Goal: Find specific page/section: Find specific page/section

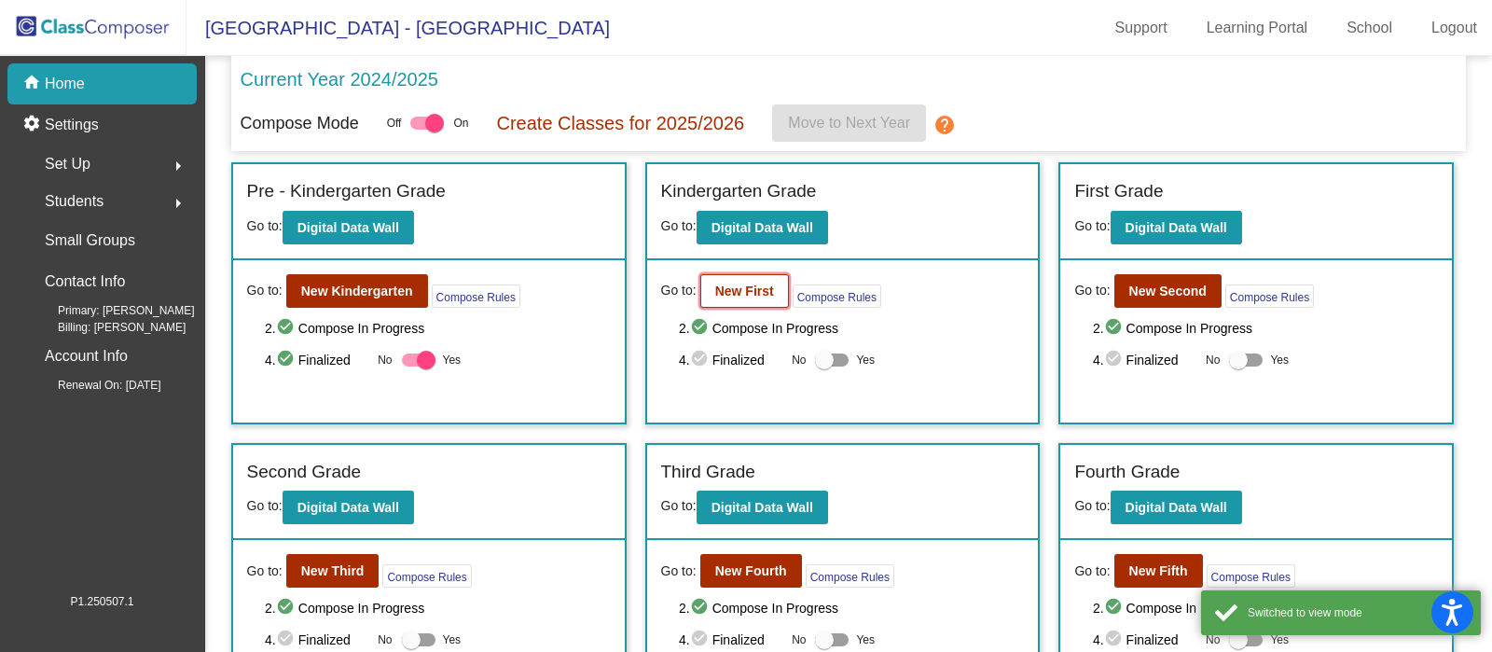
click at [759, 291] on b "New First" at bounding box center [744, 291] width 59 height 15
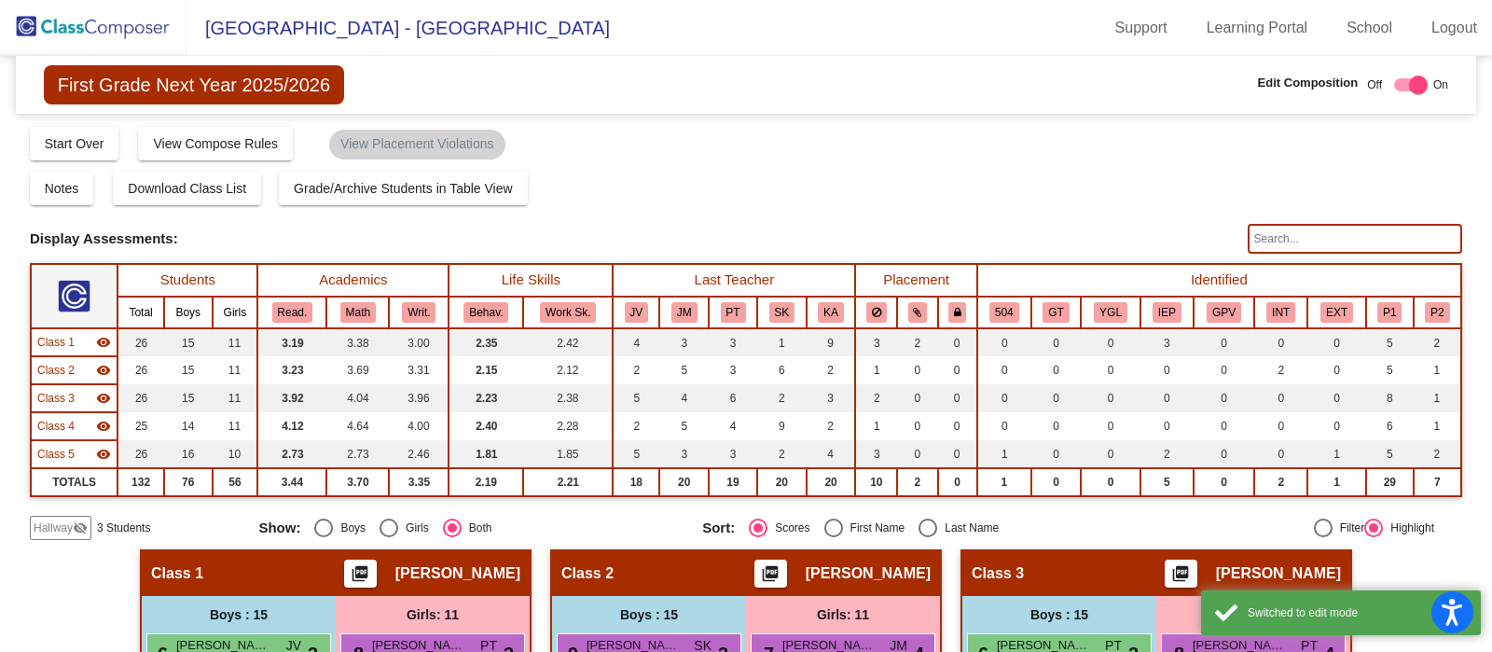
click at [1319, 235] on input "text" at bounding box center [1355, 239] width 214 height 30
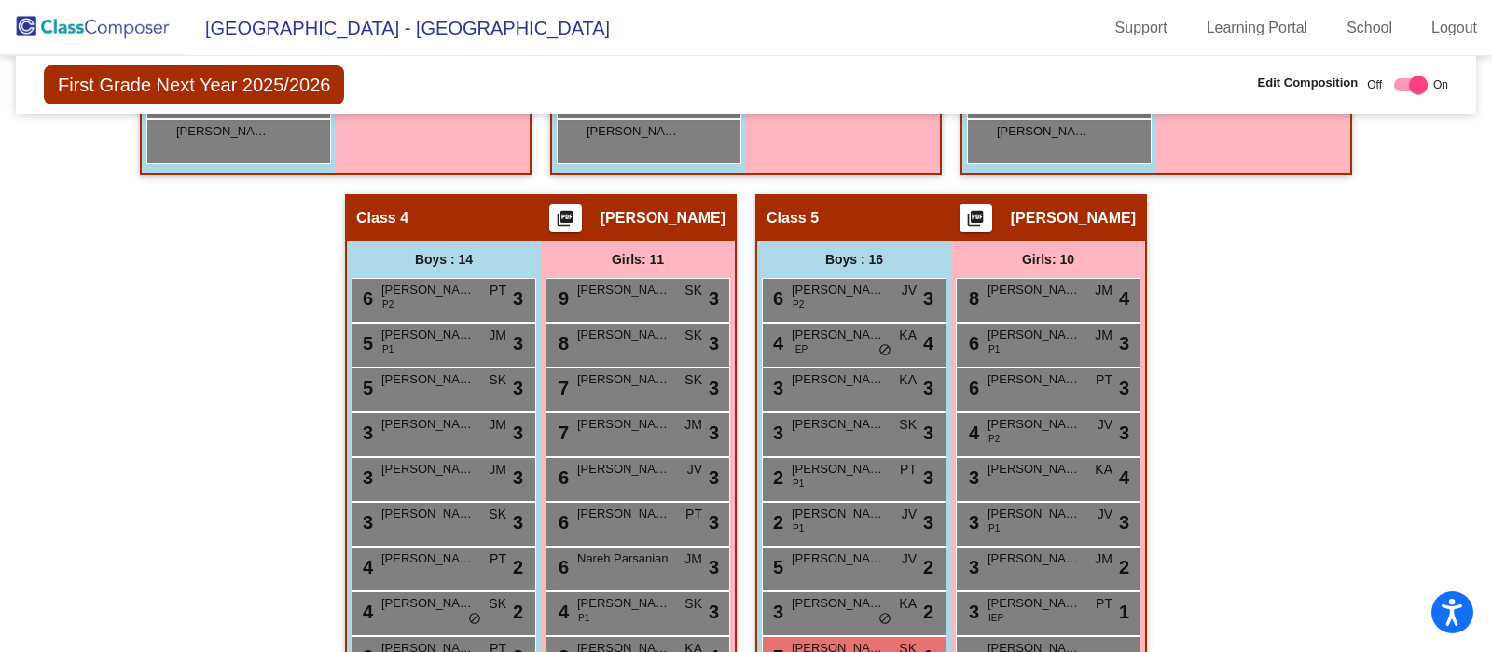
scroll to position [1134, 0]
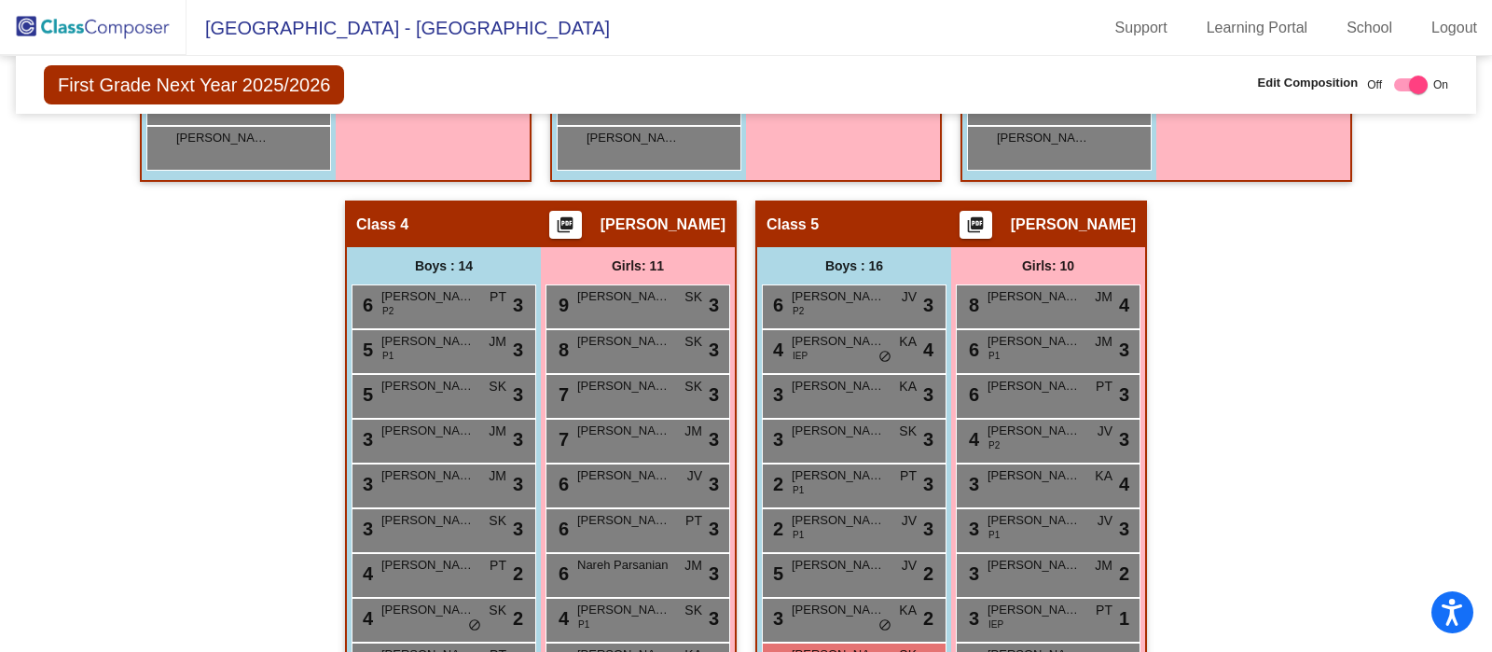
type input "will"
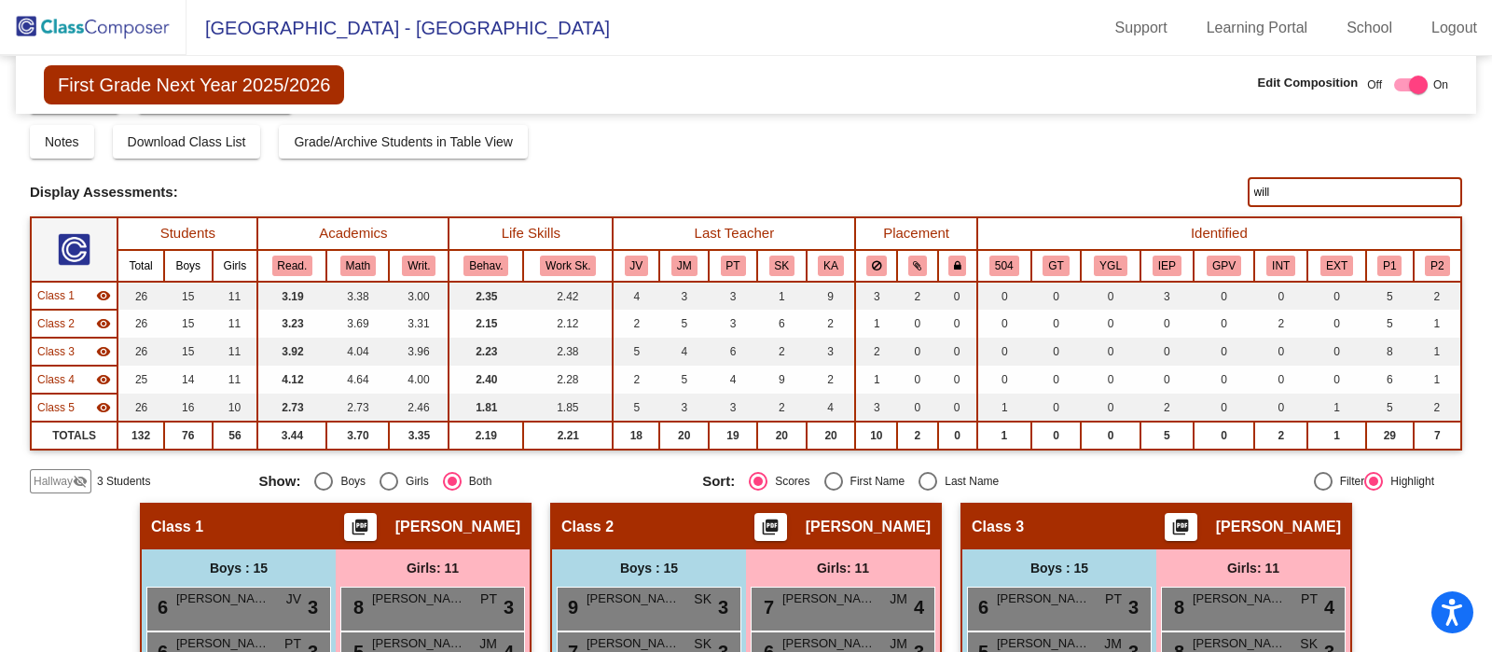
scroll to position [0, 0]
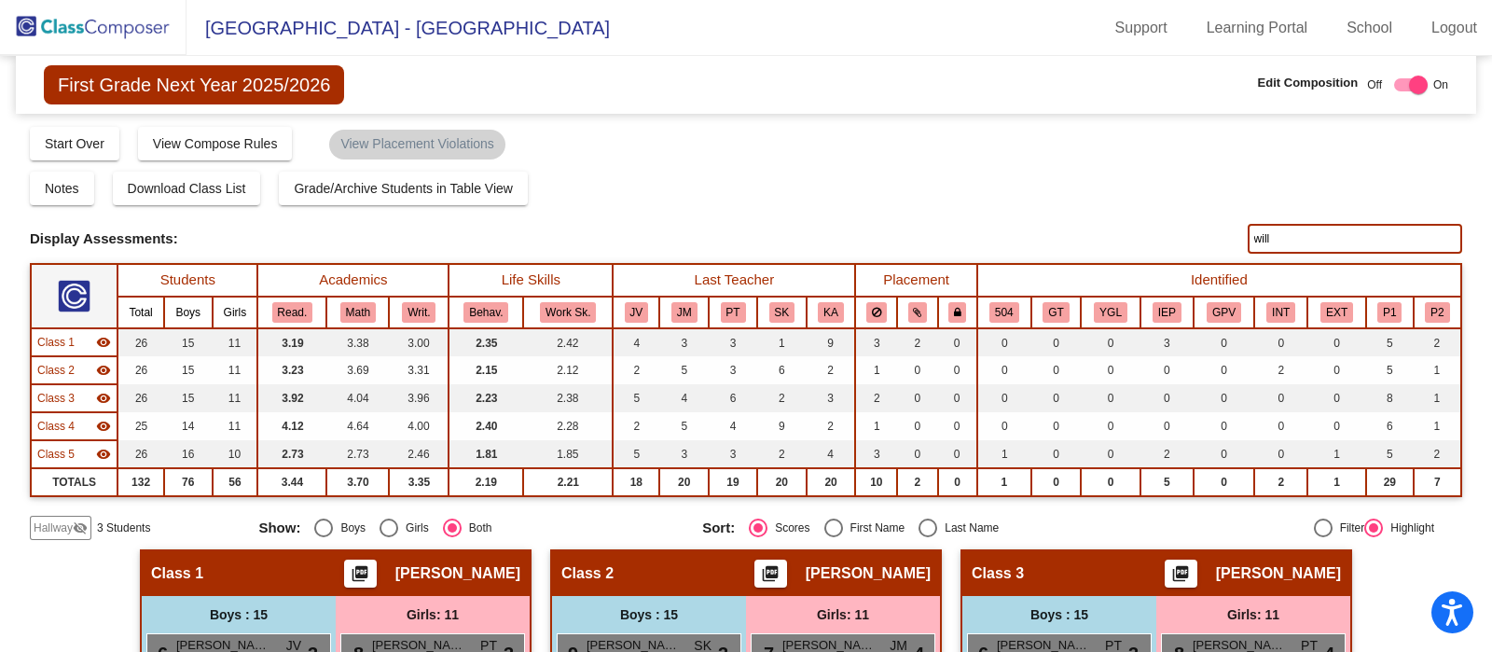
click at [120, 19] on img at bounding box center [93, 27] width 187 height 55
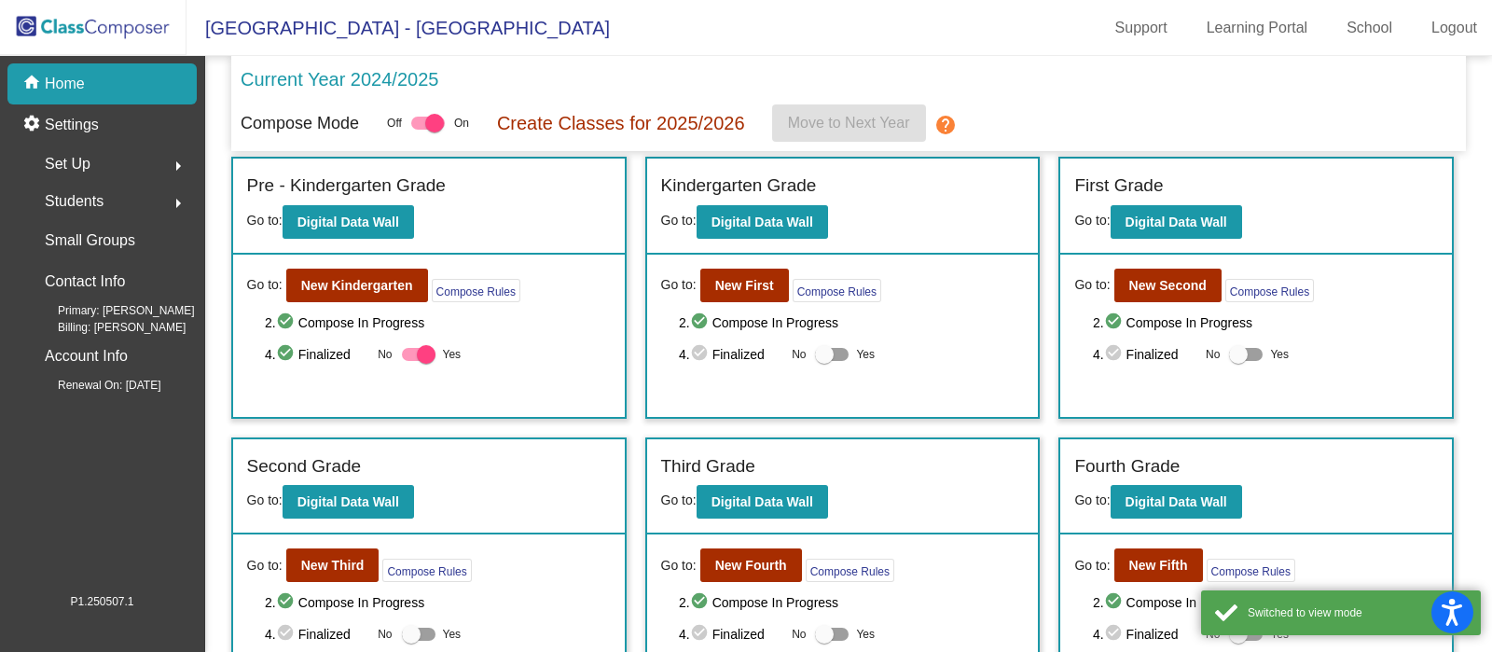
scroll to position [5, 0]
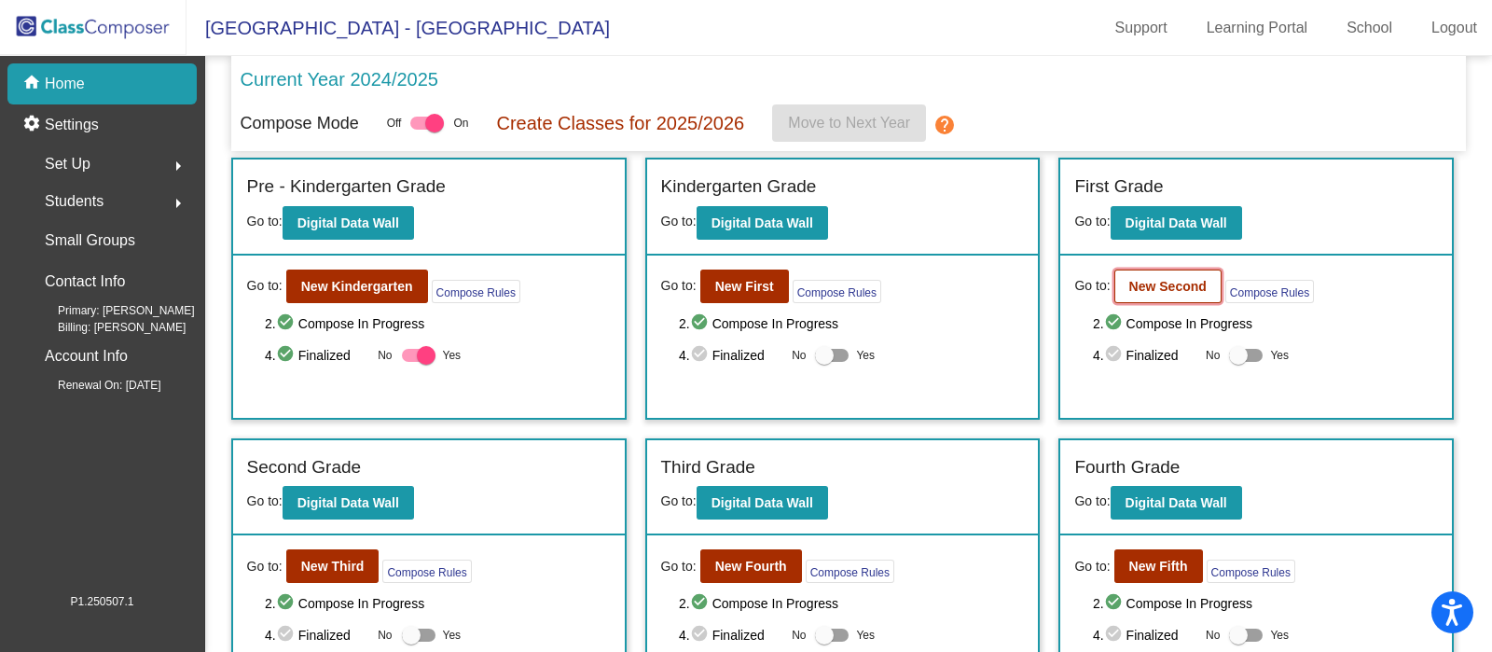
click at [1154, 289] on b "New Second" at bounding box center [1167, 286] width 77 height 15
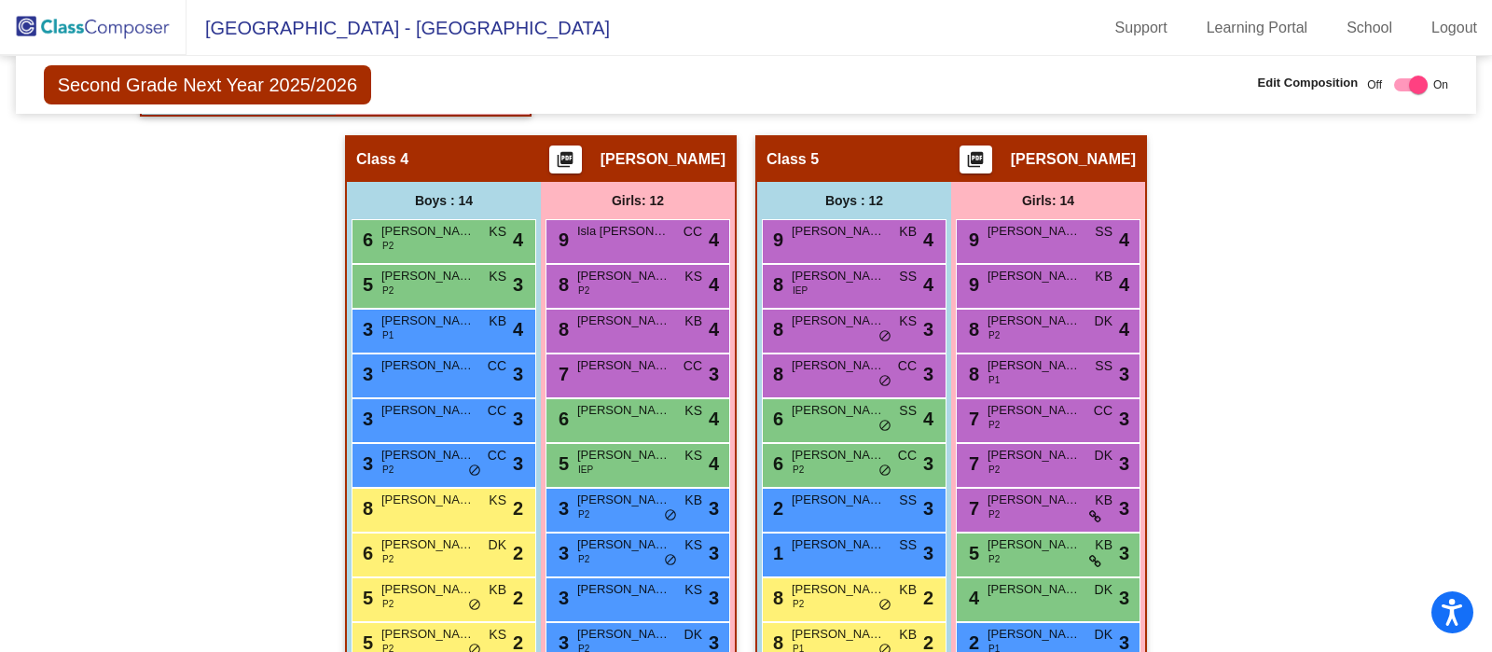
scroll to position [1141, 0]
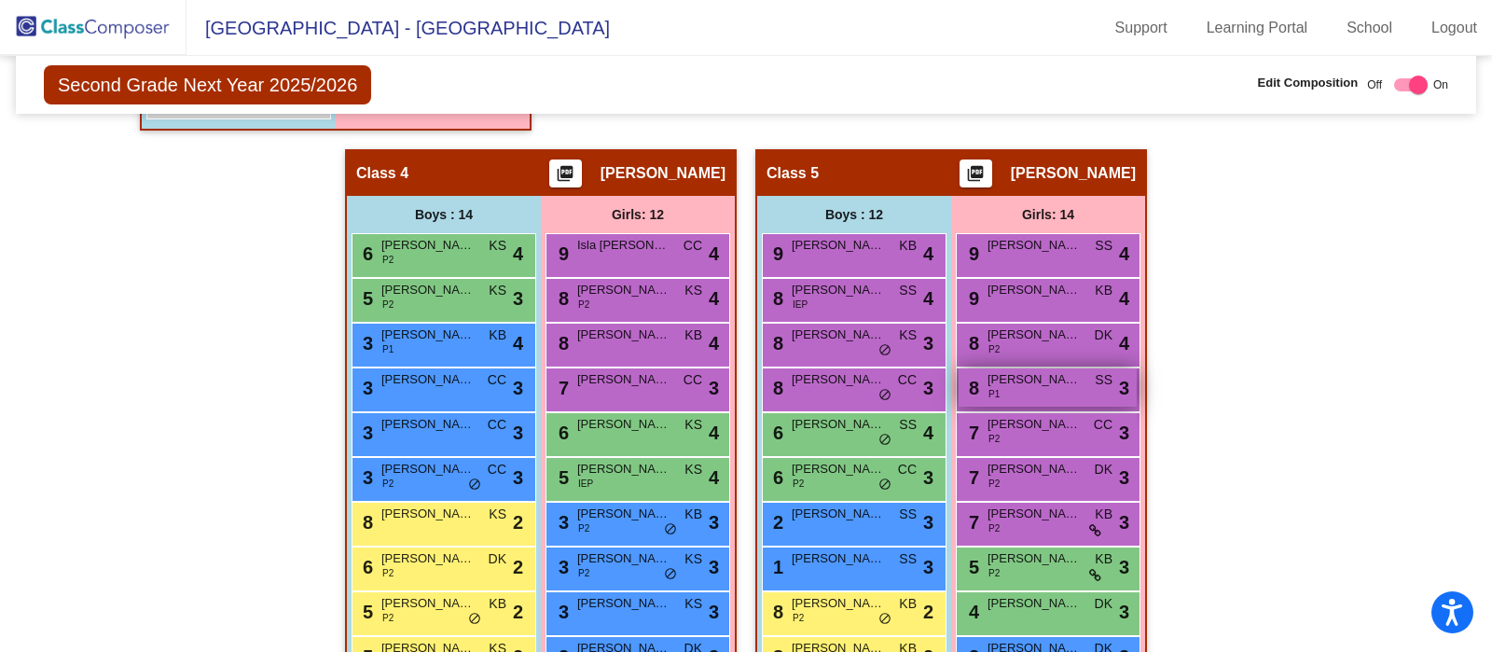
click at [1065, 375] on span "Susanna Mkhitaryan" at bounding box center [1034, 379] width 93 height 19
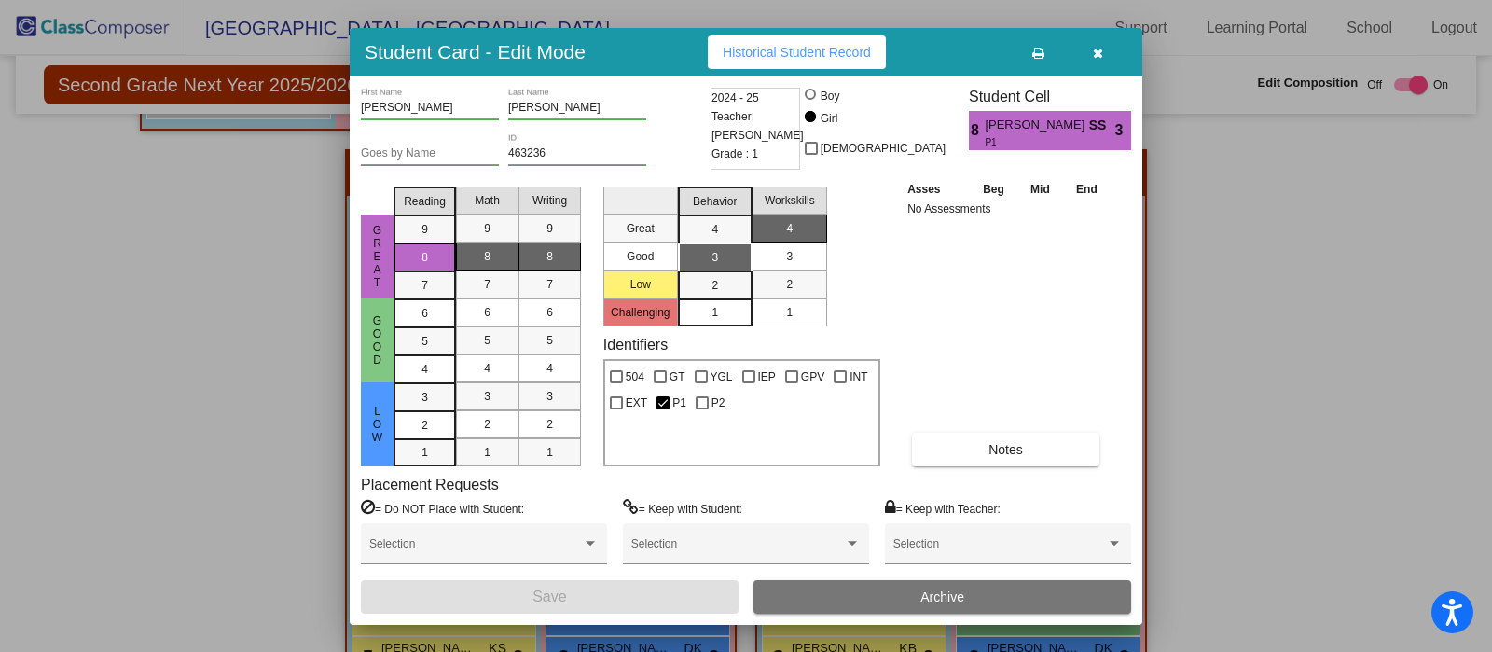
click at [1097, 51] on icon "button" at bounding box center [1098, 53] width 10 height 13
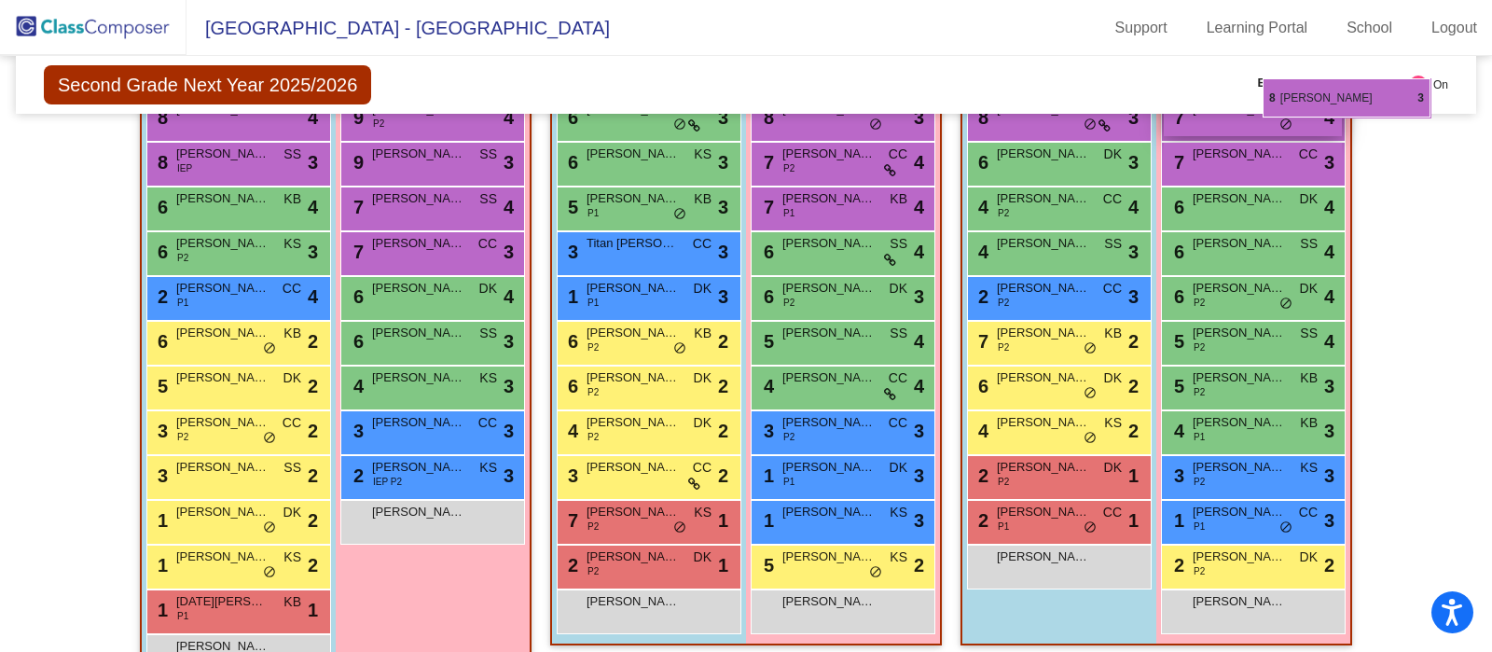
scroll to position [569, 0]
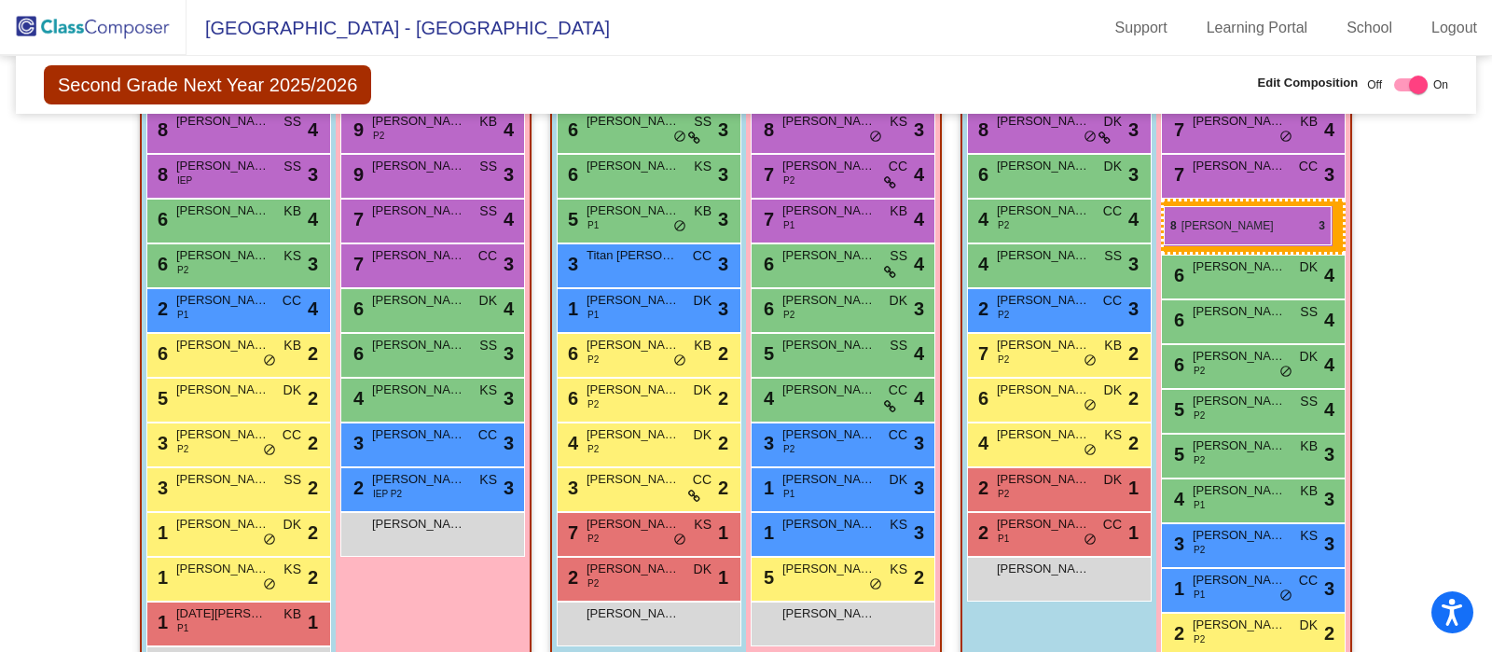
drag, startPoint x: 1029, startPoint y: 359, endPoint x: 1164, endPoint y: 206, distance: 204.2
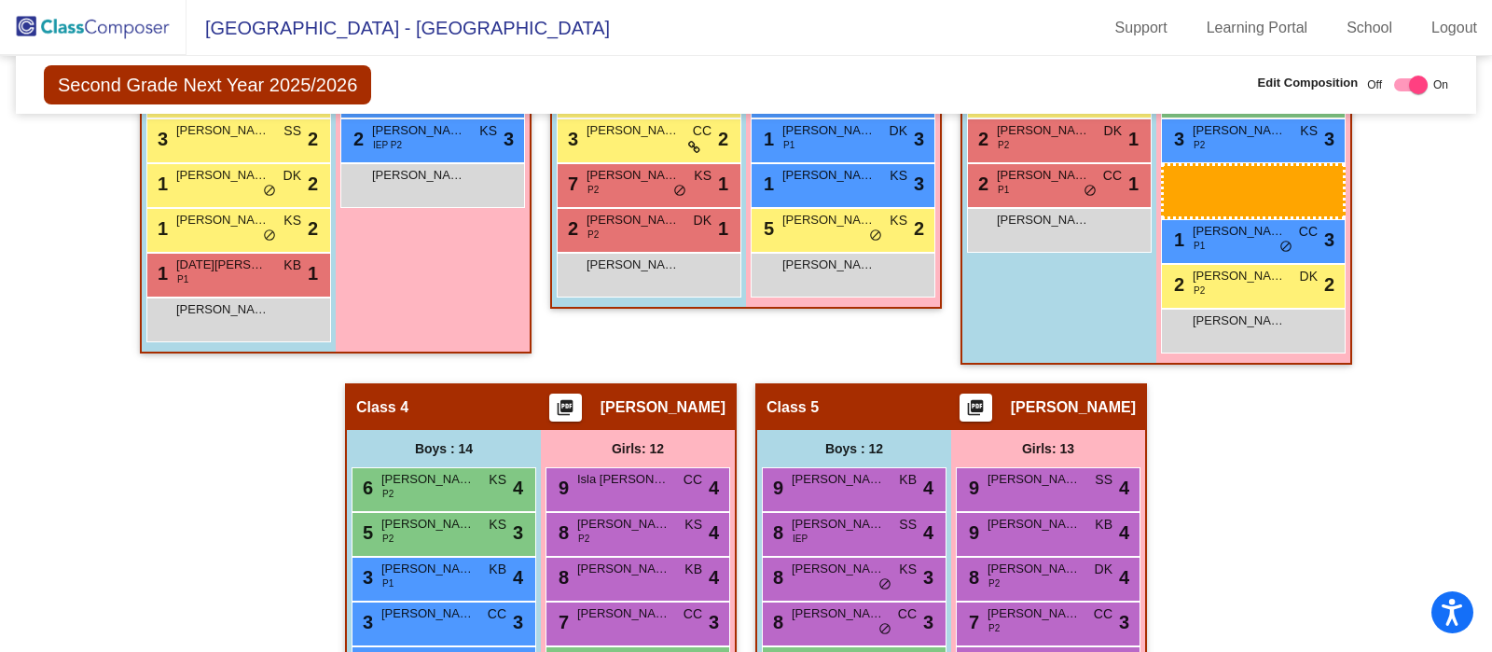
scroll to position [921, 0]
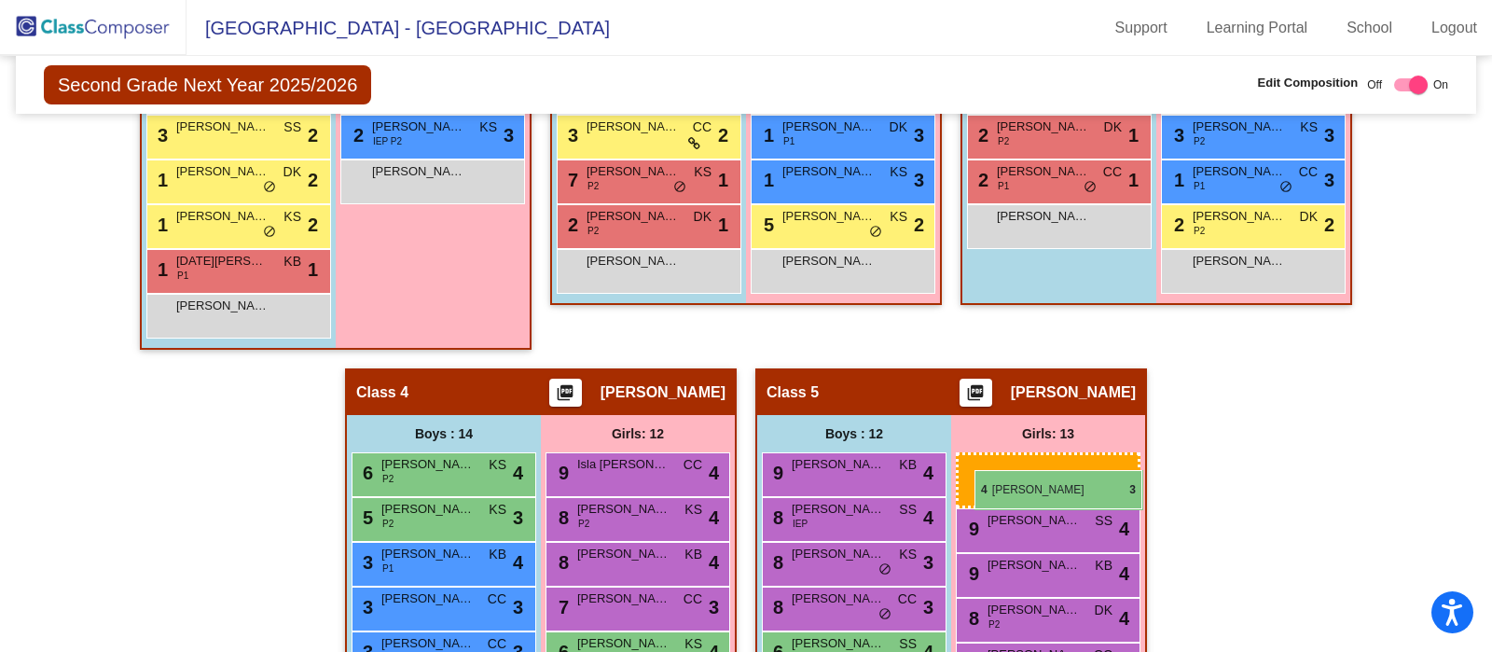
drag, startPoint x: 1245, startPoint y: 338, endPoint x: 975, endPoint y: 470, distance: 301.1
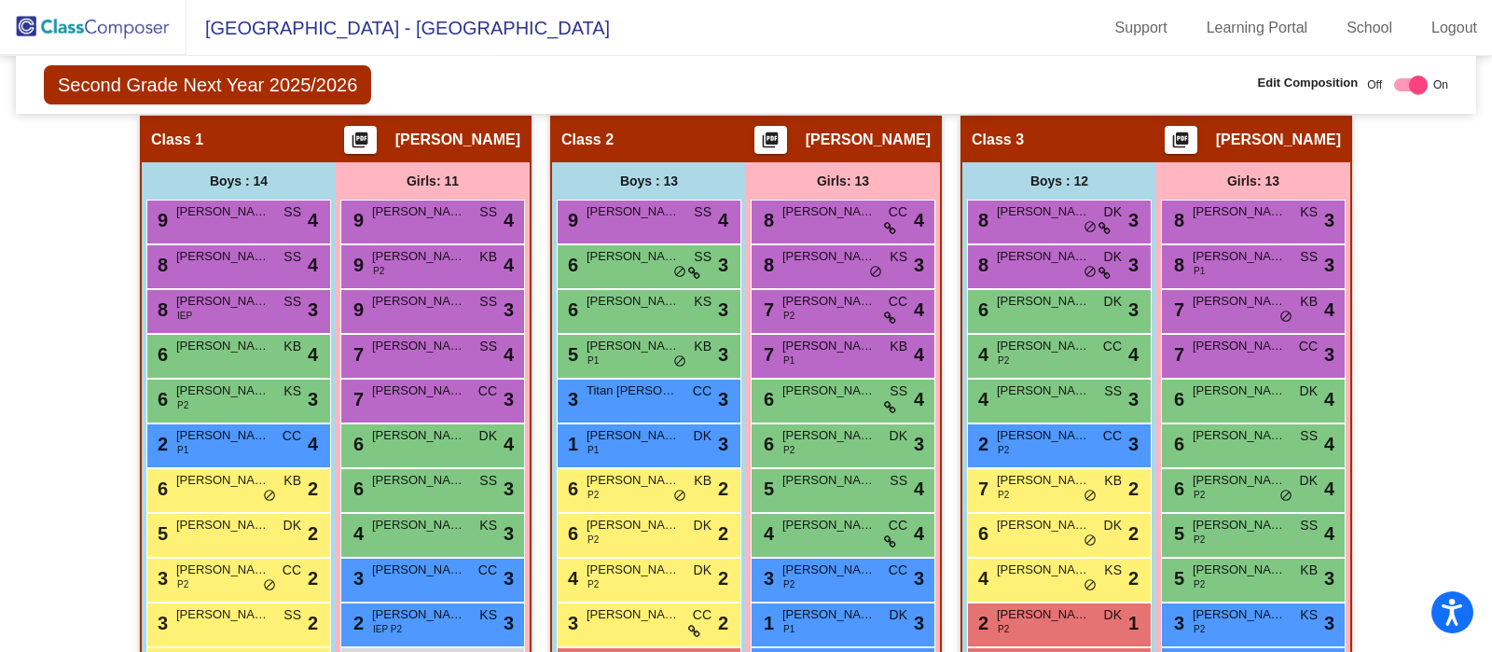
scroll to position [423, 0]
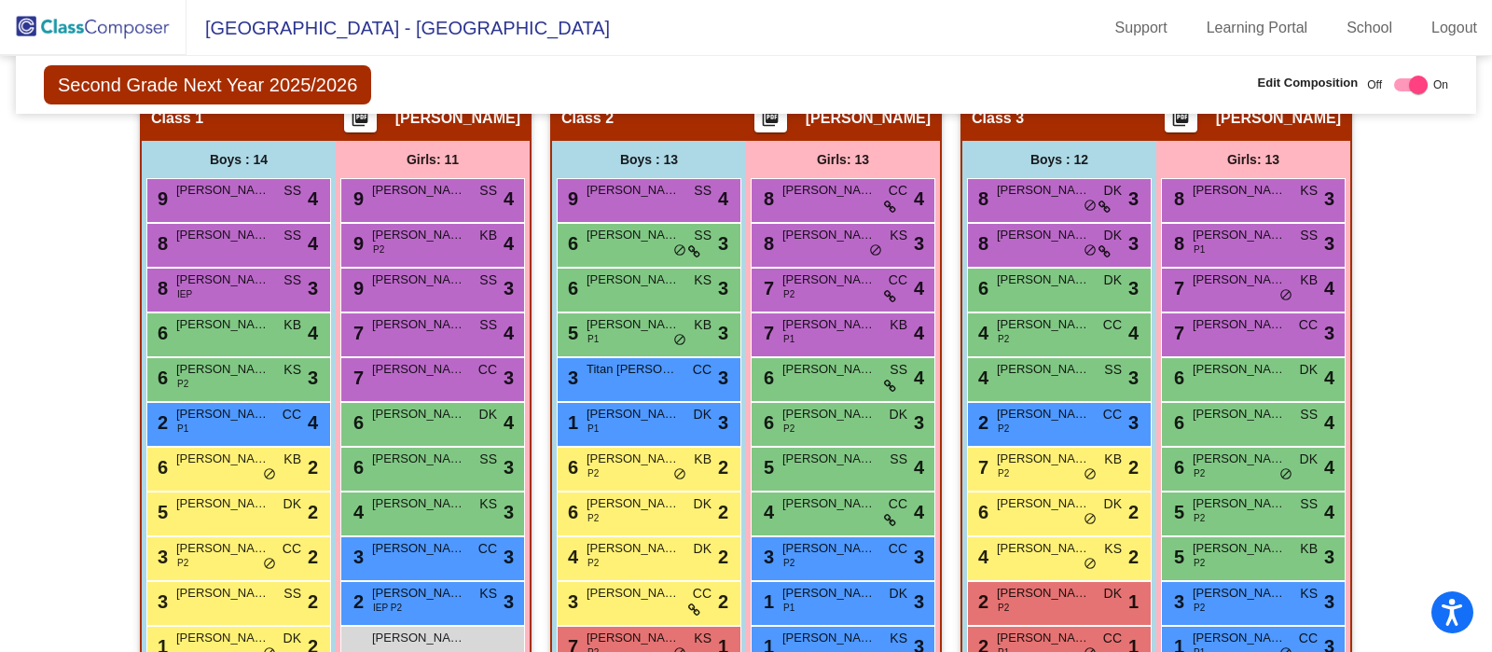
scroll to position [451, 0]
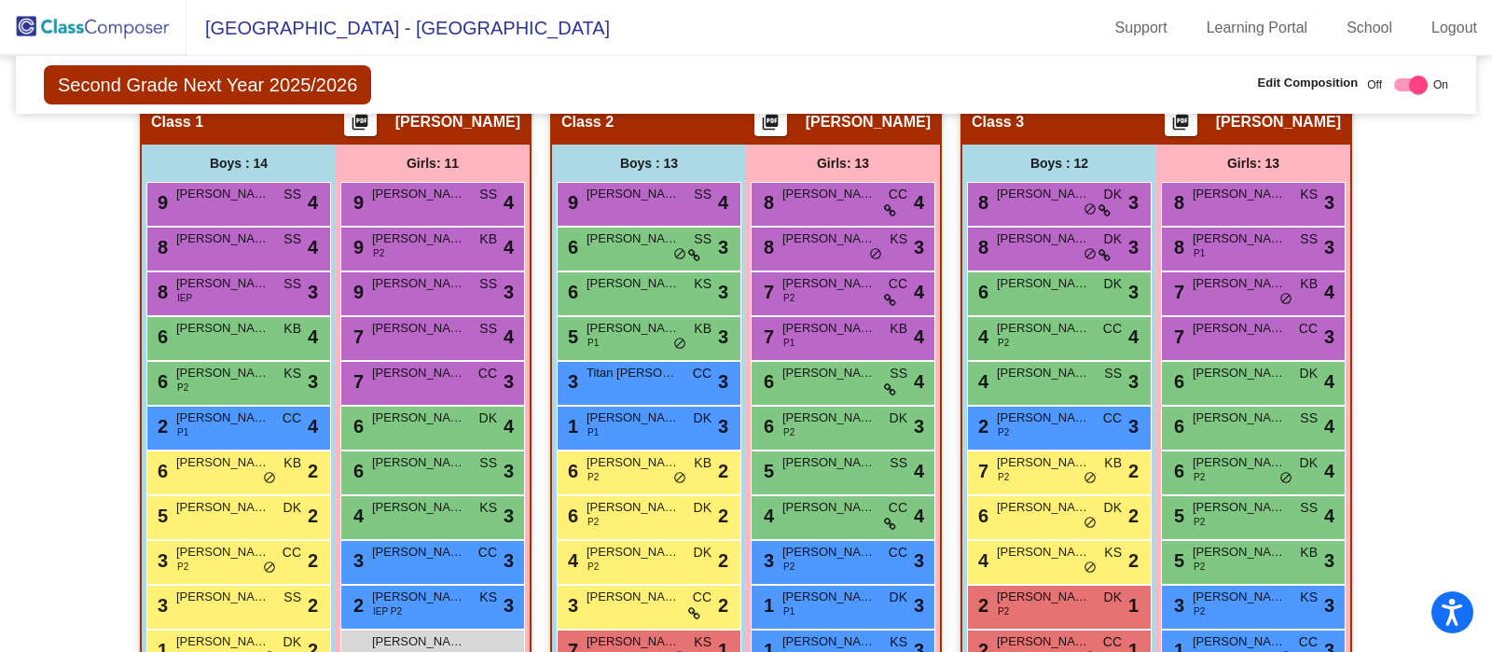
click at [115, 28] on img at bounding box center [93, 27] width 187 height 55
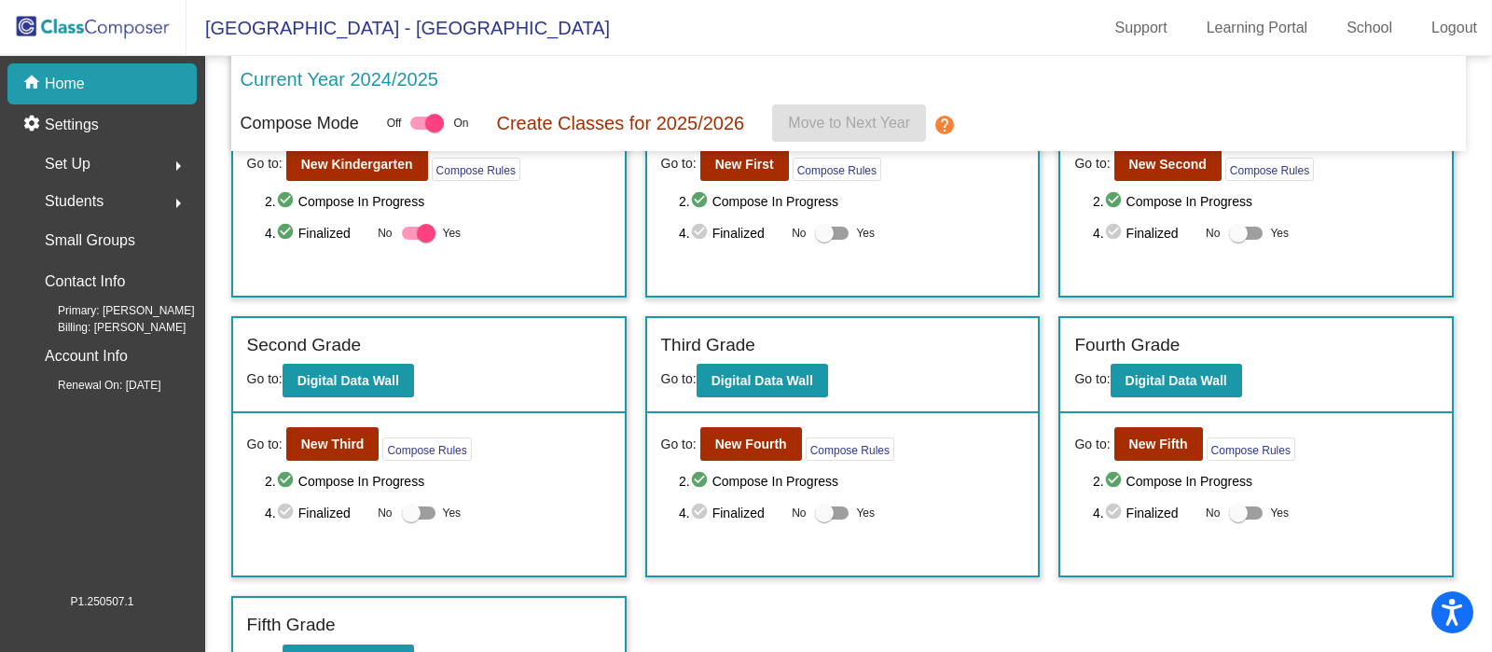
scroll to position [166, 0]
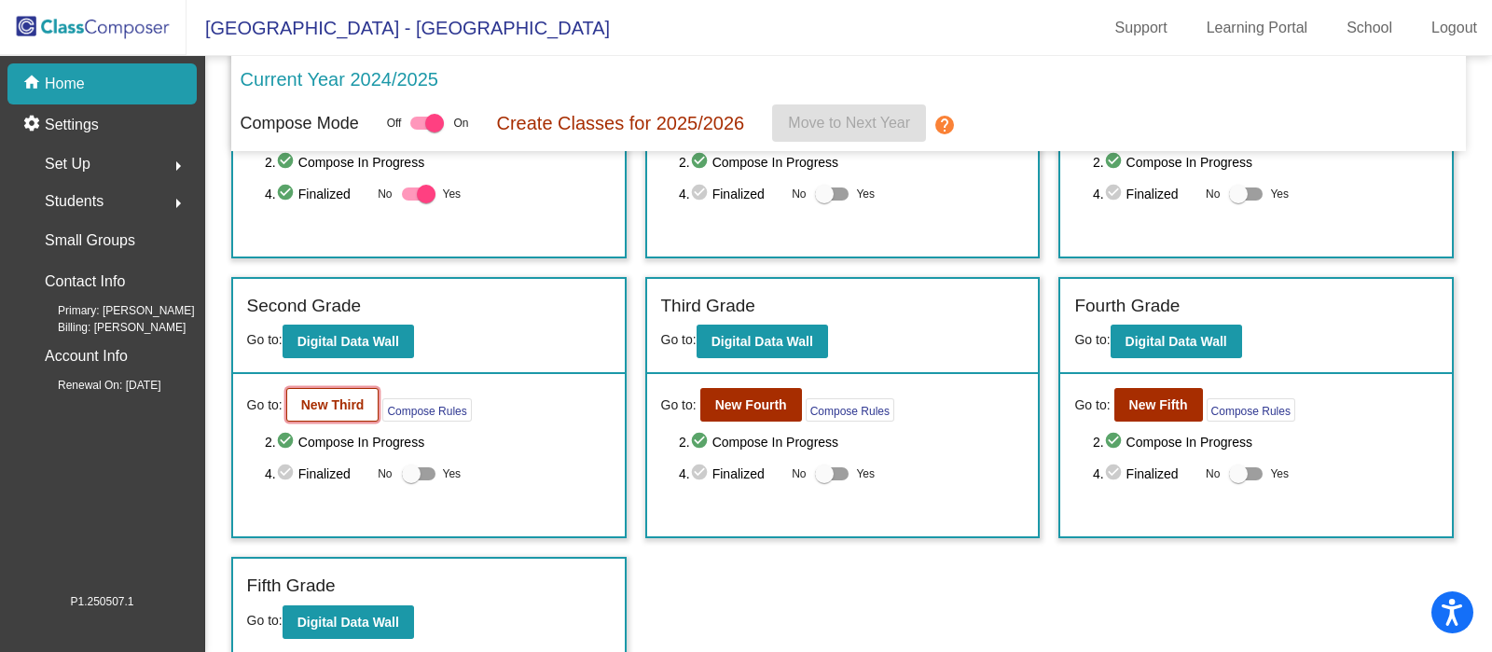
click at [353, 403] on b "New Third" at bounding box center [332, 404] width 63 height 15
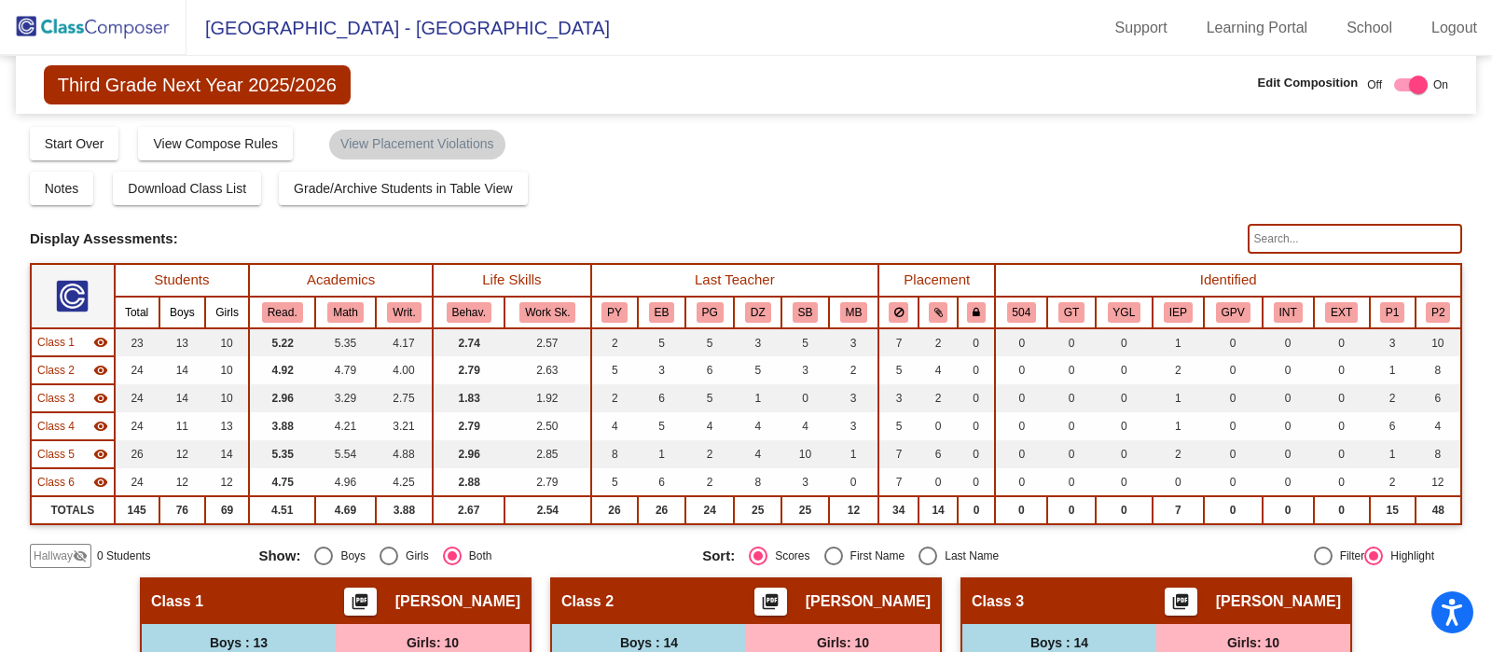
click at [115, 37] on img at bounding box center [93, 27] width 187 height 55
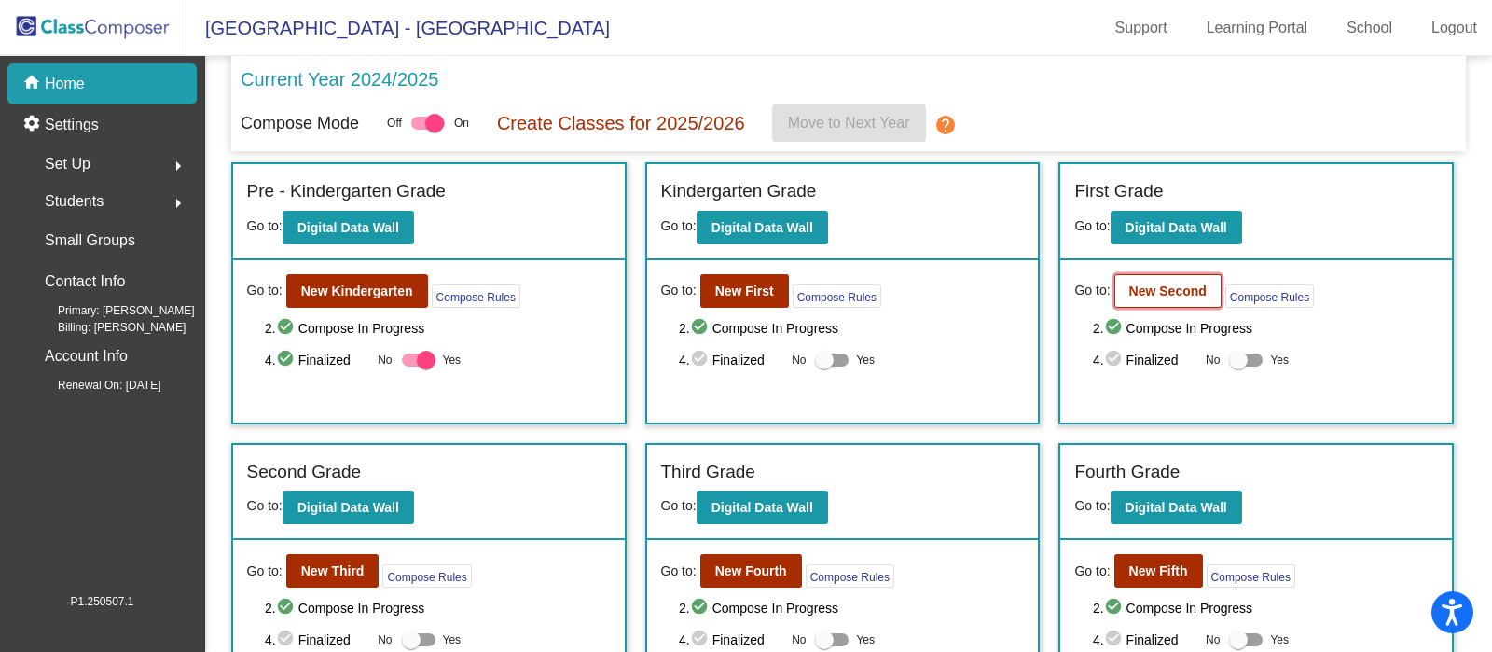
click at [1155, 294] on b "New Second" at bounding box center [1167, 291] width 77 height 15
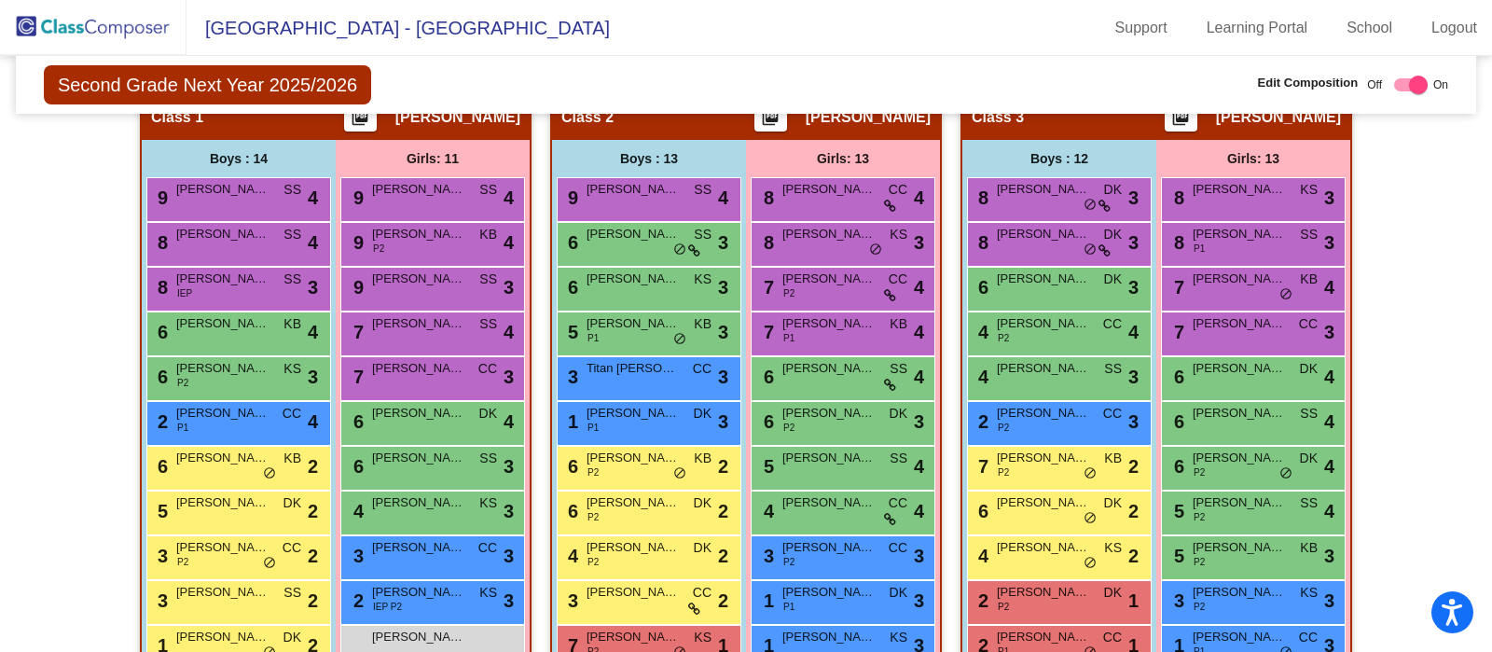
scroll to position [366, 0]
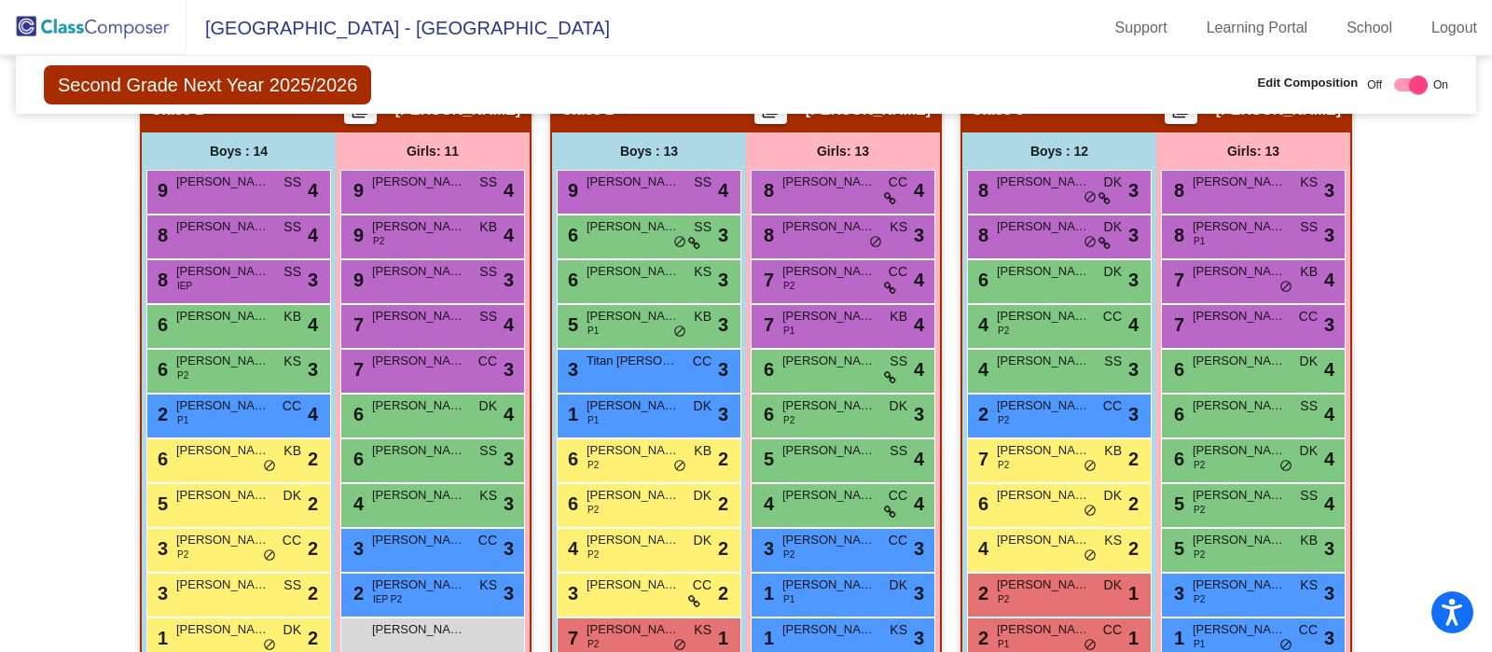
scroll to position [462, 0]
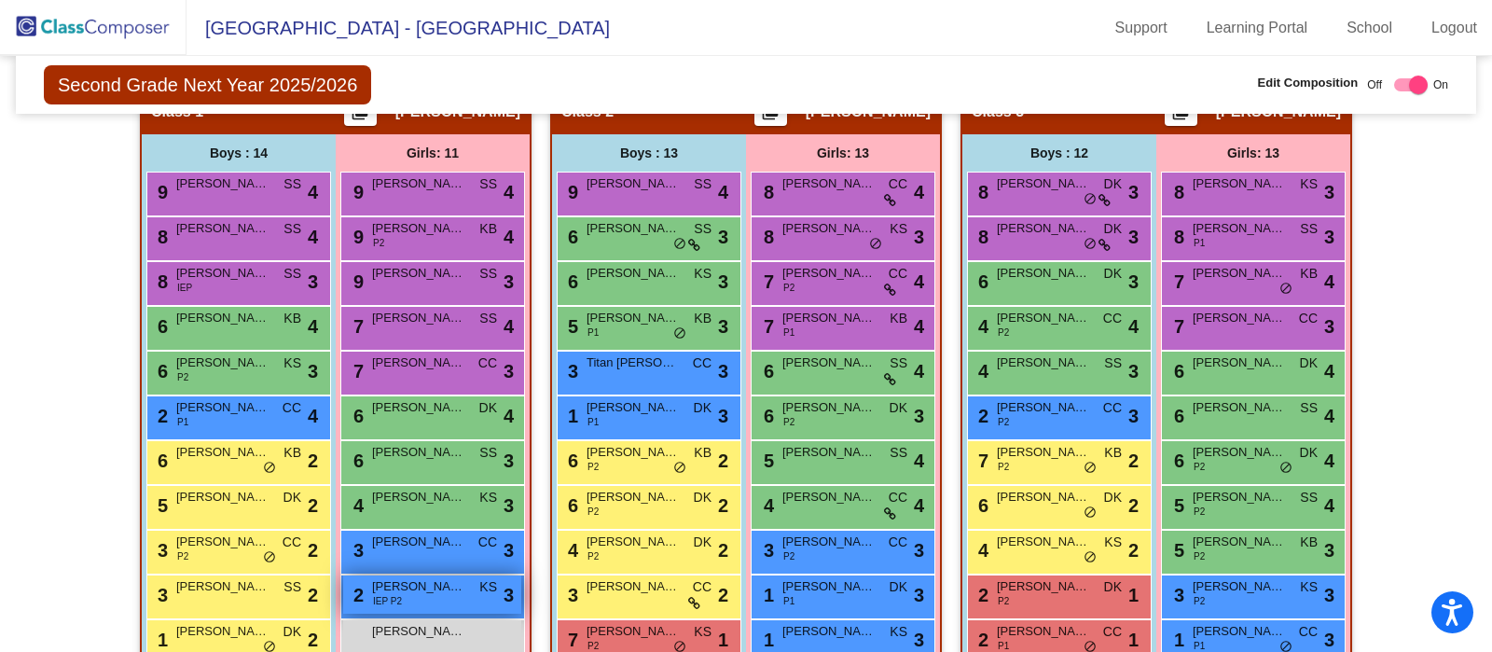
click at [436, 591] on span "Ximena Aragon" at bounding box center [418, 586] width 93 height 19
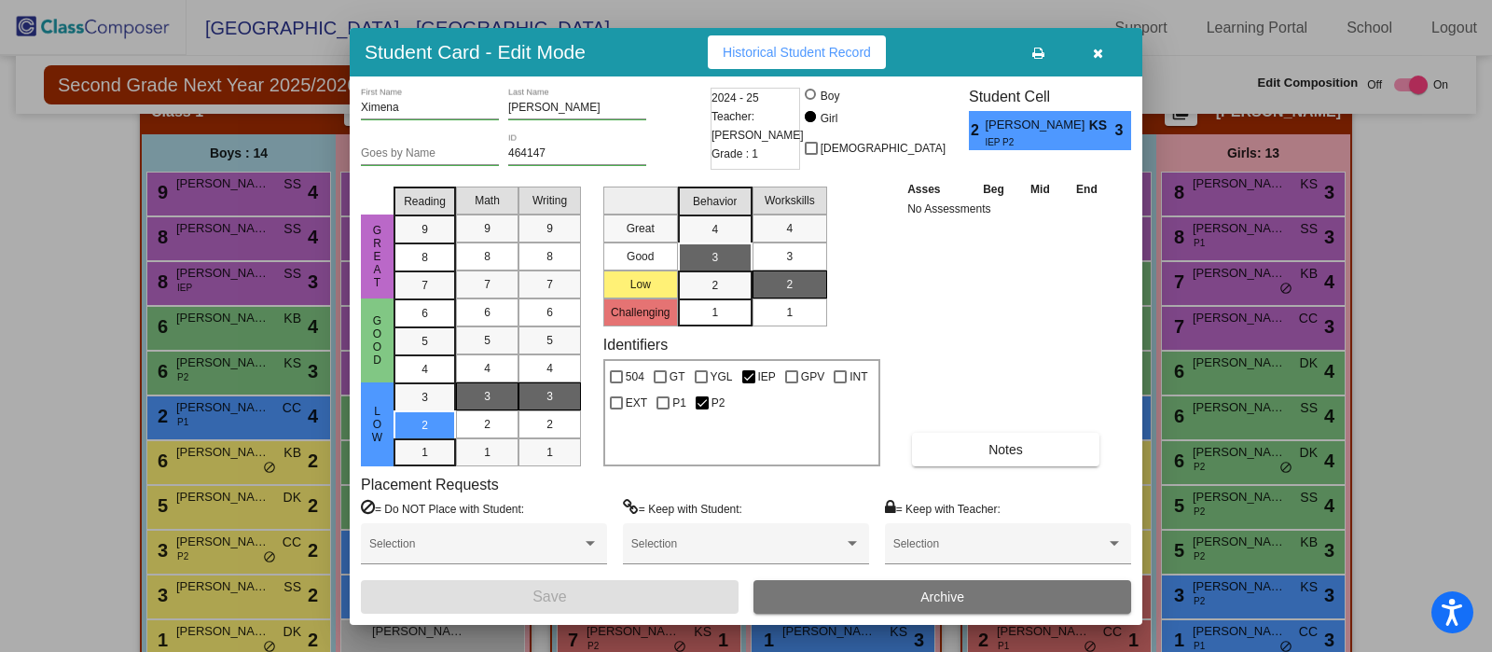
click at [1097, 51] on icon "button" at bounding box center [1098, 53] width 10 height 13
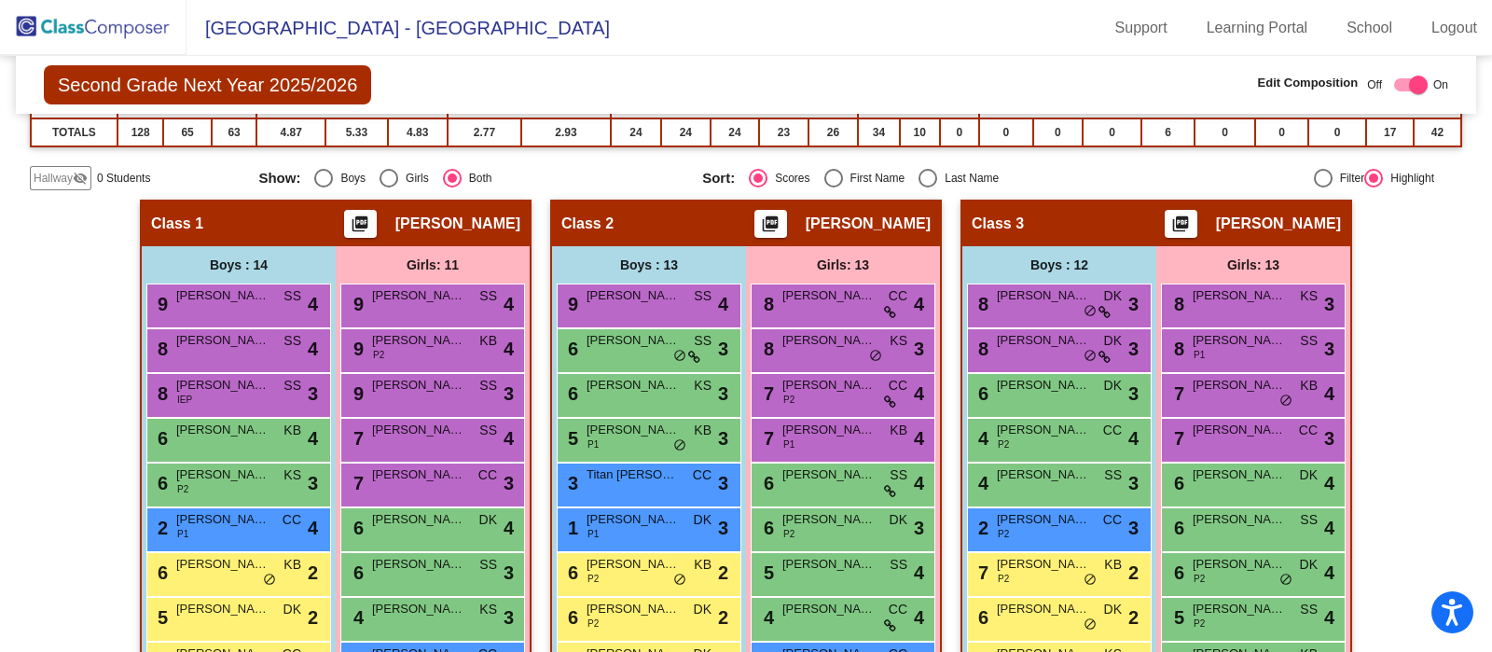
scroll to position [353, 0]
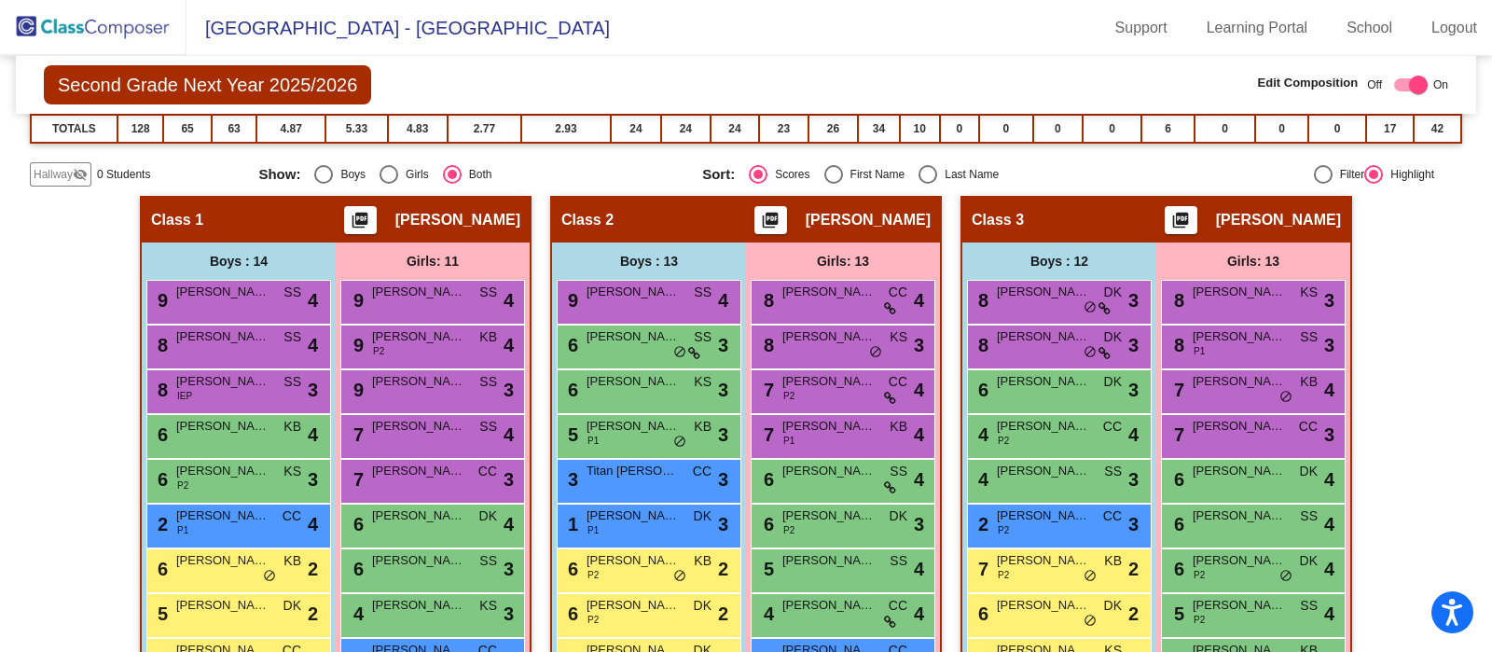
click at [130, 25] on img at bounding box center [93, 27] width 187 height 55
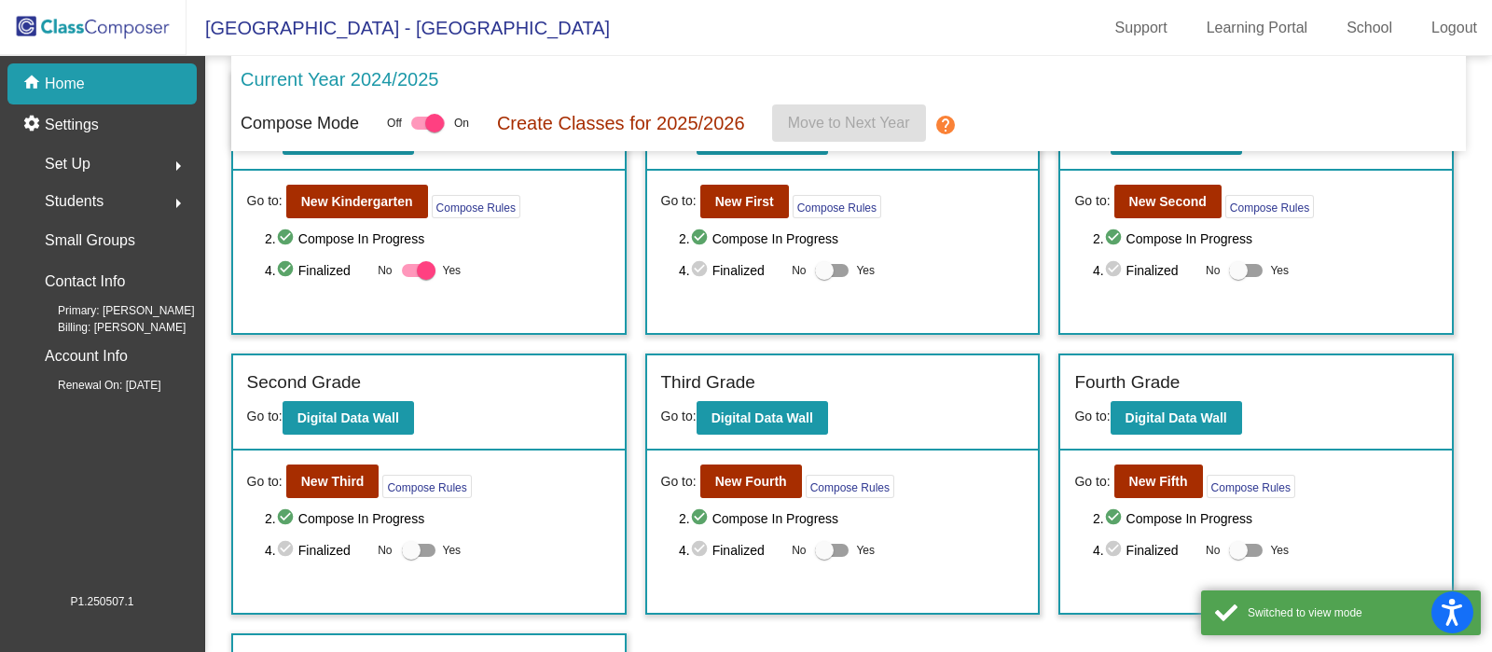
scroll to position [166, 0]
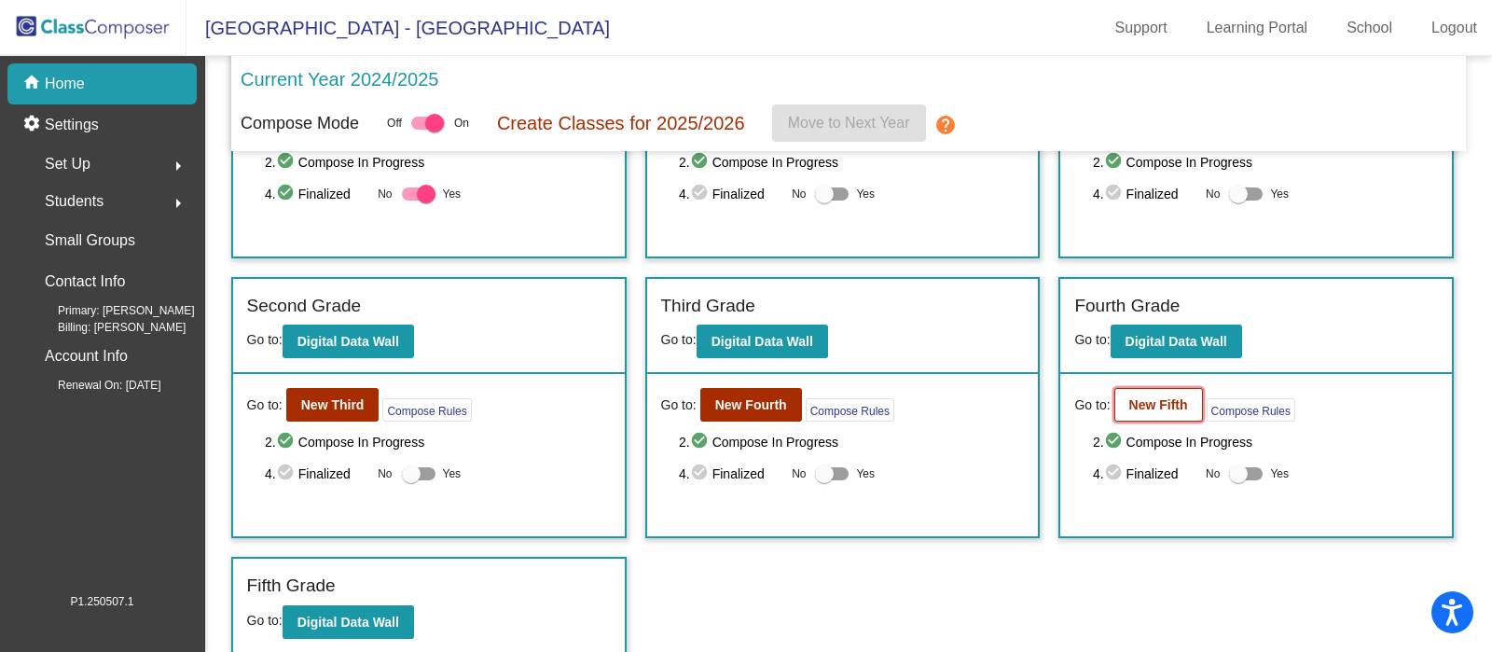
click at [1146, 404] on b "New Fifth" at bounding box center [1158, 404] width 59 height 15
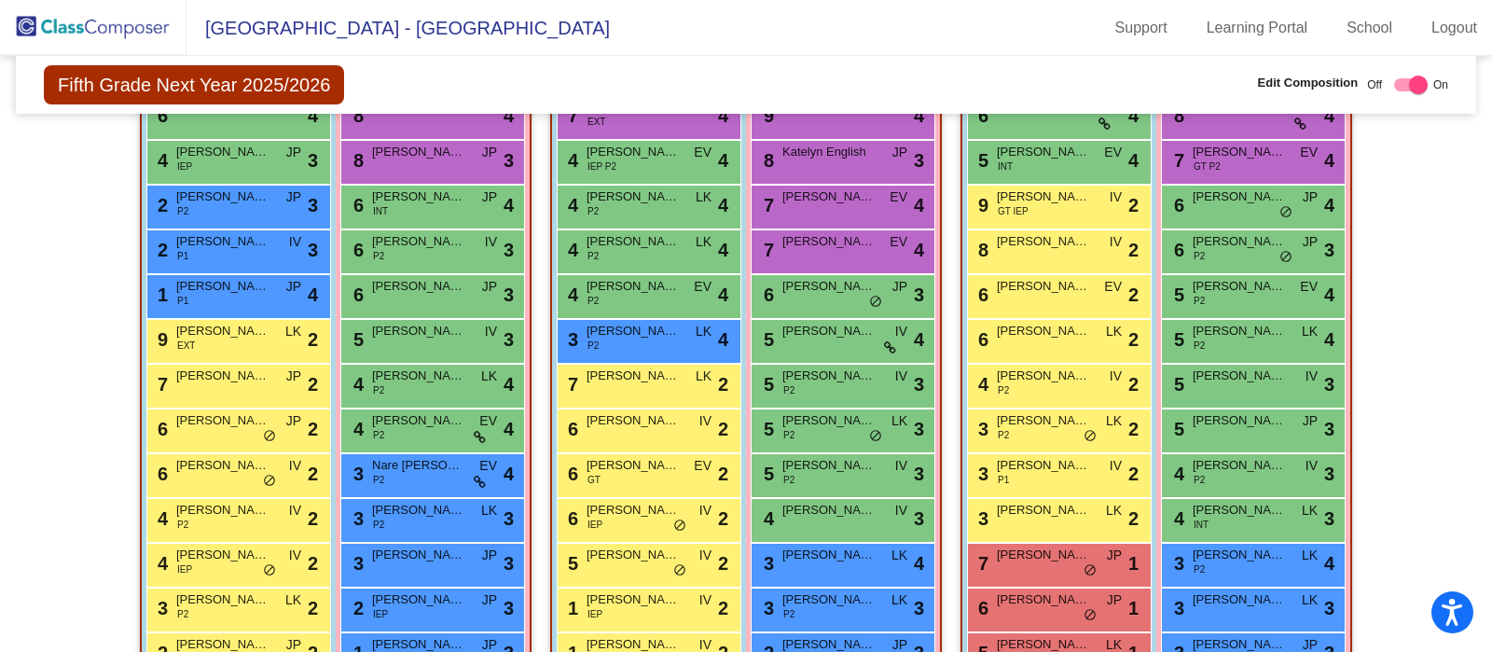
scroll to position [562, 0]
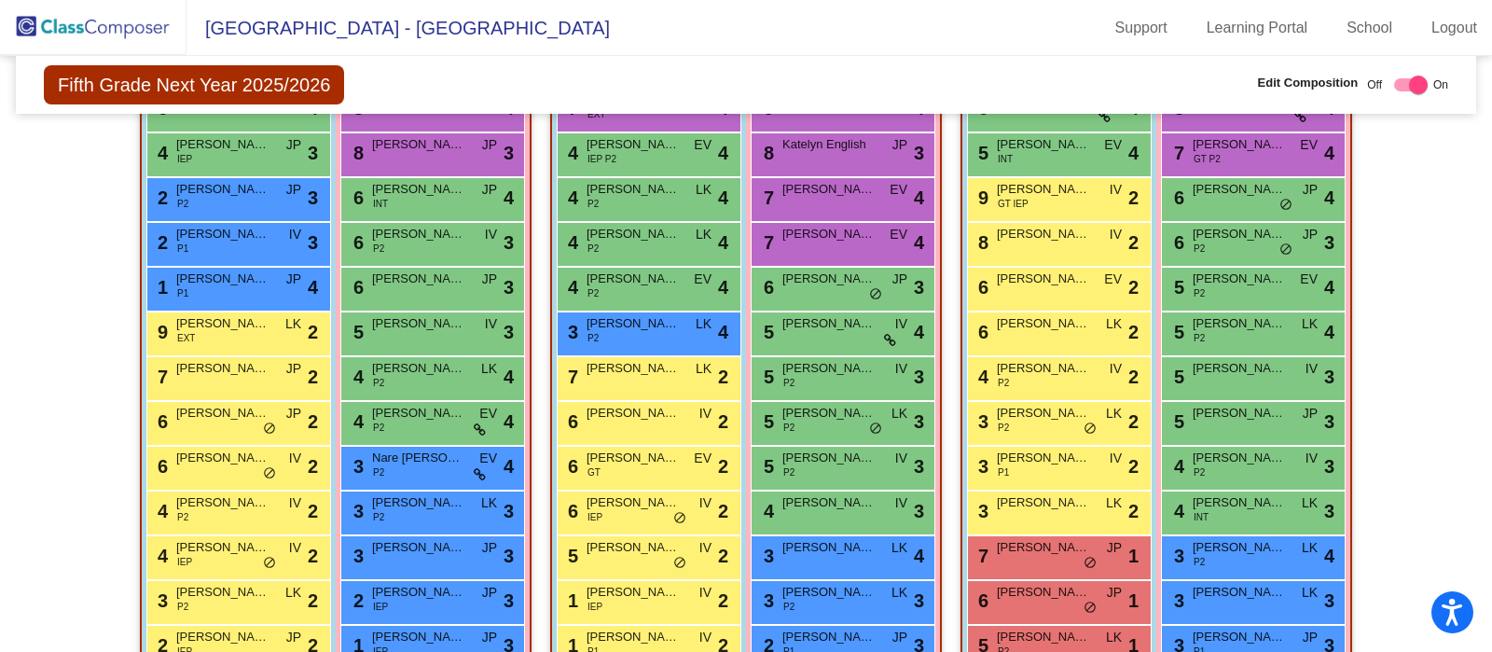
click at [26, 320] on mat-sidenav-content "Fifth Grade Next Year 2025/2026 Edit Composition Off On Incoming Digital Data W…" at bounding box center [746, 354] width 1492 height 596
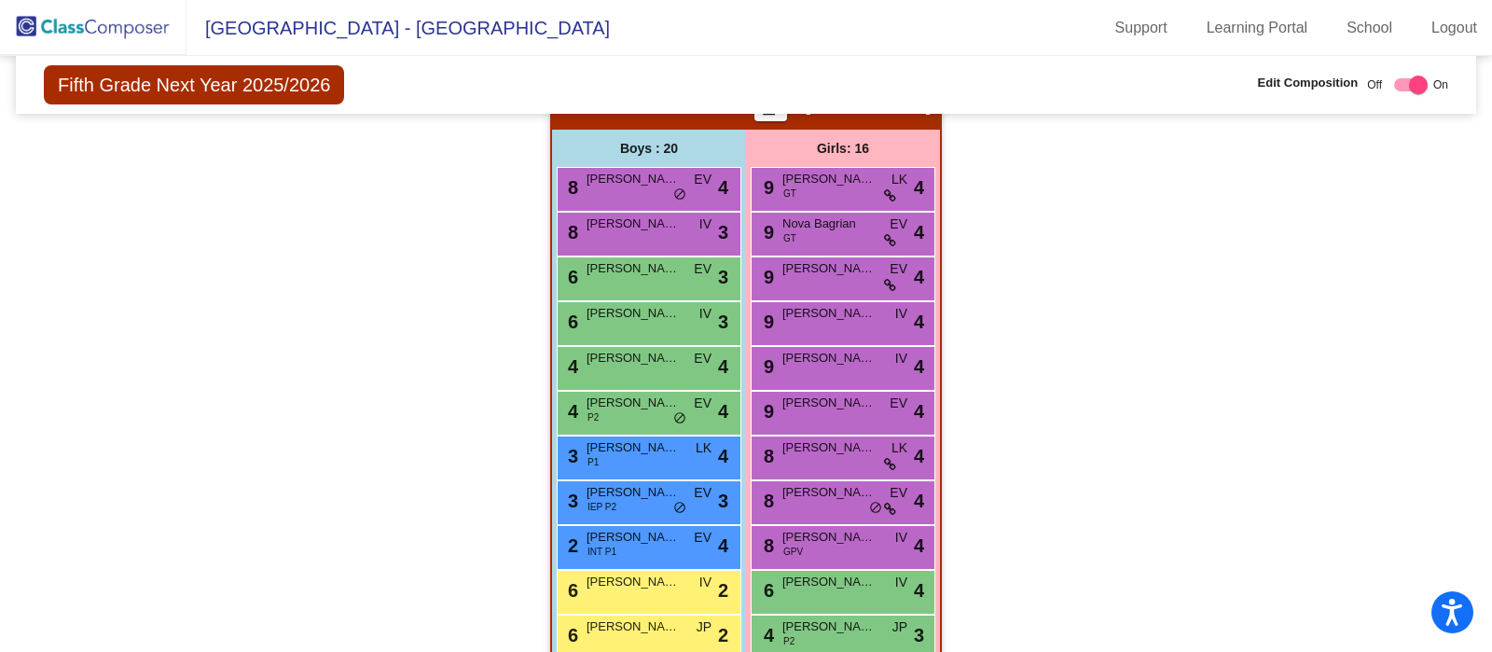
scroll to position [1450, 0]
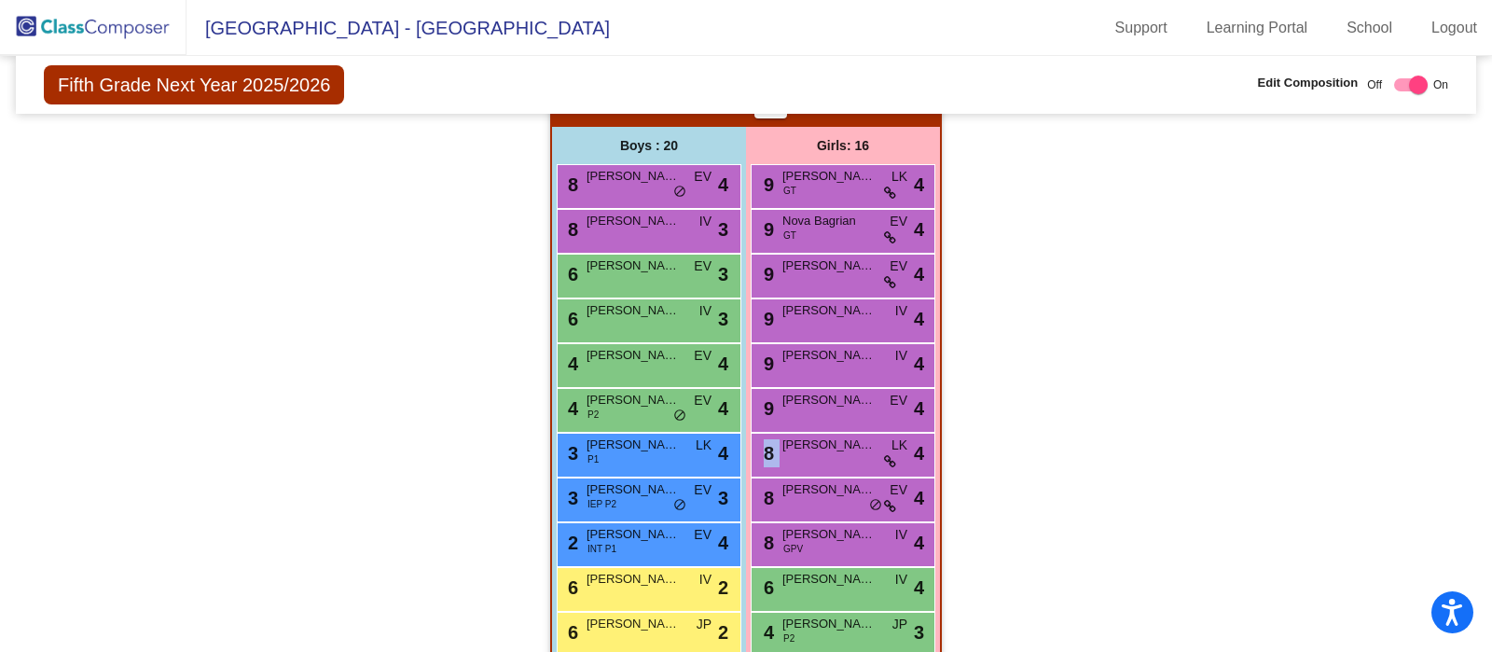
click at [1250, 443] on div "Hallway - Hallway Class picture_as_pdf Add Student First Name Last Name Student…" at bounding box center [746, 80] width 1432 height 2018
click at [275, 256] on div "Hallway - Hallway Class picture_as_pdf Add Student First Name Last Name Student…" at bounding box center [746, 80] width 1432 height 2018
click at [104, 25] on img at bounding box center [93, 27] width 187 height 55
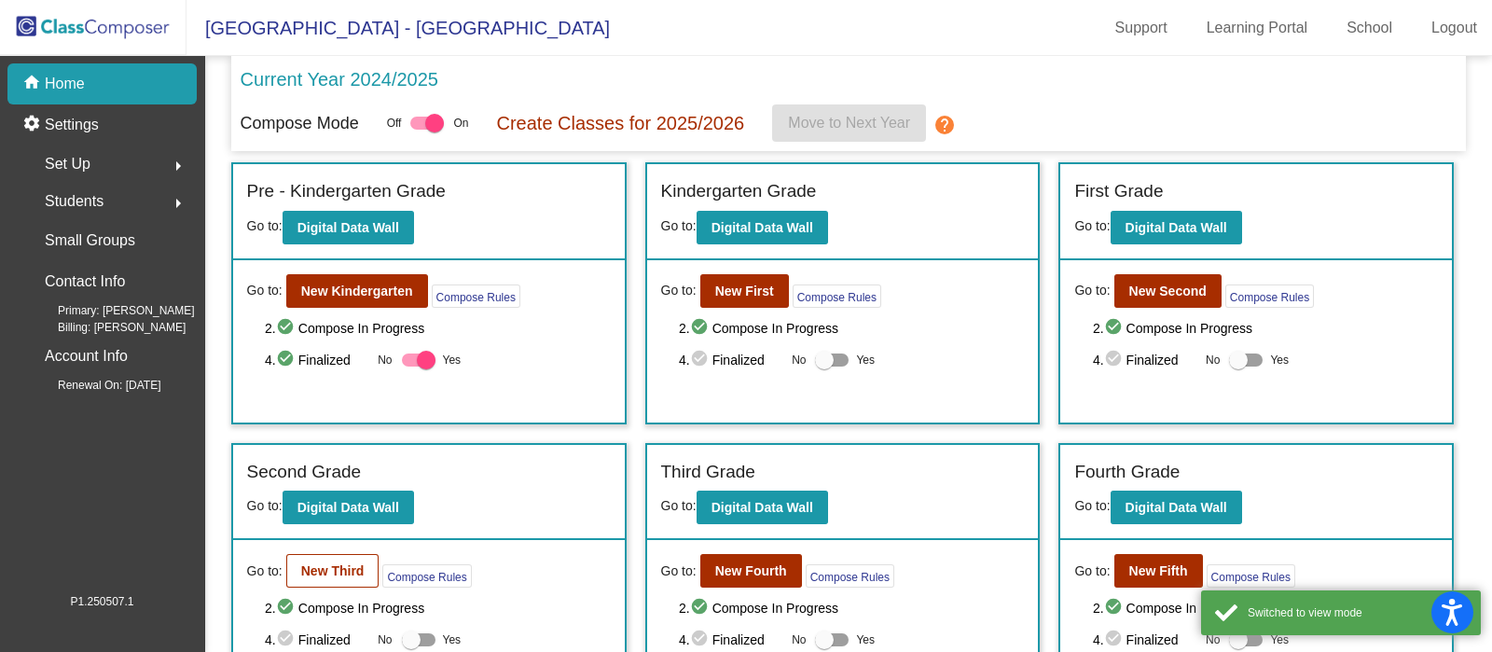
click at [308, 584] on button "New Third" at bounding box center [332, 571] width 93 height 34
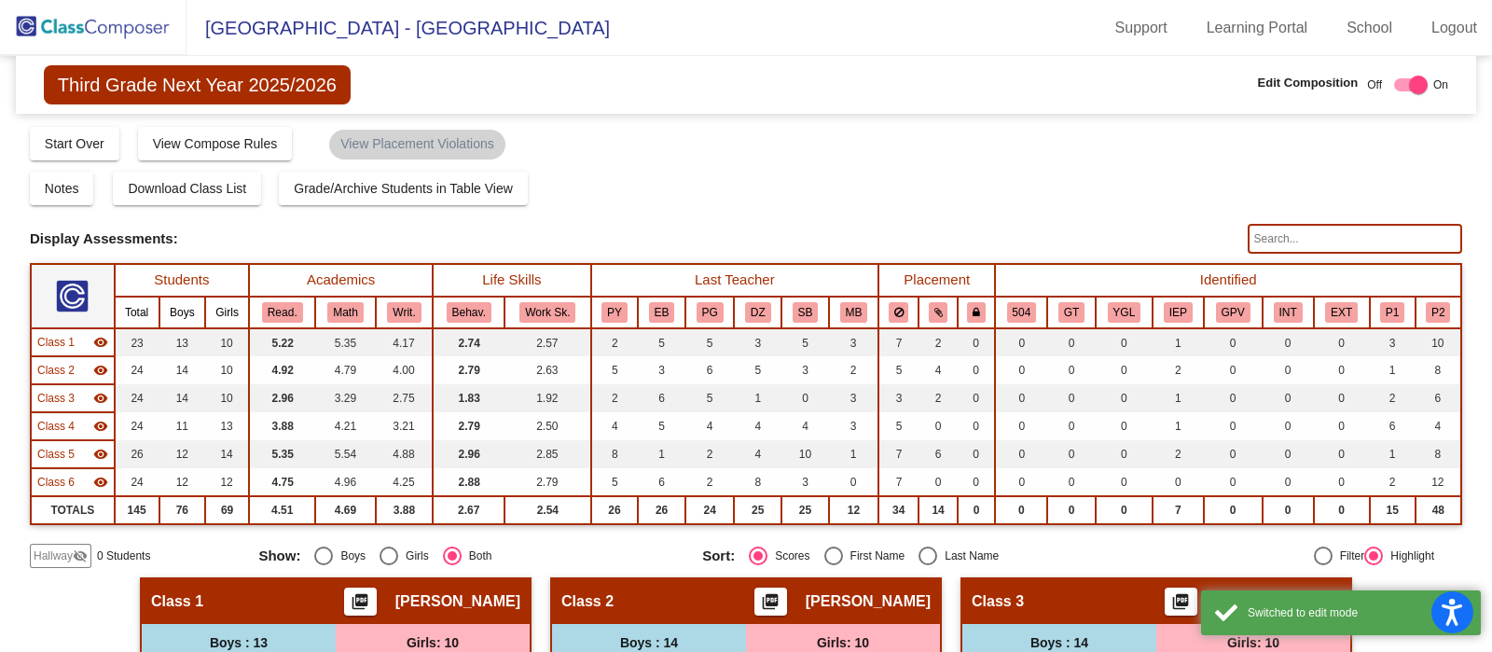
click at [1355, 238] on input "text" at bounding box center [1355, 239] width 214 height 30
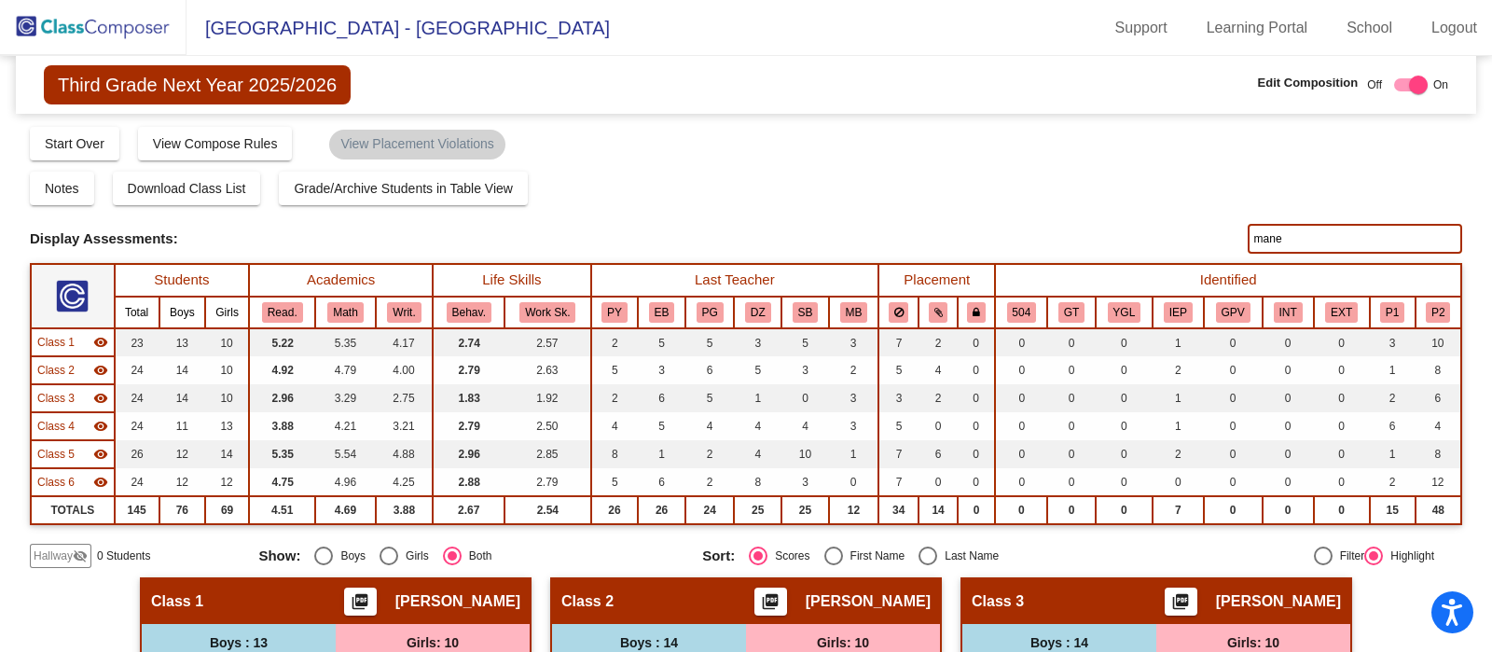
click at [1366, 246] on input "mane" at bounding box center [1355, 239] width 214 height 30
click at [1372, 226] on input "mane" at bounding box center [1355, 239] width 214 height 30
click at [1407, 236] on input "mane" at bounding box center [1355, 239] width 214 height 30
type input "m"
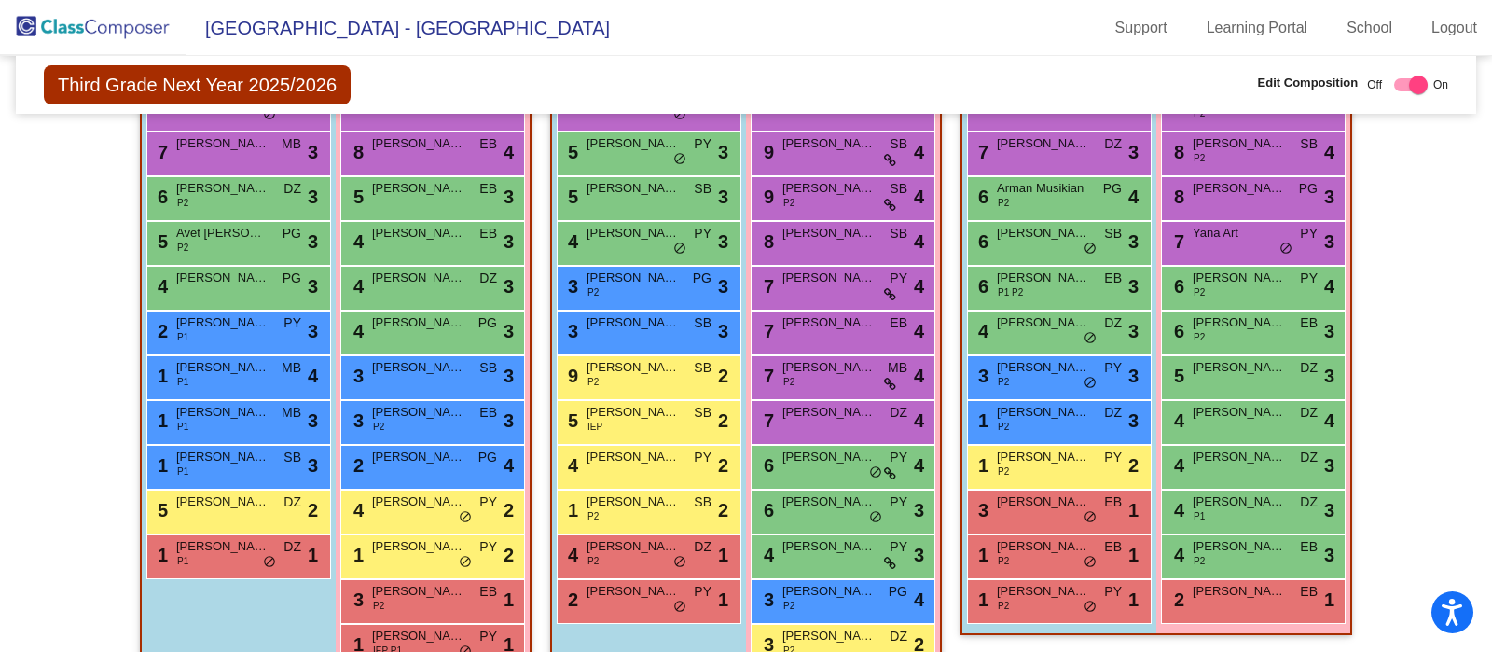
scroll to position [1329, 0]
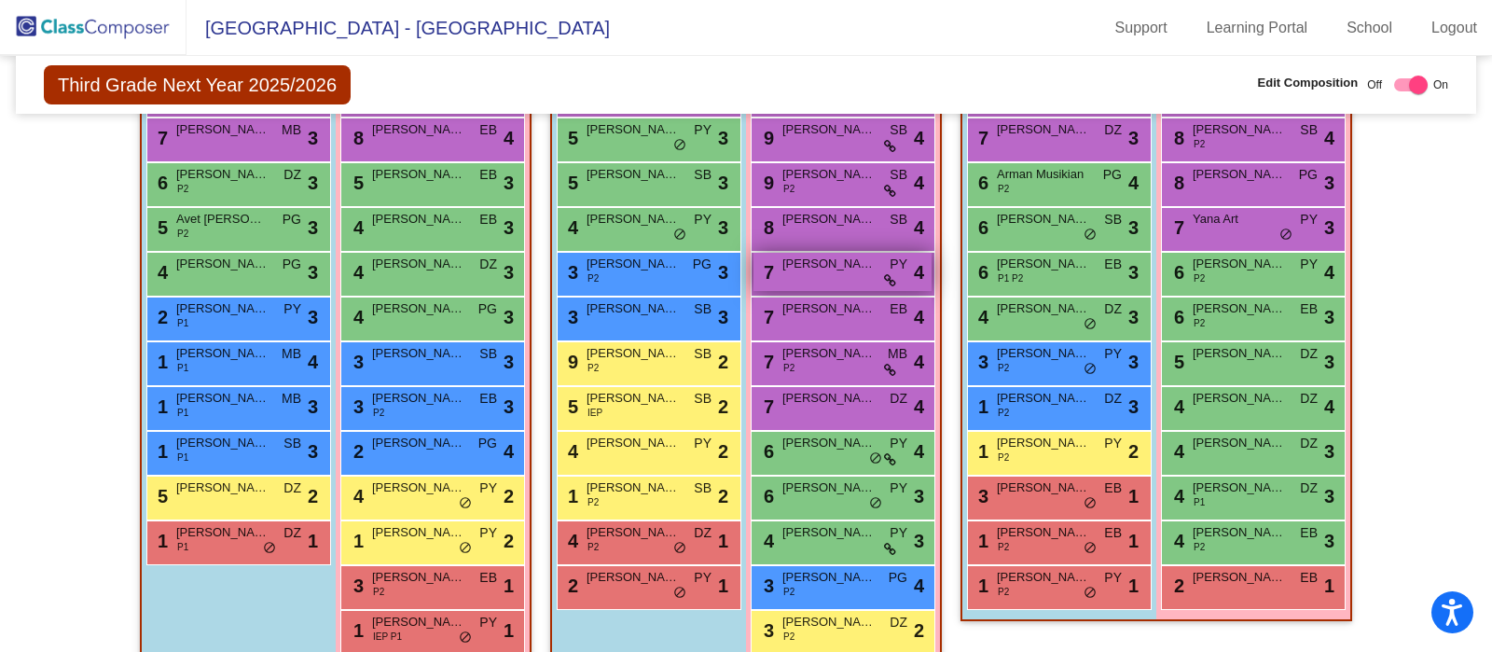
click at [885, 275] on icon at bounding box center [890, 280] width 12 height 13
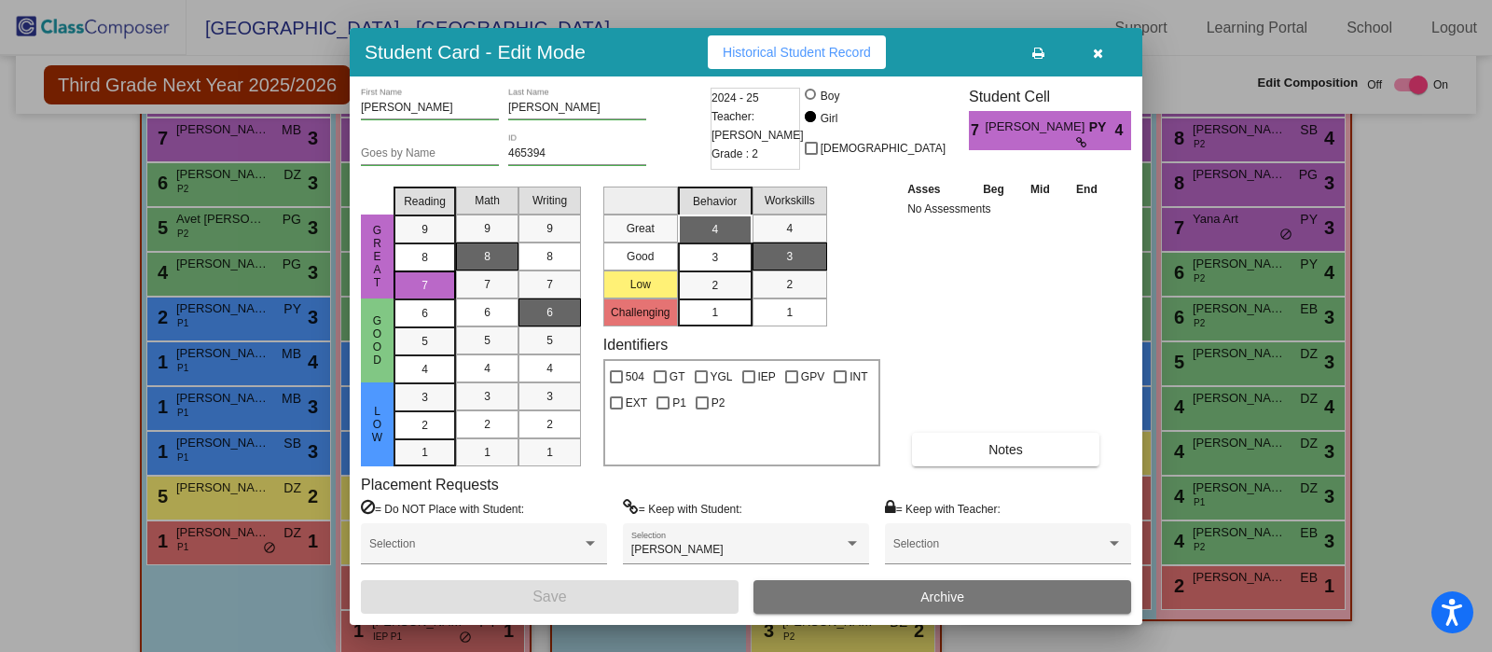
click at [1097, 51] on icon "button" at bounding box center [1098, 53] width 10 height 13
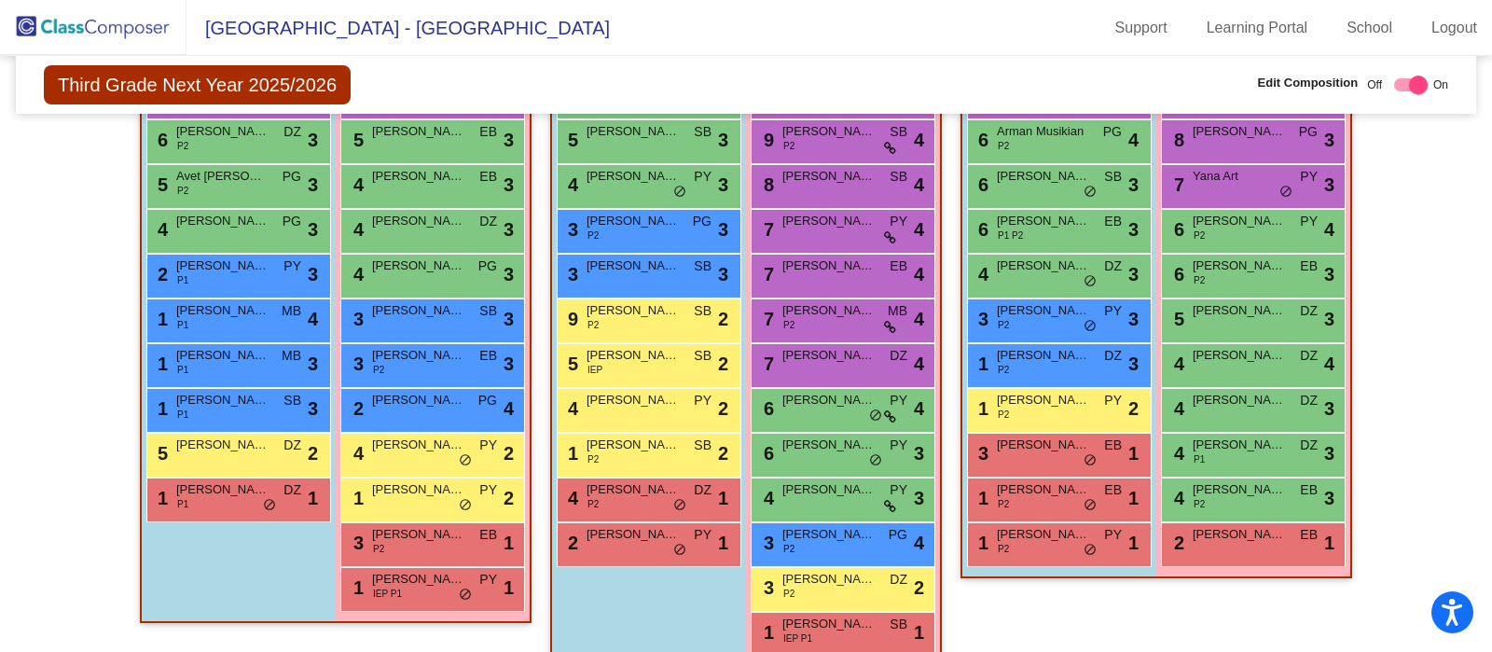
scroll to position [1403, 0]
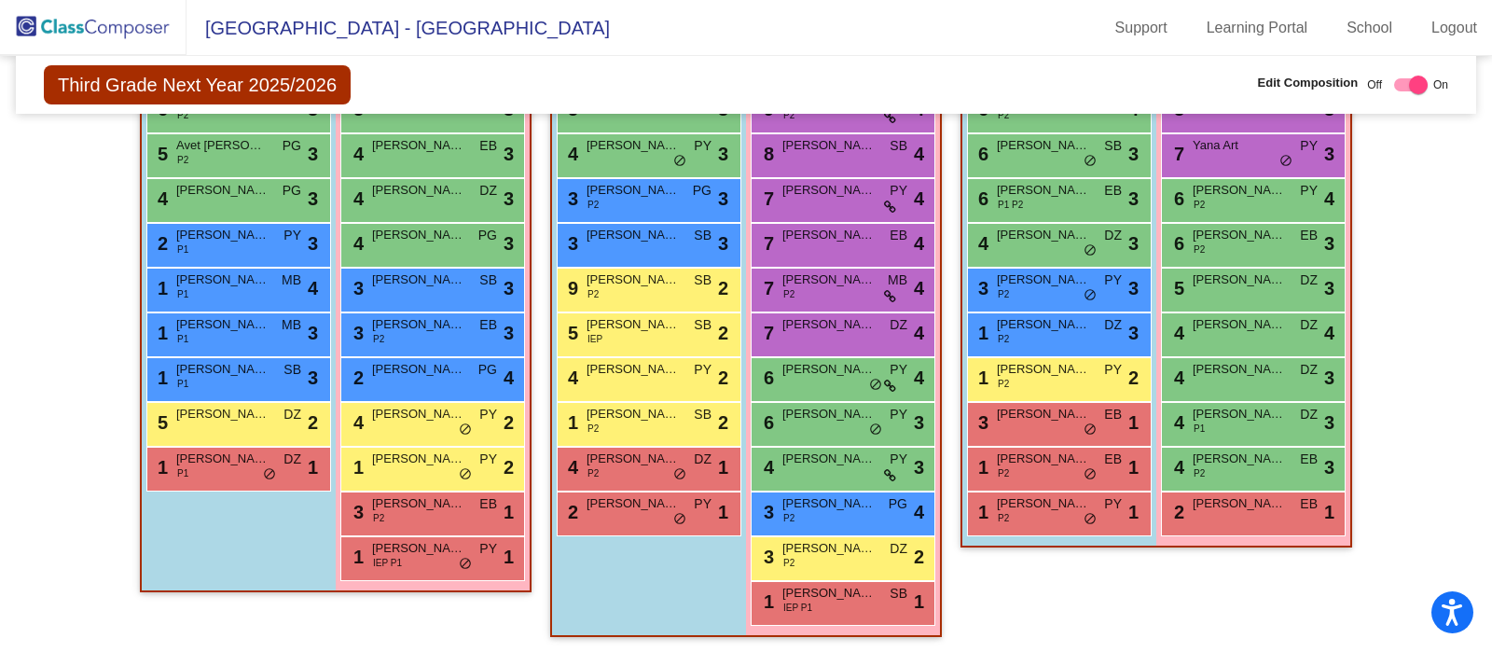
click at [850, 552] on span "Maria Kniazian" at bounding box center [828, 548] width 93 height 19
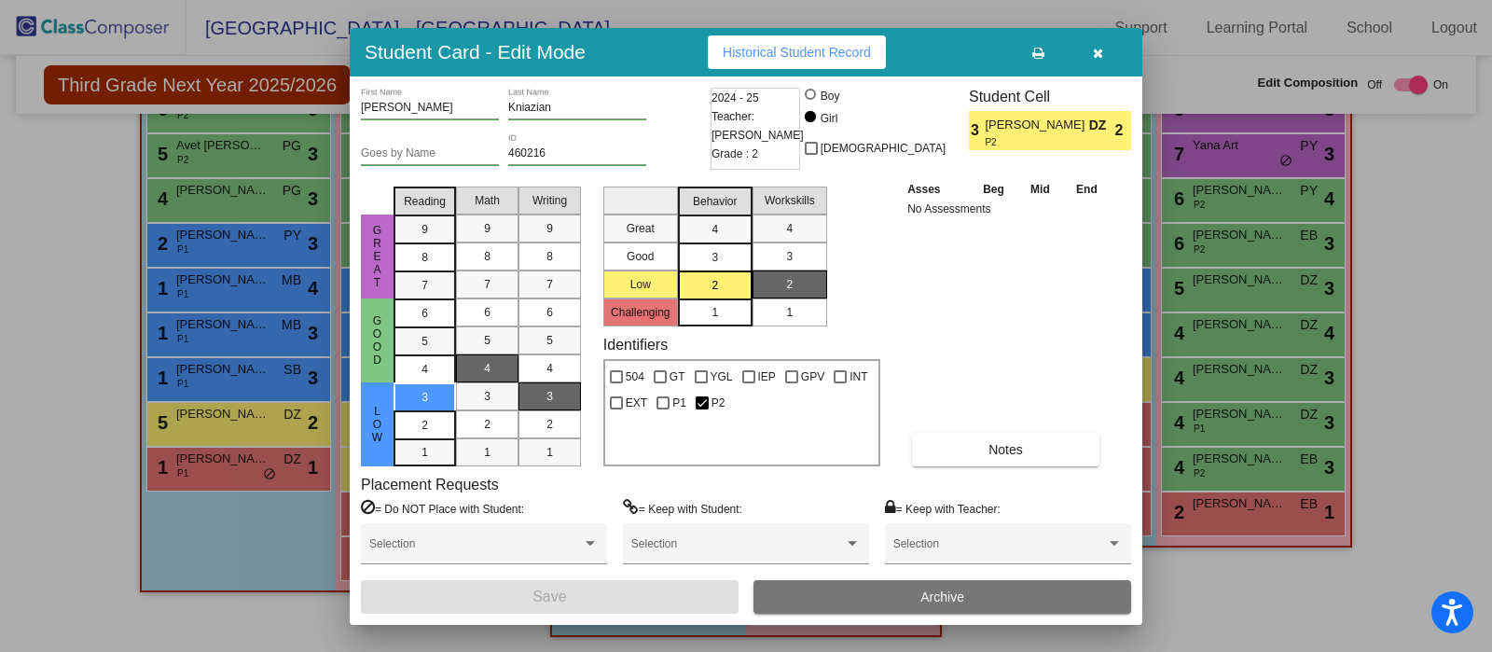
click at [1097, 52] on icon "button" at bounding box center [1098, 53] width 10 height 13
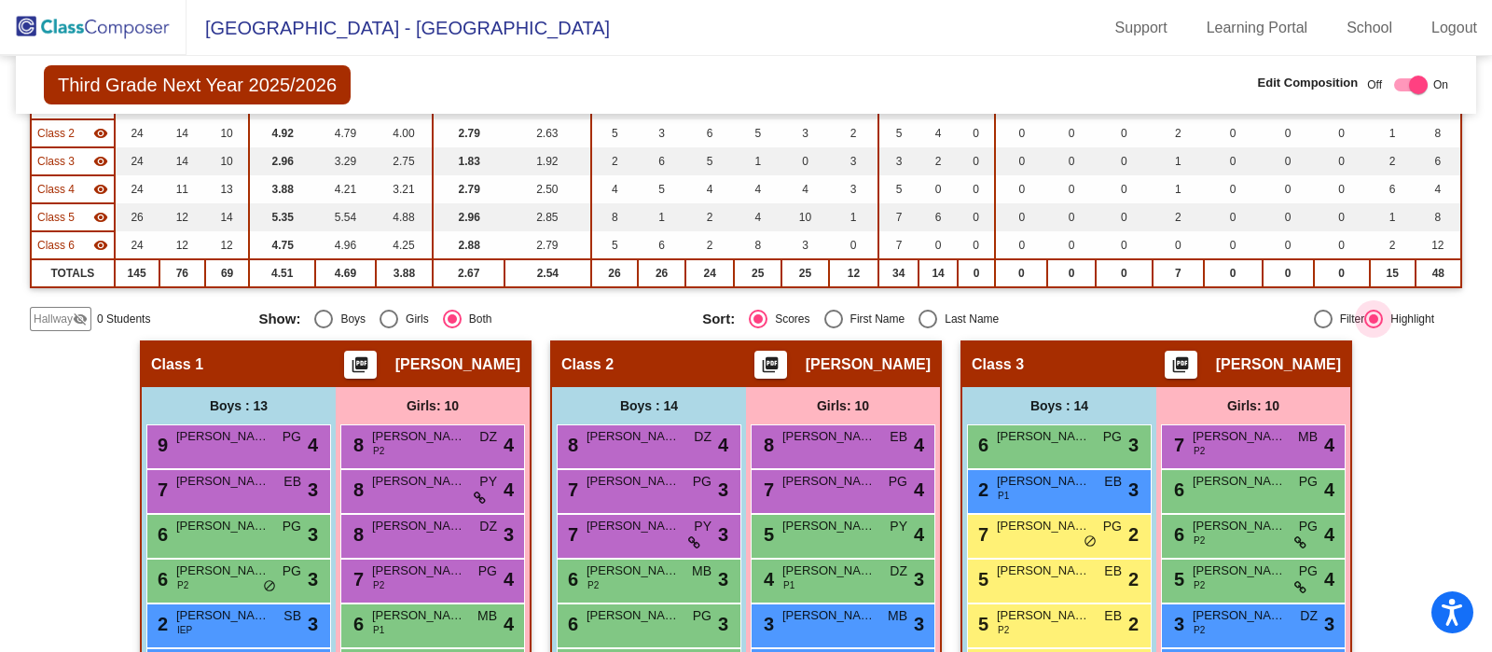
scroll to position [249, 0]
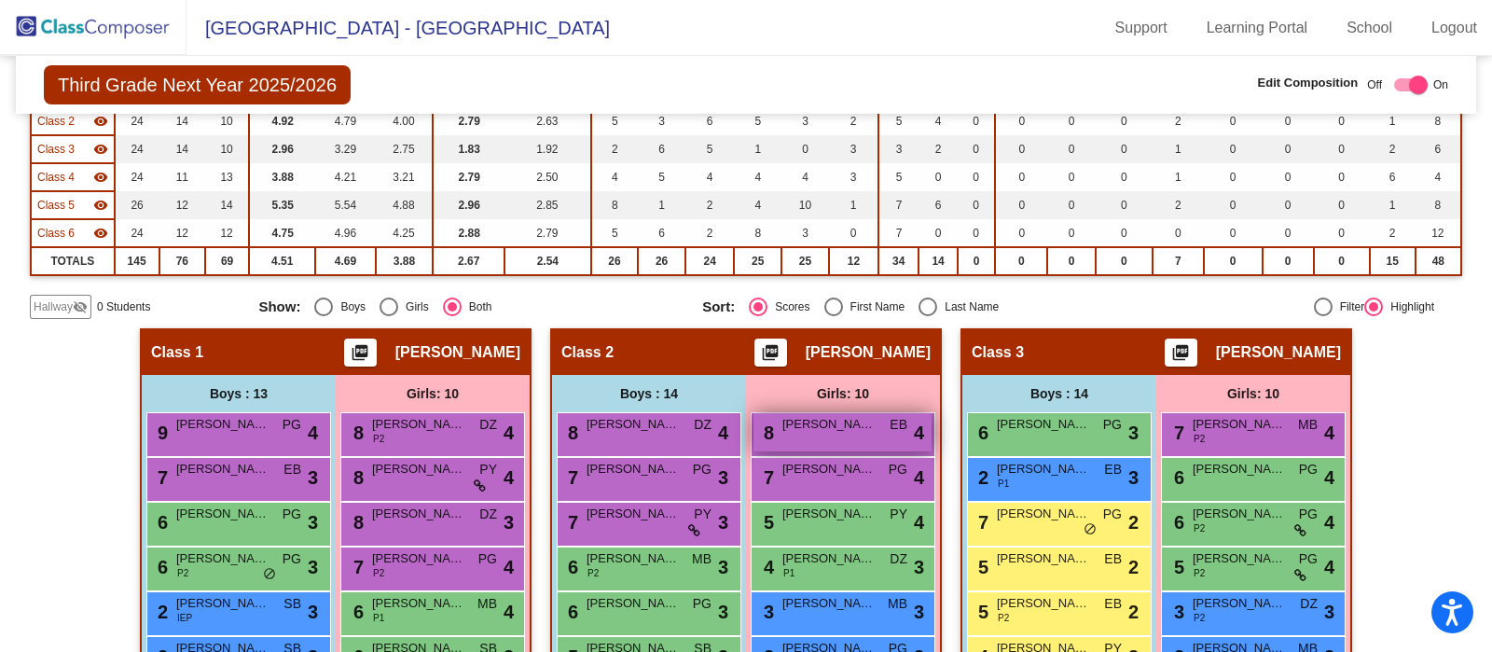
click at [876, 424] on div "8 Mane Tsaturyan EB lock do_not_disturb_alt 4" at bounding box center [843, 432] width 178 height 38
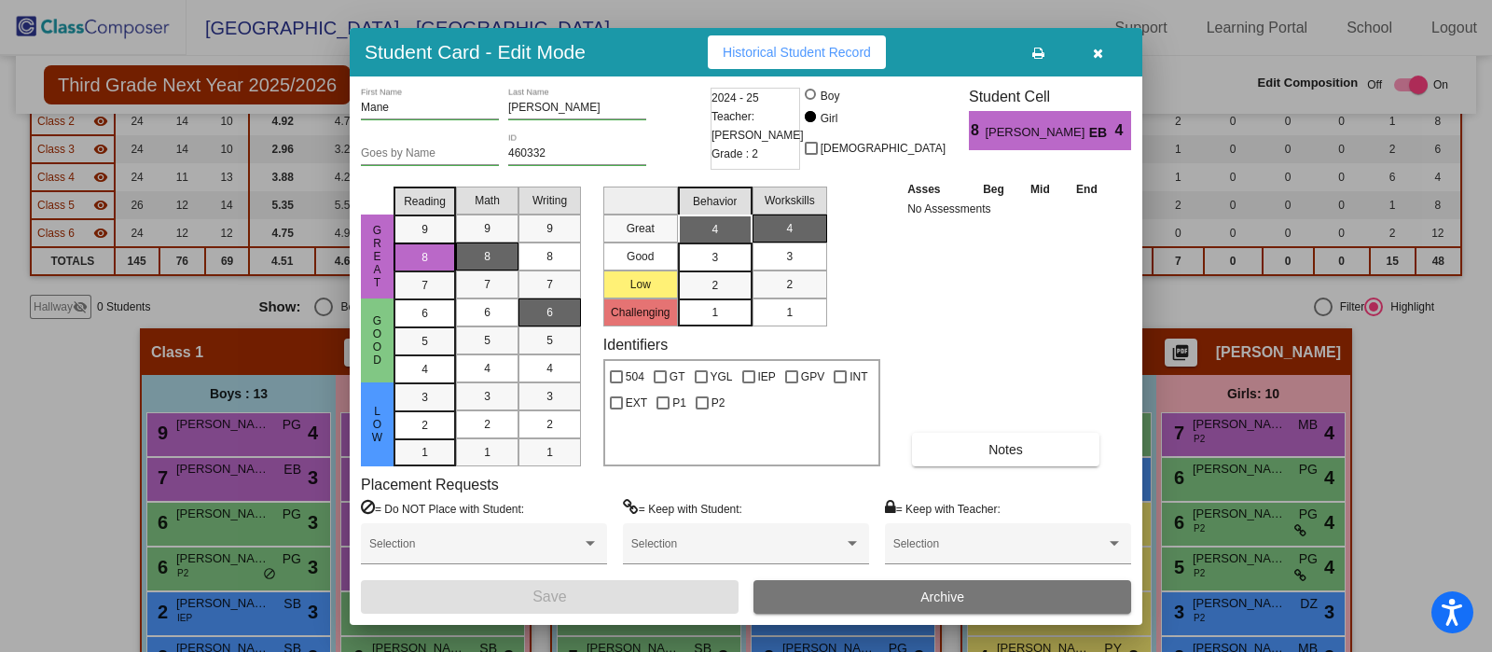
click at [1100, 56] on icon "button" at bounding box center [1098, 53] width 10 height 13
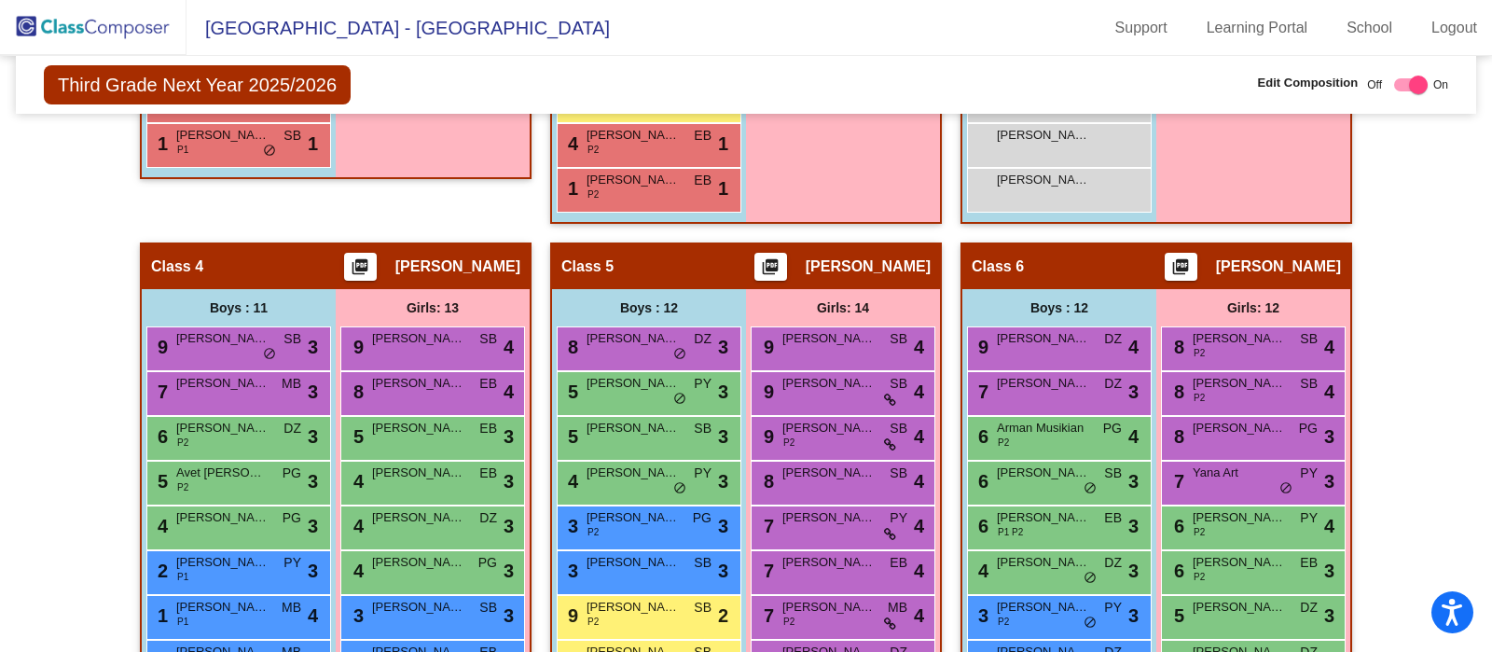
scroll to position [1078, 0]
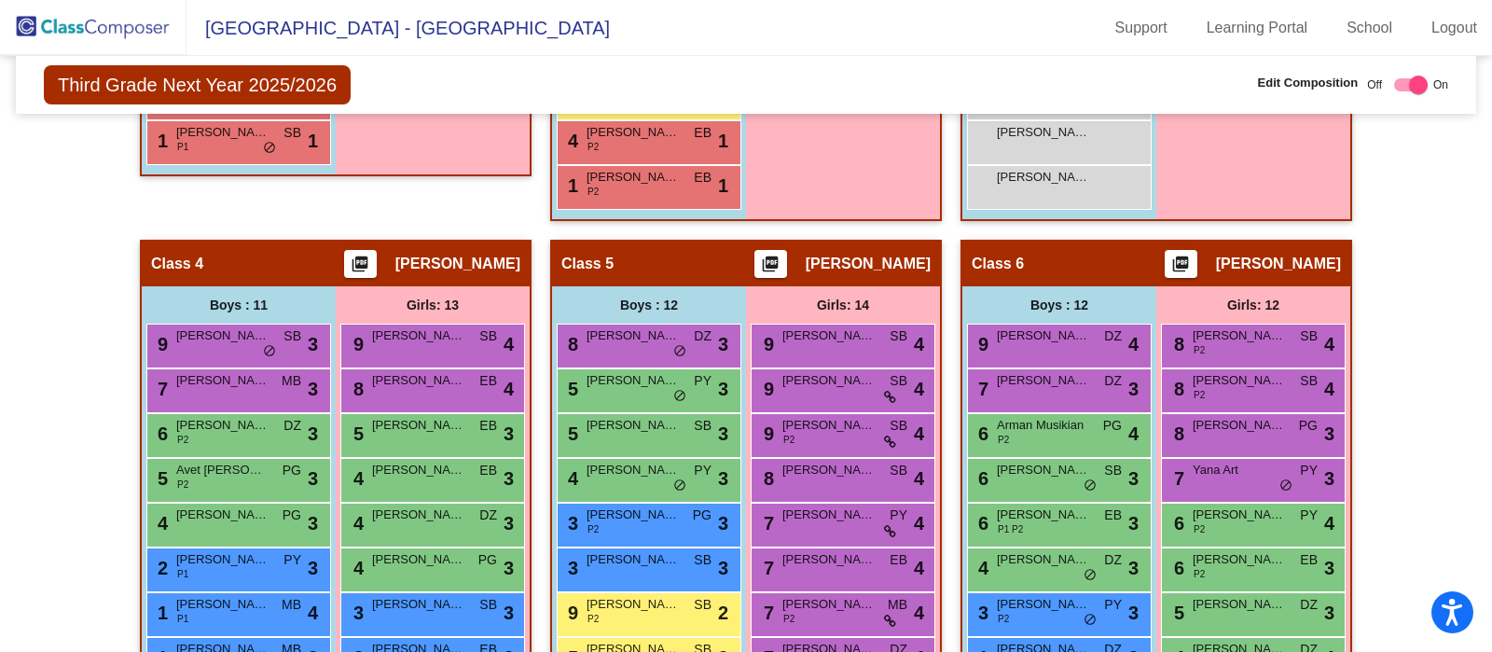
click at [135, 31] on img at bounding box center [93, 27] width 187 height 55
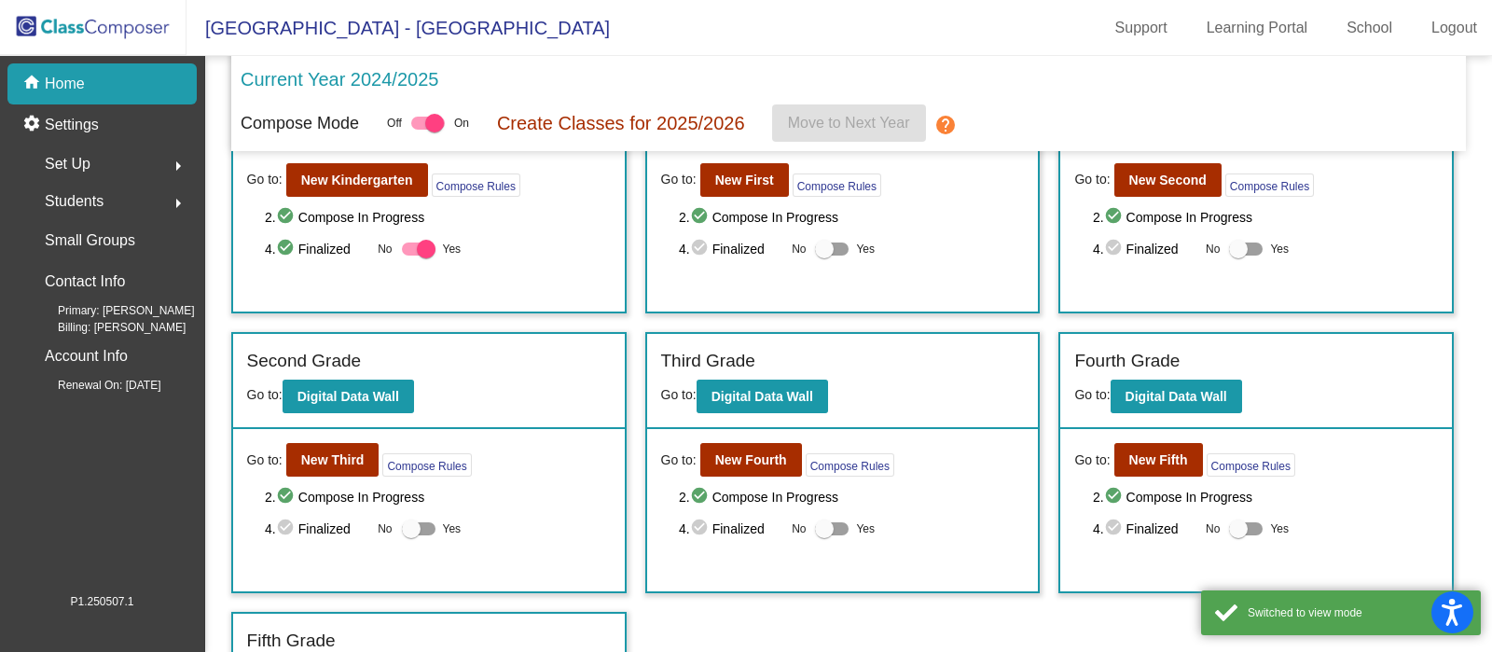
scroll to position [145, 0]
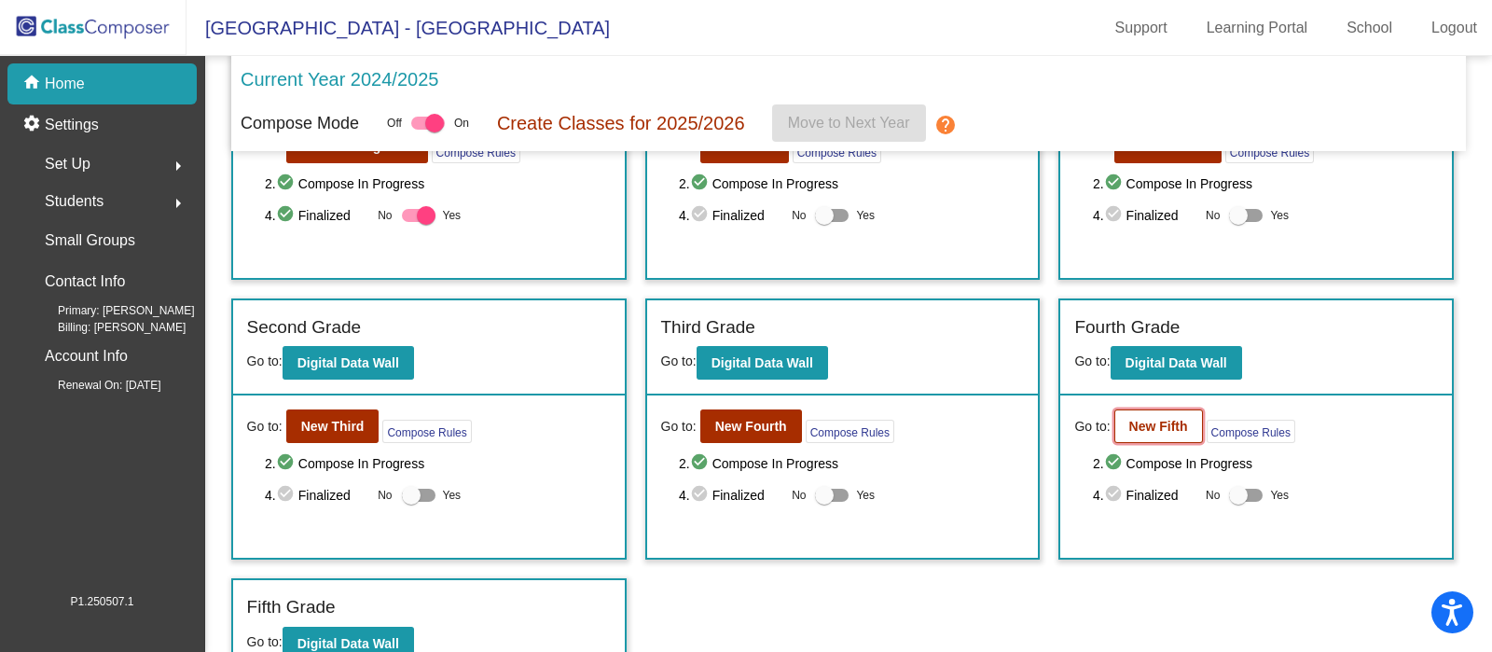
click at [1159, 419] on b "New Fifth" at bounding box center [1158, 426] width 59 height 15
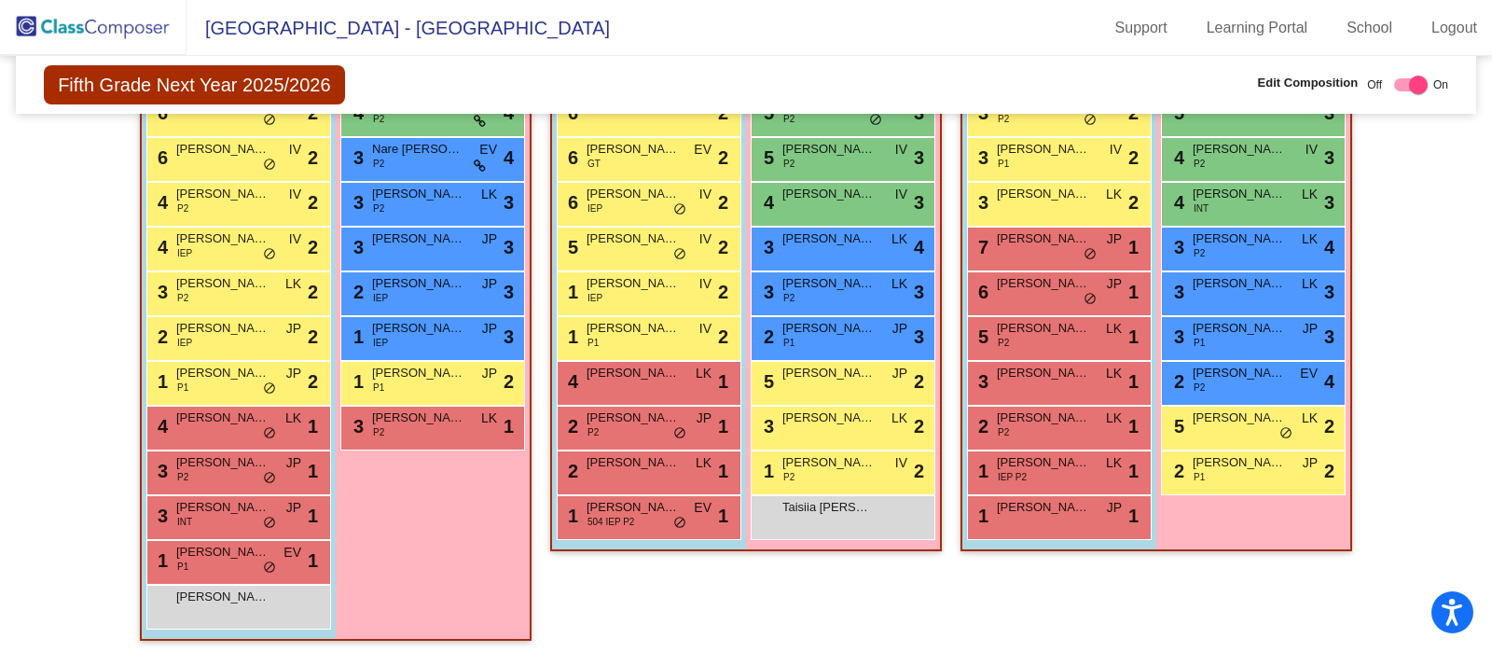
scroll to position [874, 0]
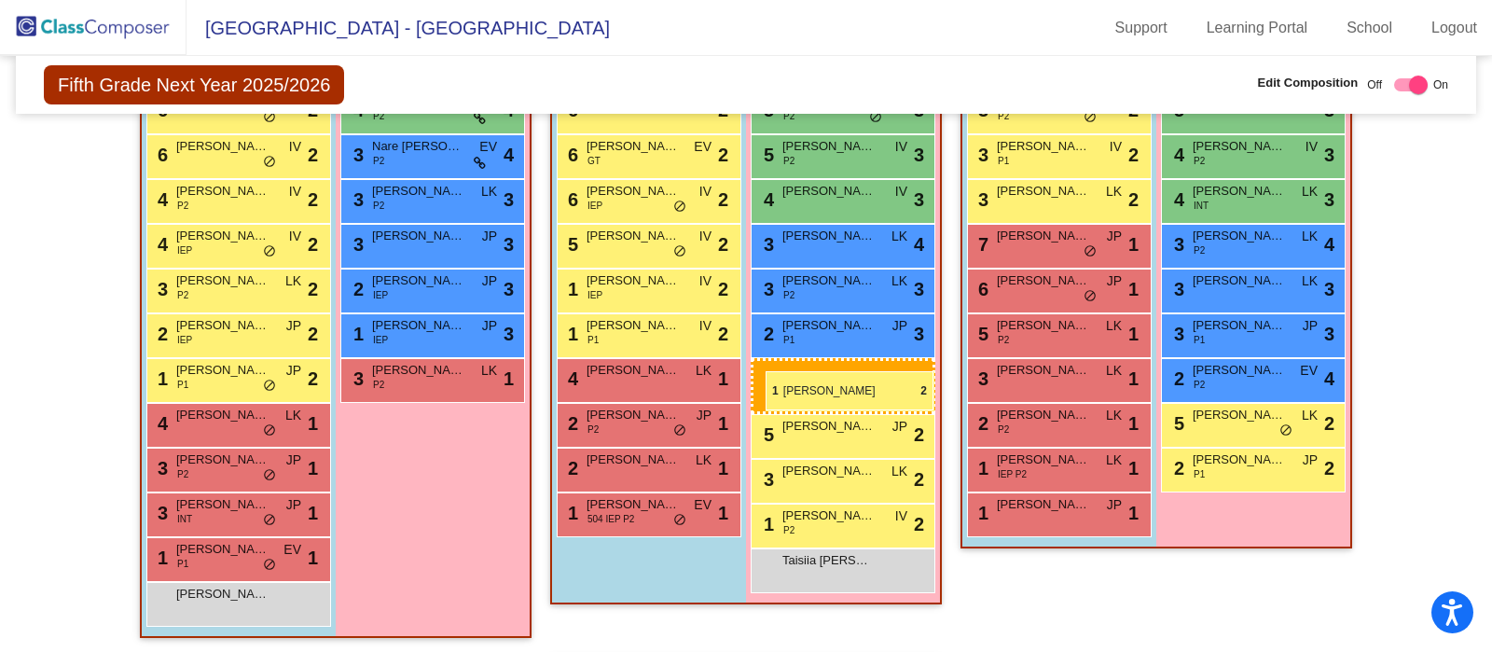
drag, startPoint x: 450, startPoint y: 375, endPoint x: 766, endPoint y: 371, distance: 316.2
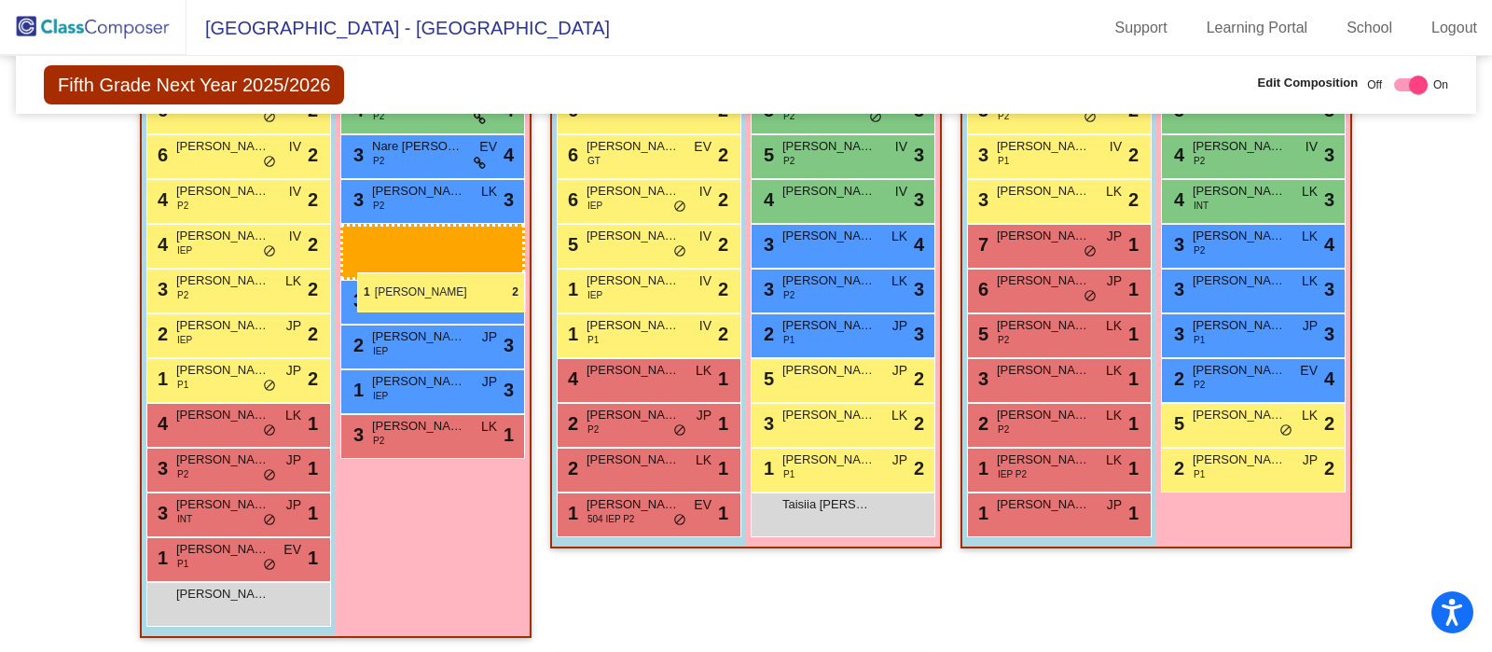
drag, startPoint x: 823, startPoint y: 462, endPoint x: 357, endPoint y: 272, distance: 502.4
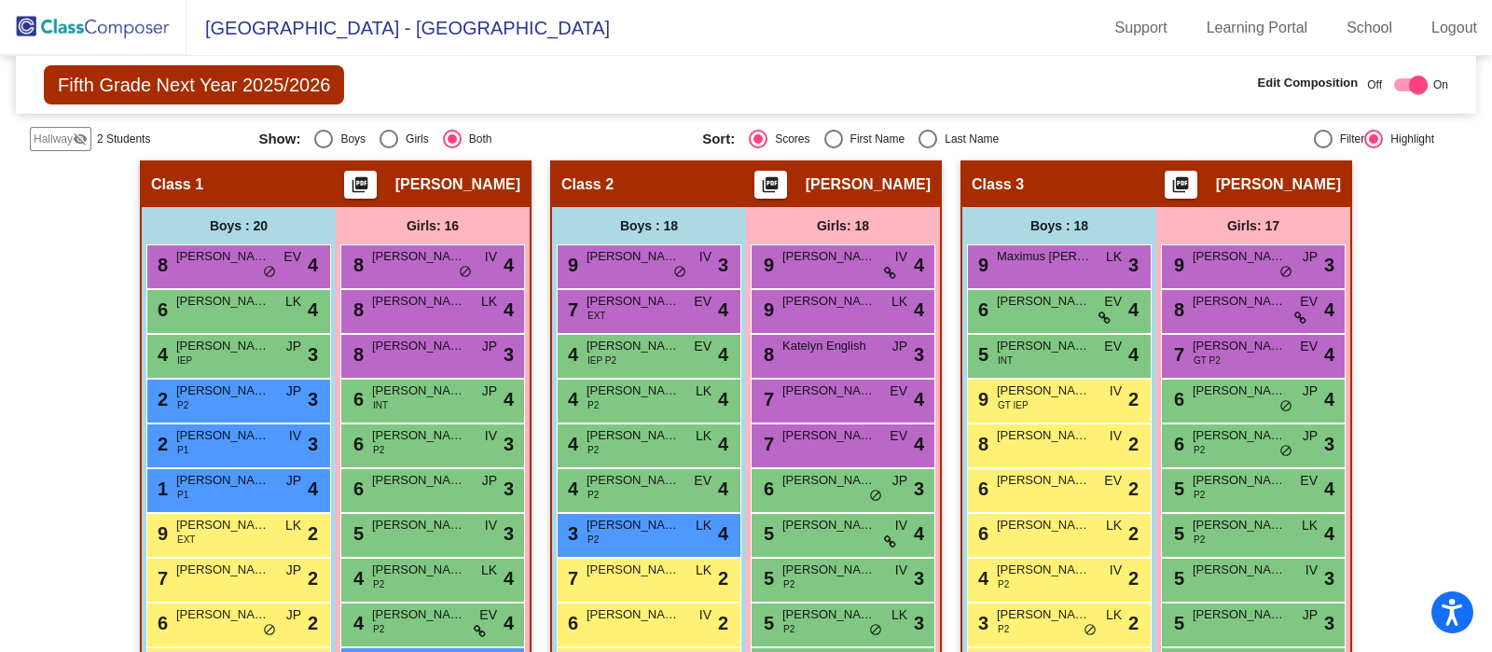
scroll to position [0, 0]
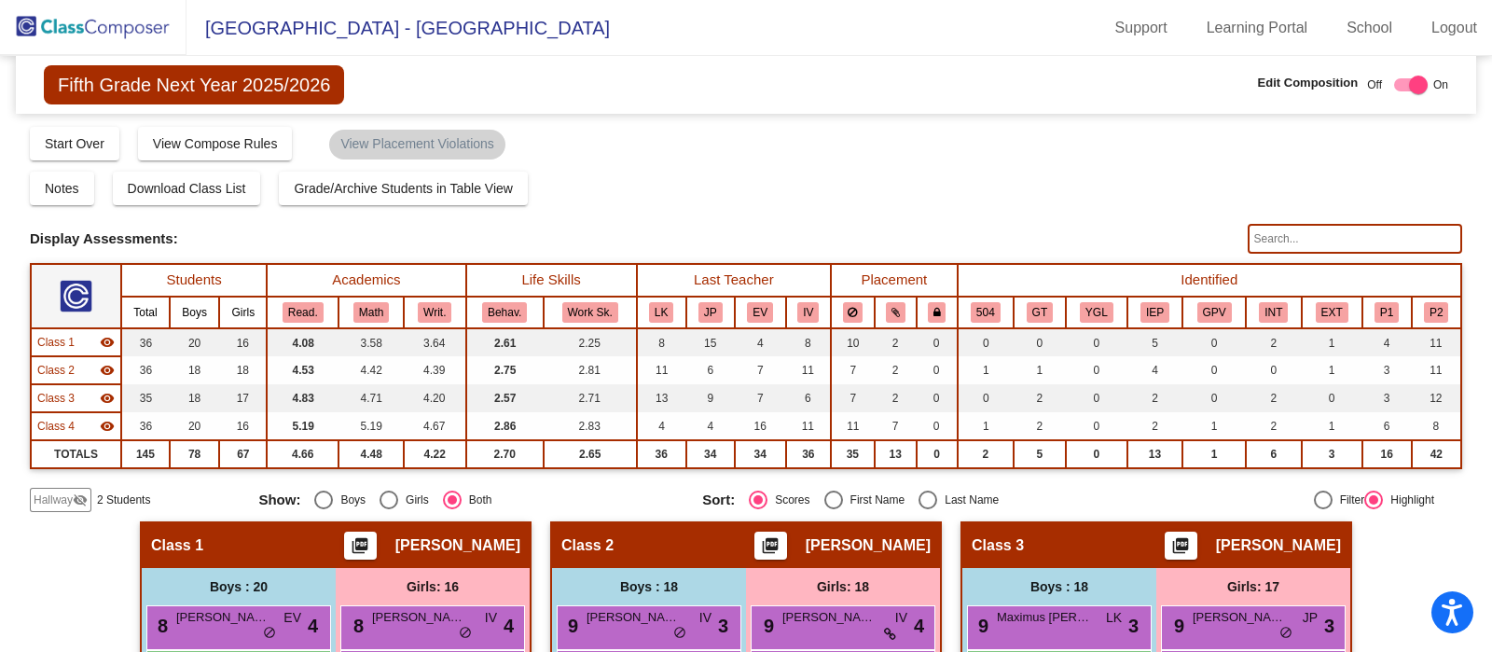
click at [85, 26] on img at bounding box center [93, 27] width 187 height 55
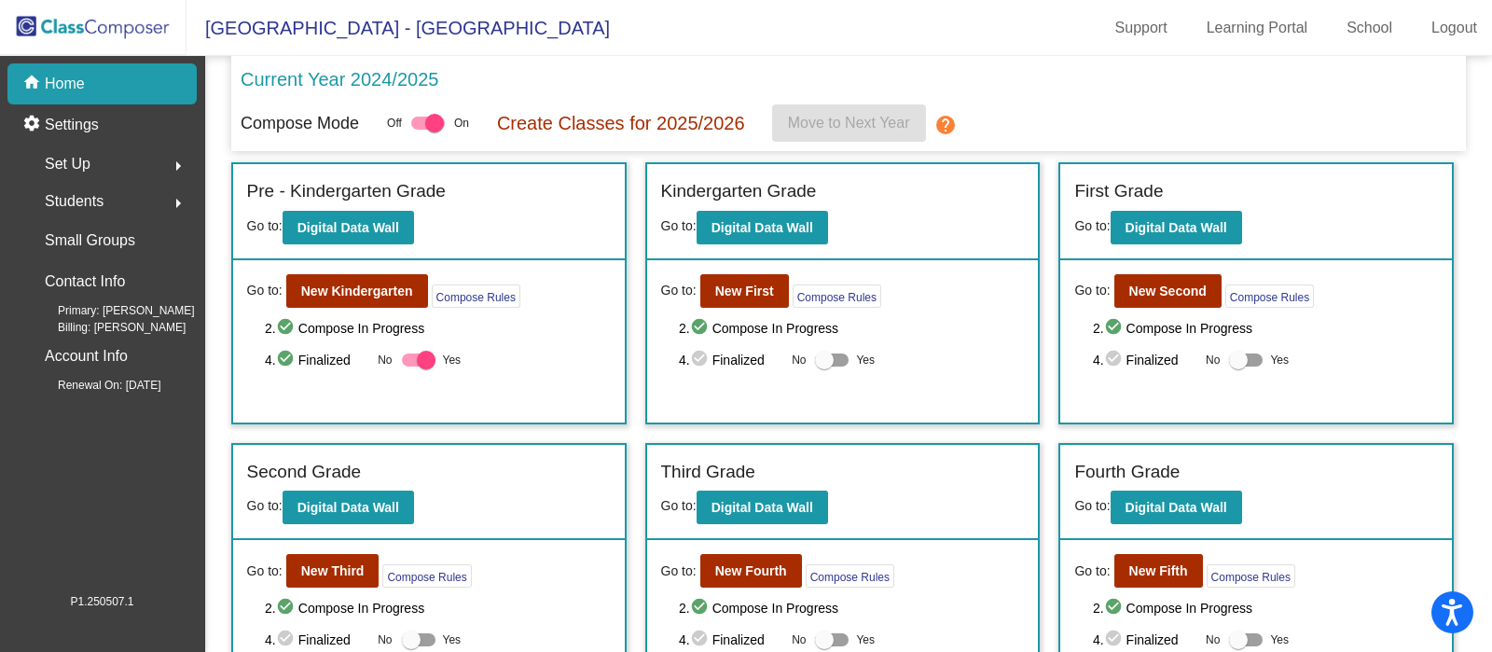
click at [1347, 518] on div "Fourth Grade Go to: Digital Data Wall" at bounding box center [1256, 493] width 392 height 96
click at [331, 568] on b "New Third" at bounding box center [332, 570] width 63 height 15
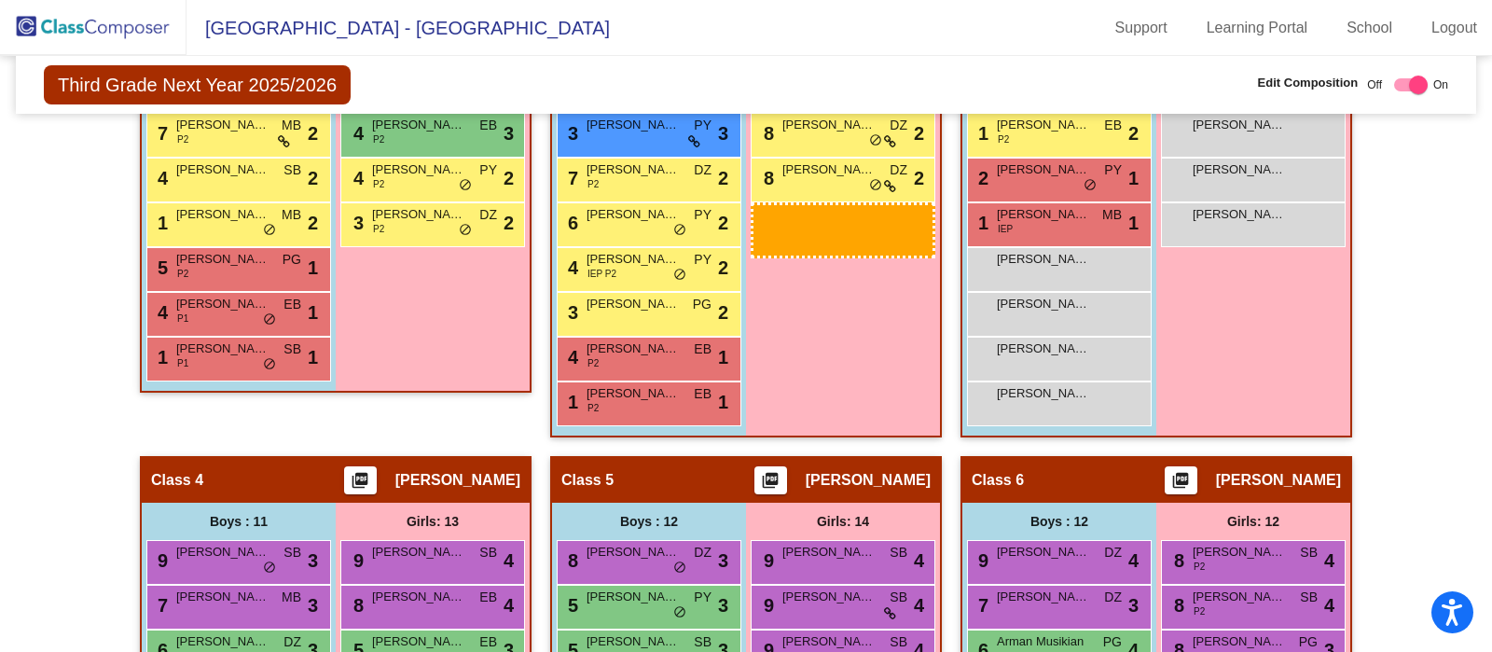
scroll to position [884, 0]
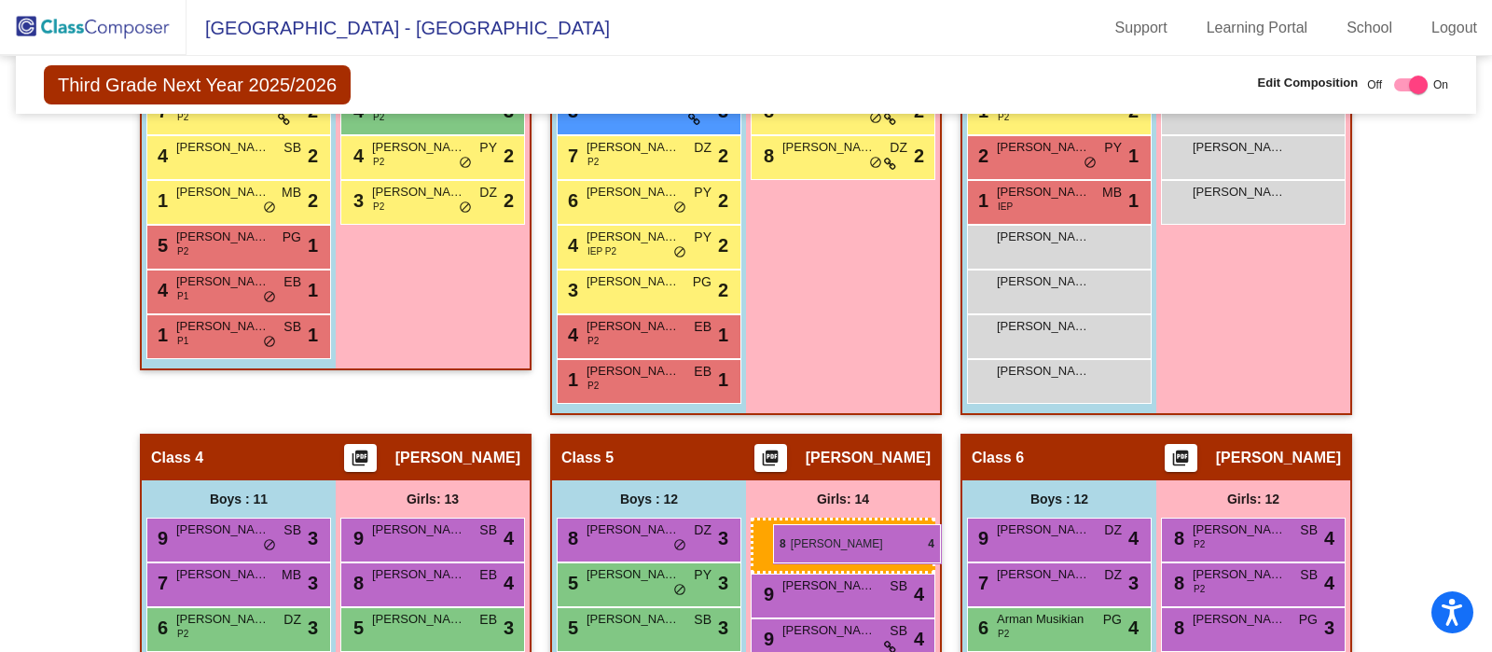
drag, startPoint x: 774, startPoint y: 224, endPoint x: 773, endPoint y: 524, distance: 300.3
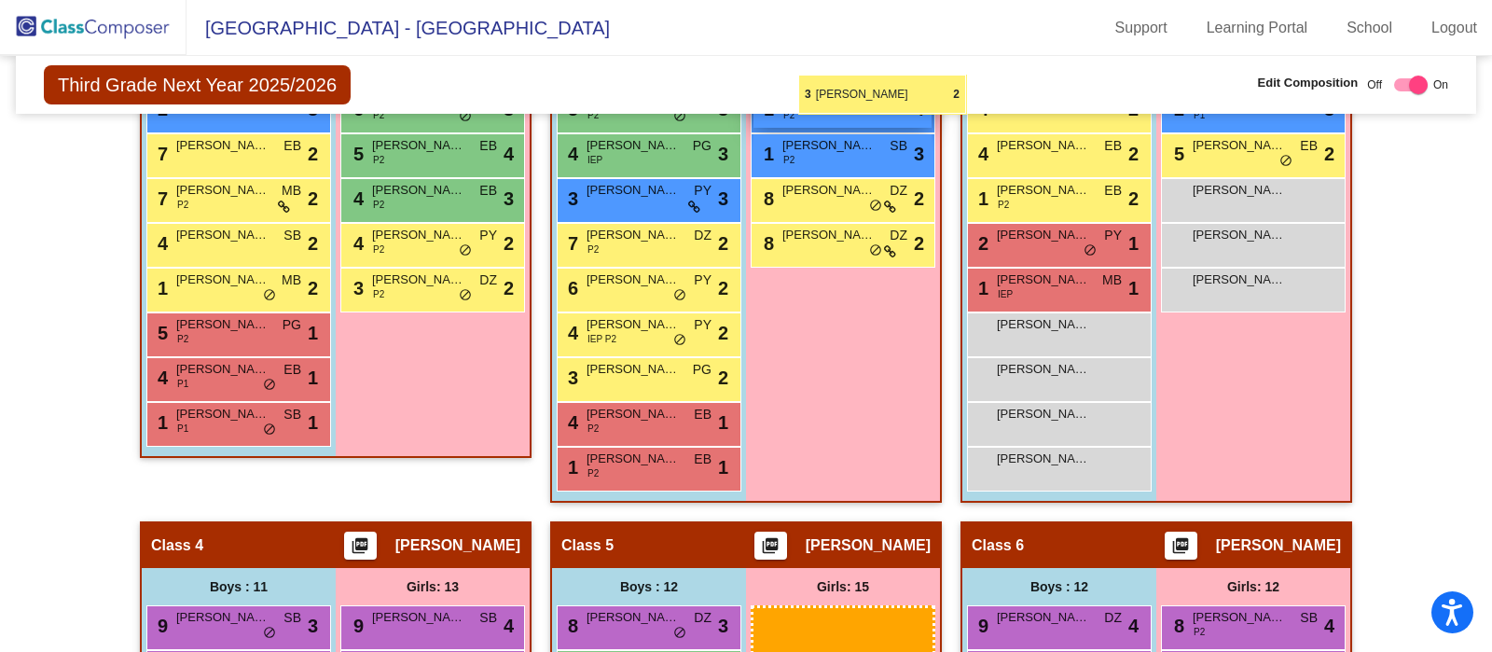
scroll to position [796, 0]
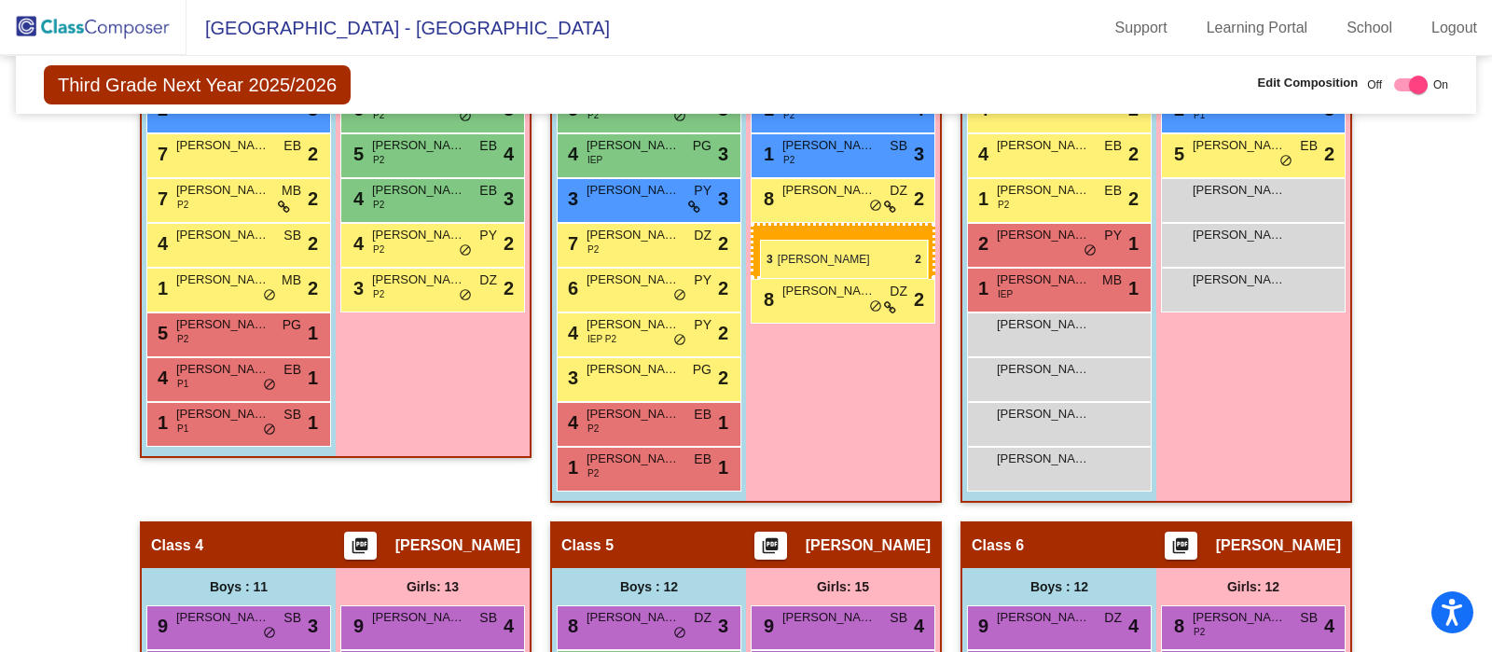
drag, startPoint x: 832, startPoint y: 556, endPoint x: 760, endPoint y: 240, distance: 324.2
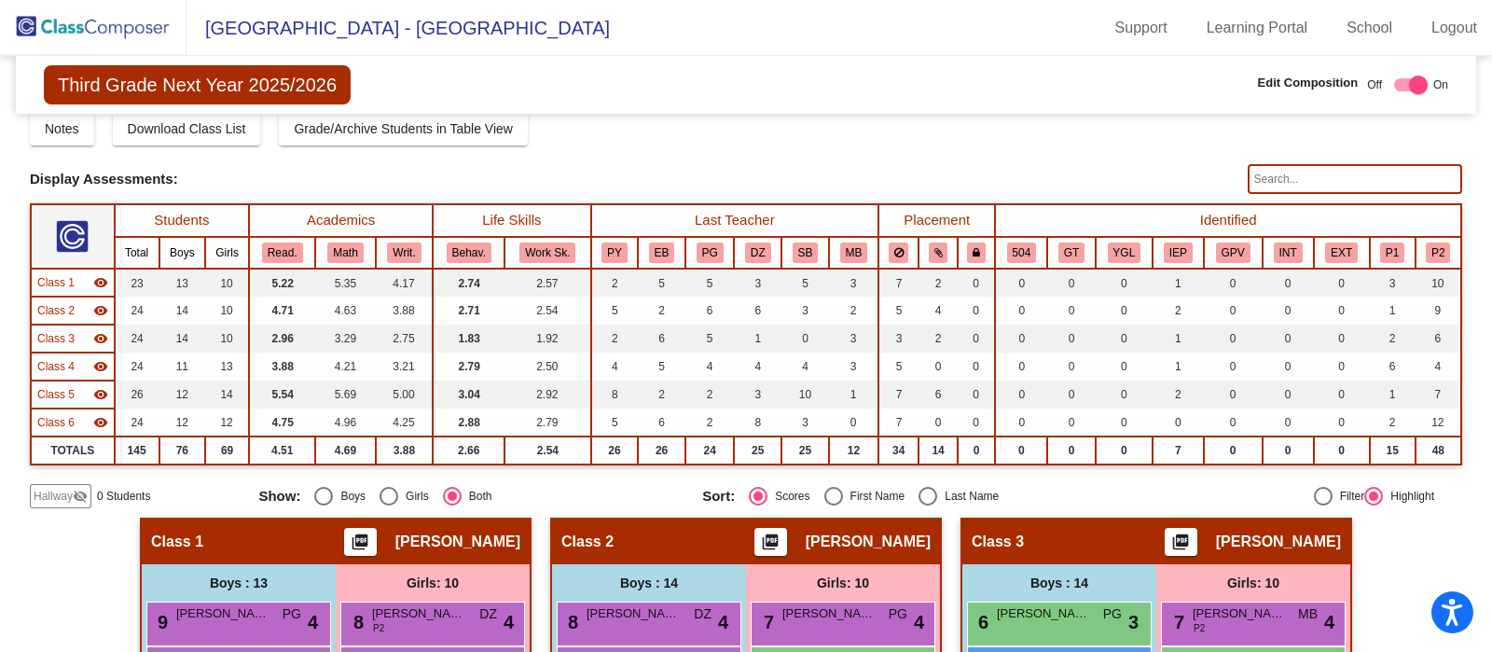
scroll to position [0, 0]
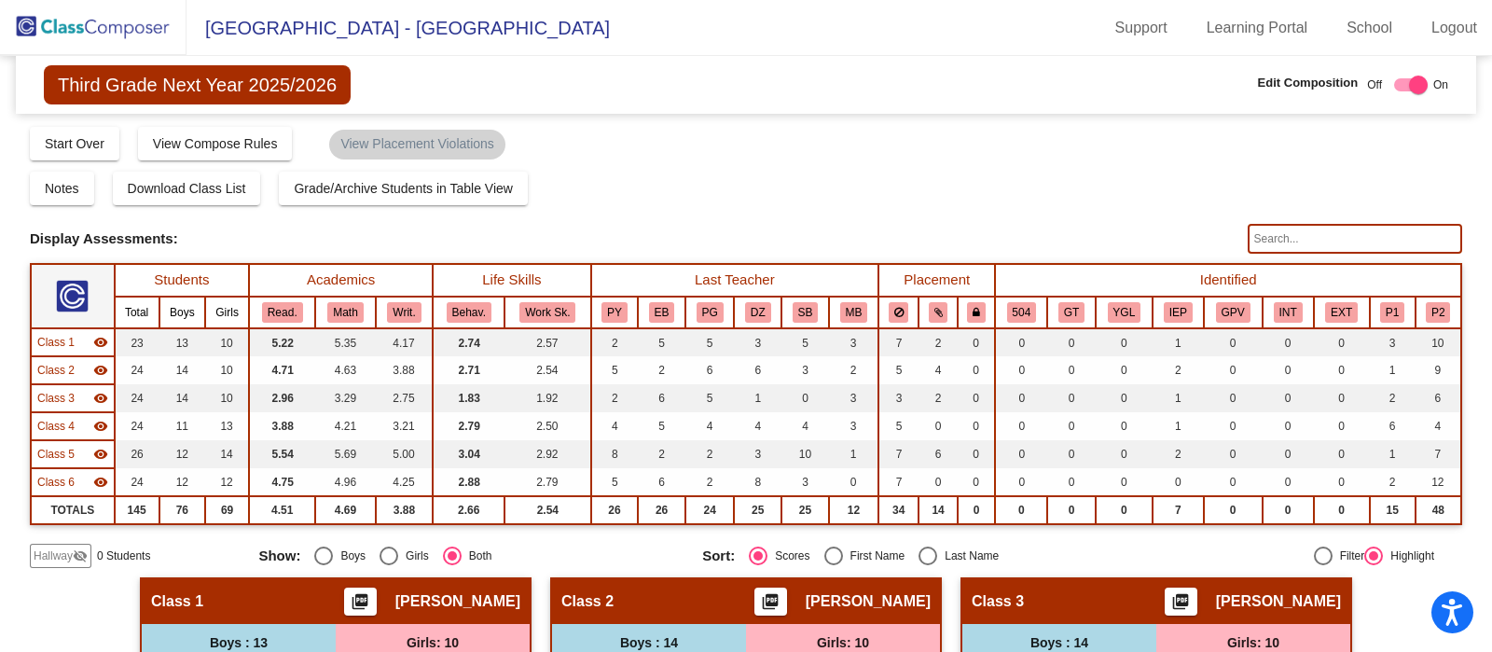
click at [117, 28] on img at bounding box center [93, 27] width 187 height 55
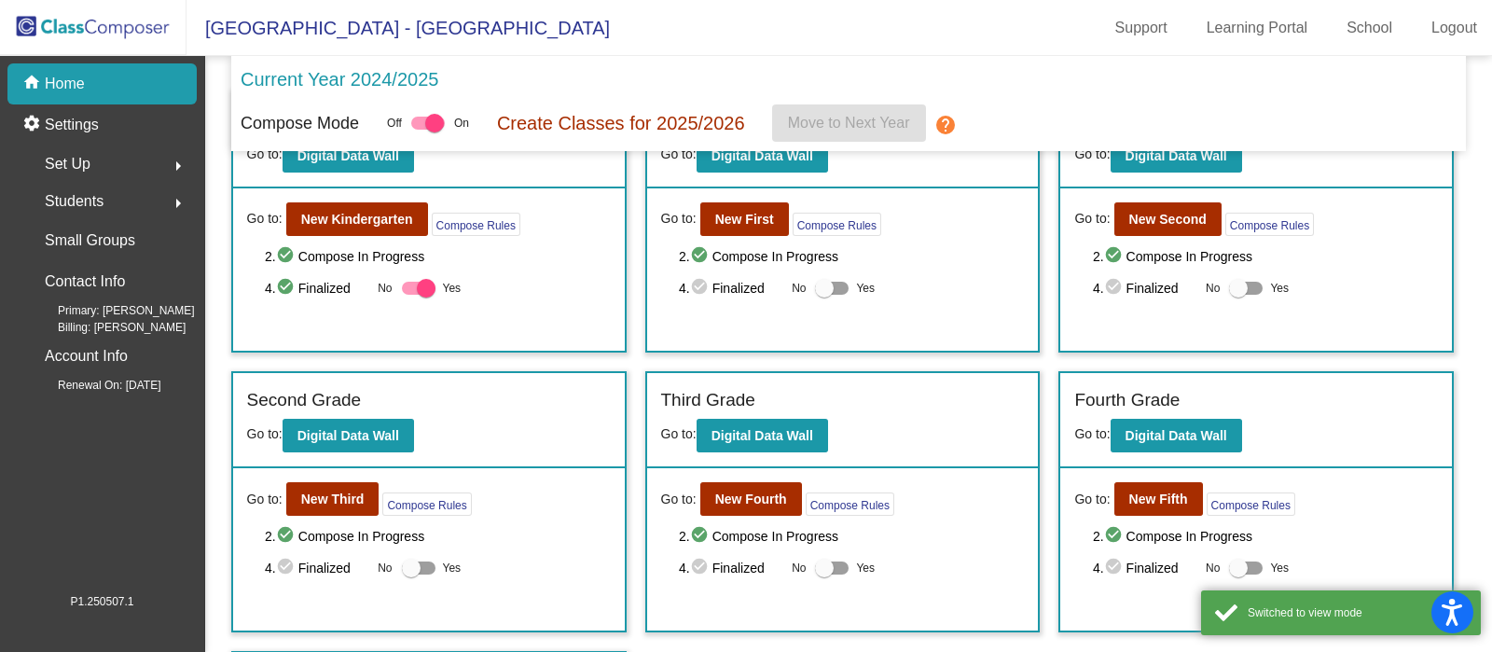
scroll to position [142, 0]
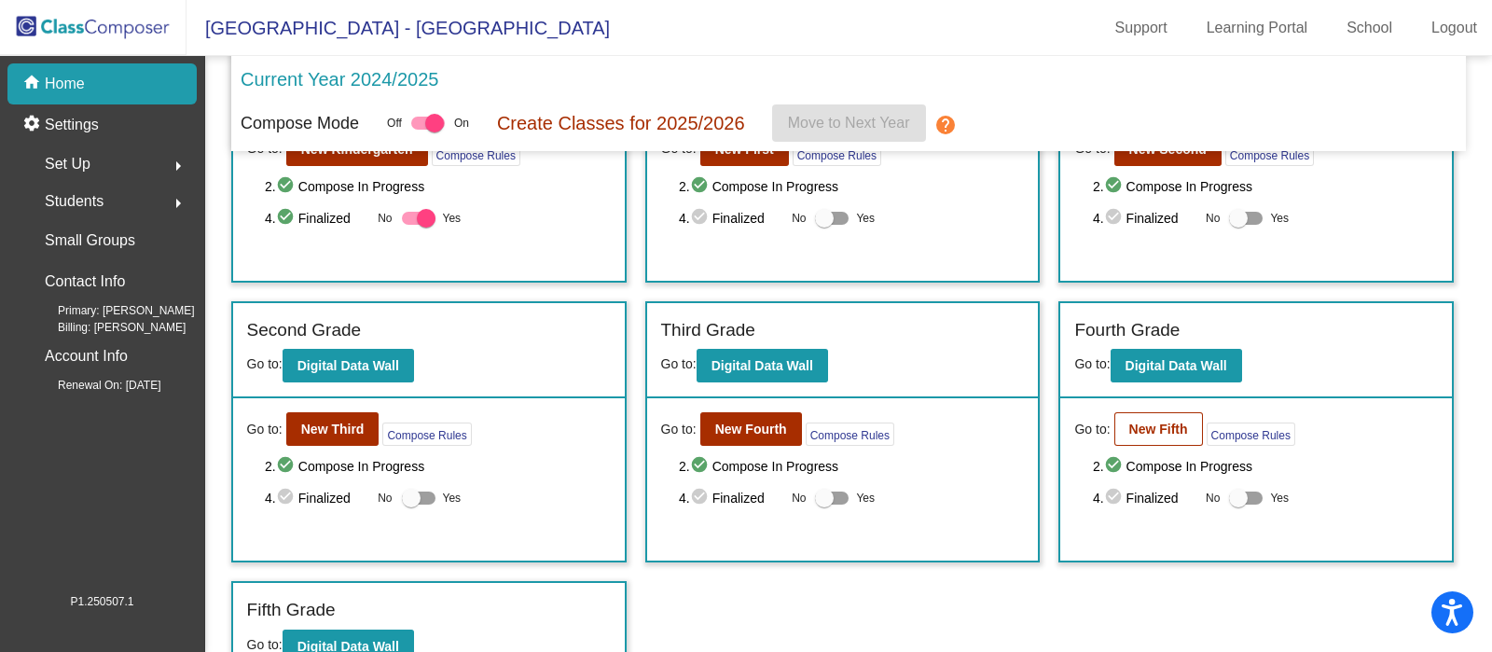
click at [1159, 431] on b "New Fifth" at bounding box center [1158, 429] width 59 height 15
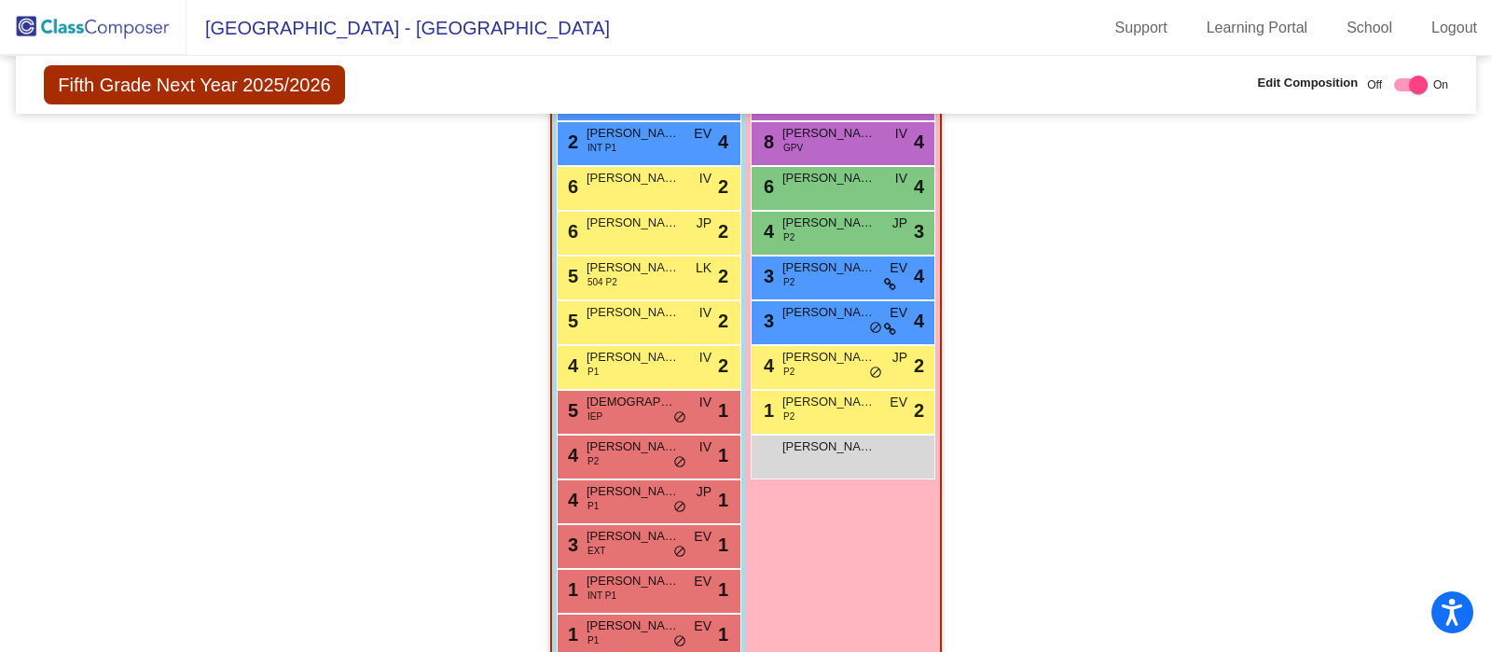
scroll to position [1883, 0]
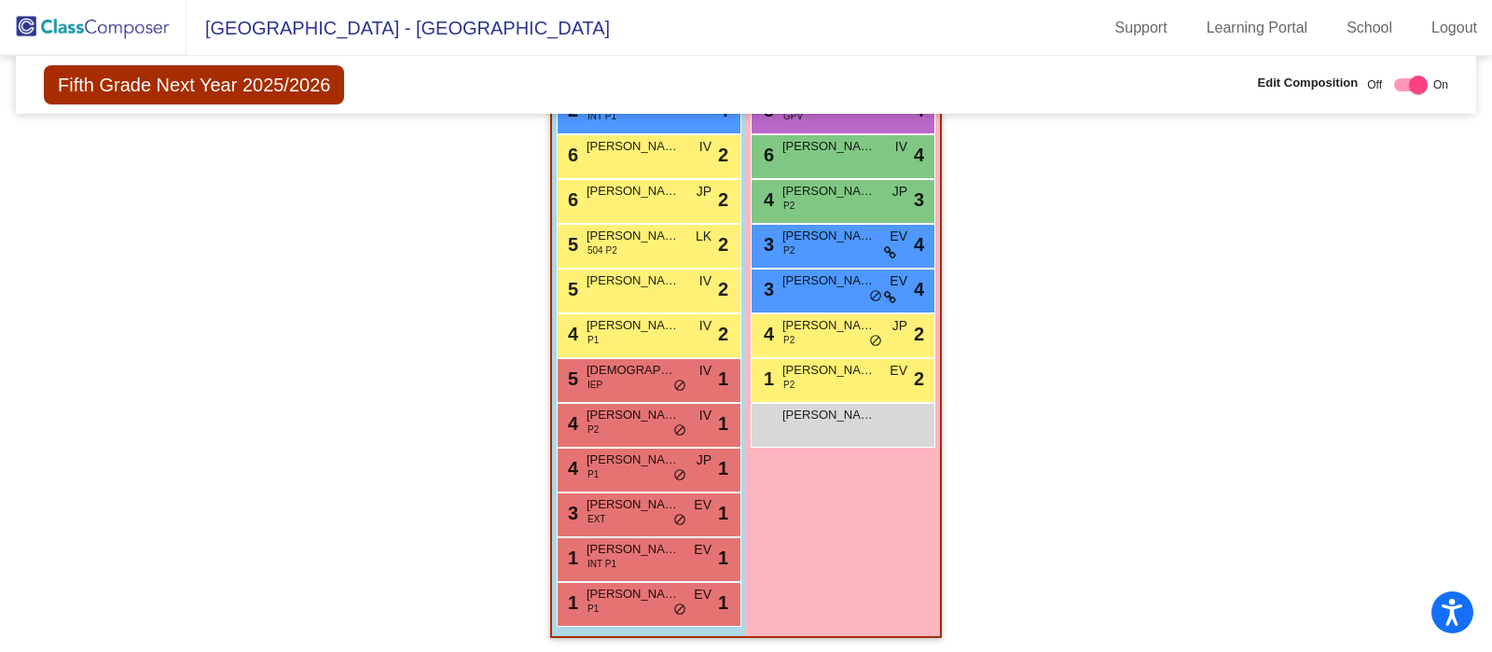
click at [136, 28] on img at bounding box center [93, 27] width 187 height 55
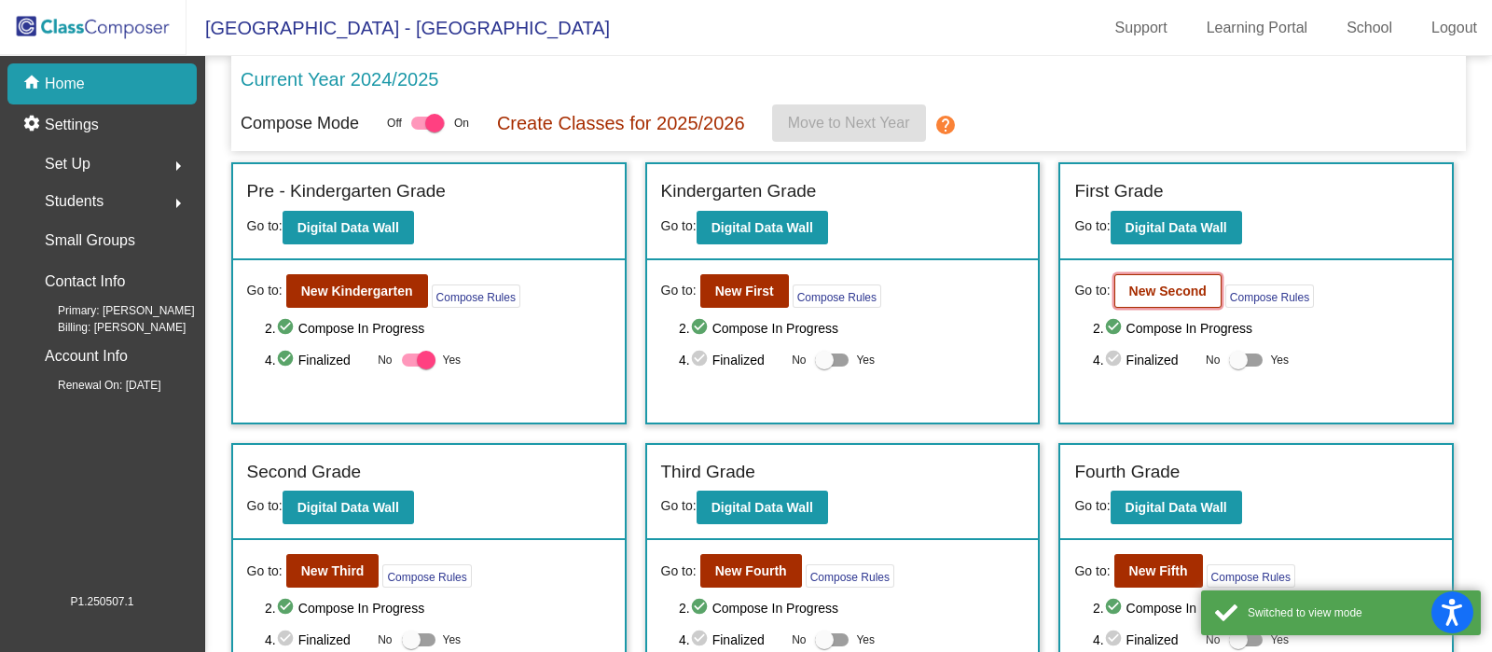
click at [1165, 296] on b "New Second" at bounding box center [1167, 291] width 77 height 15
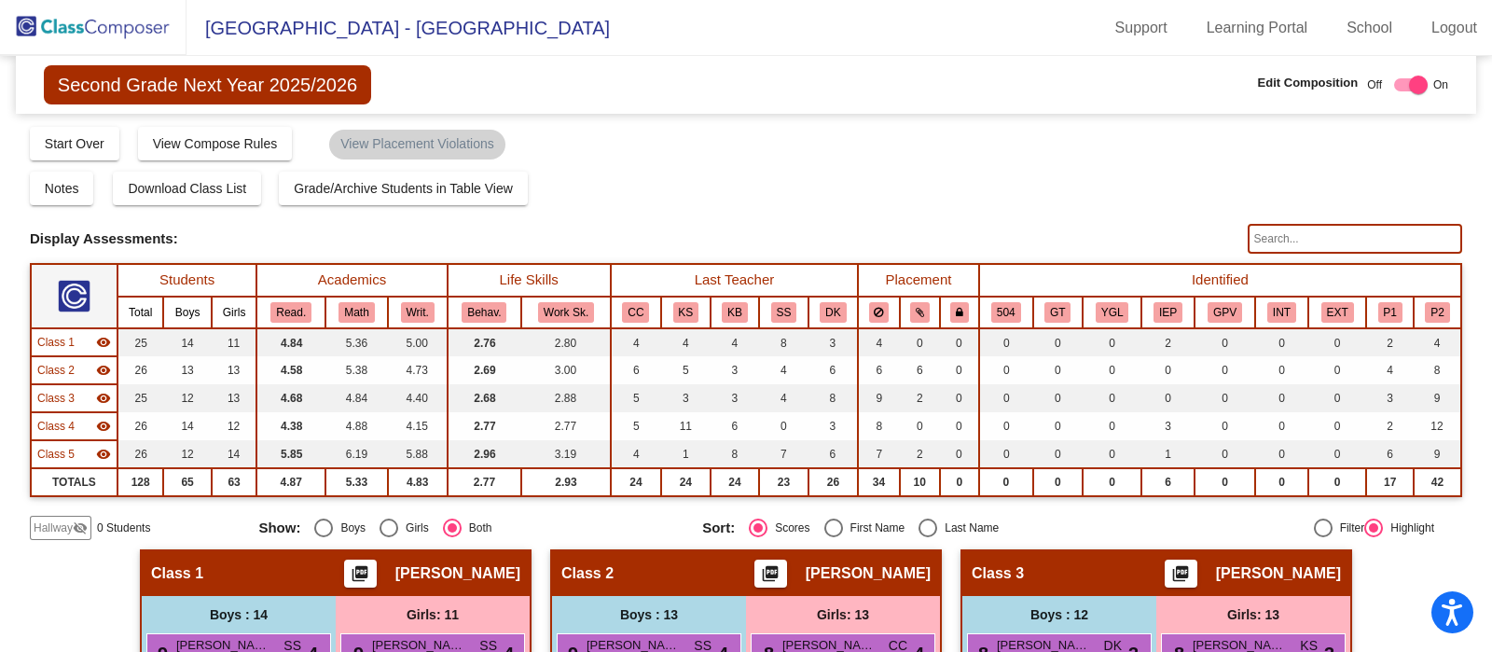
click at [1350, 233] on input "text" at bounding box center [1355, 239] width 214 height 30
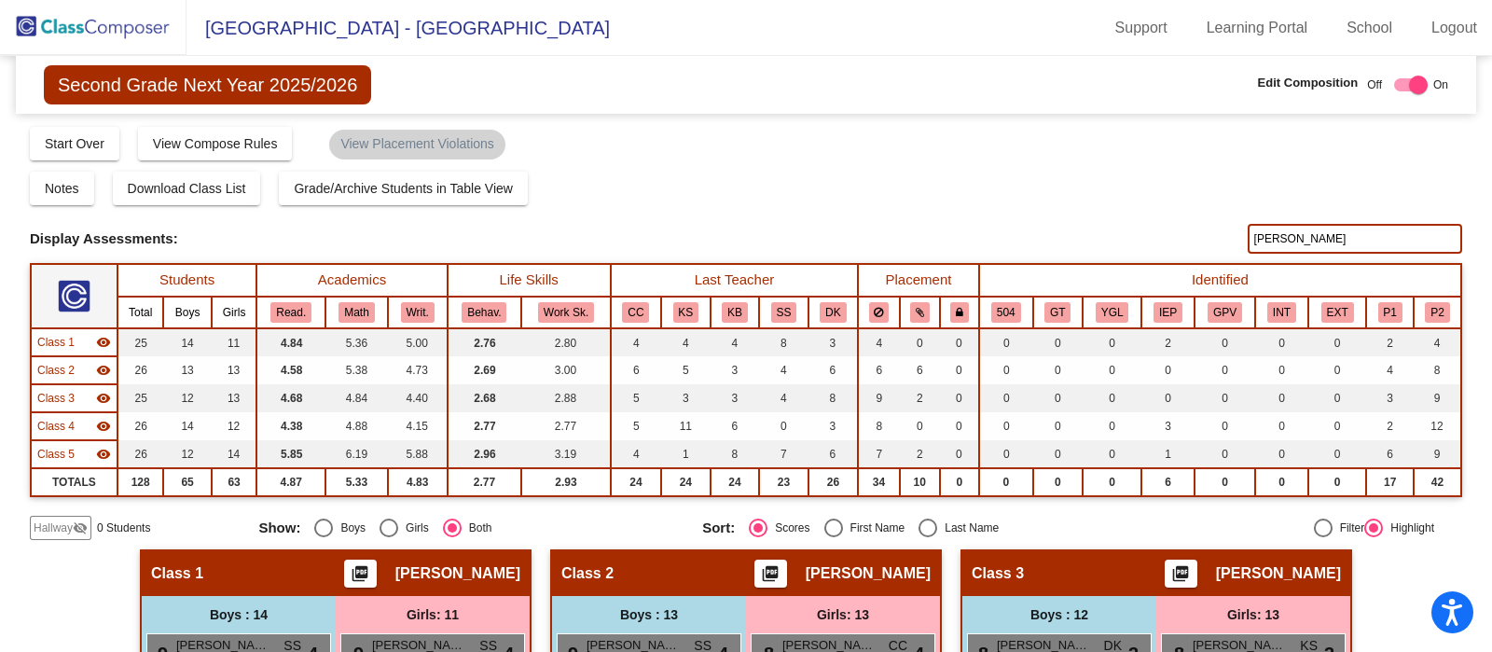
click at [1368, 238] on input "mariam" at bounding box center [1355, 239] width 214 height 30
type input "m"
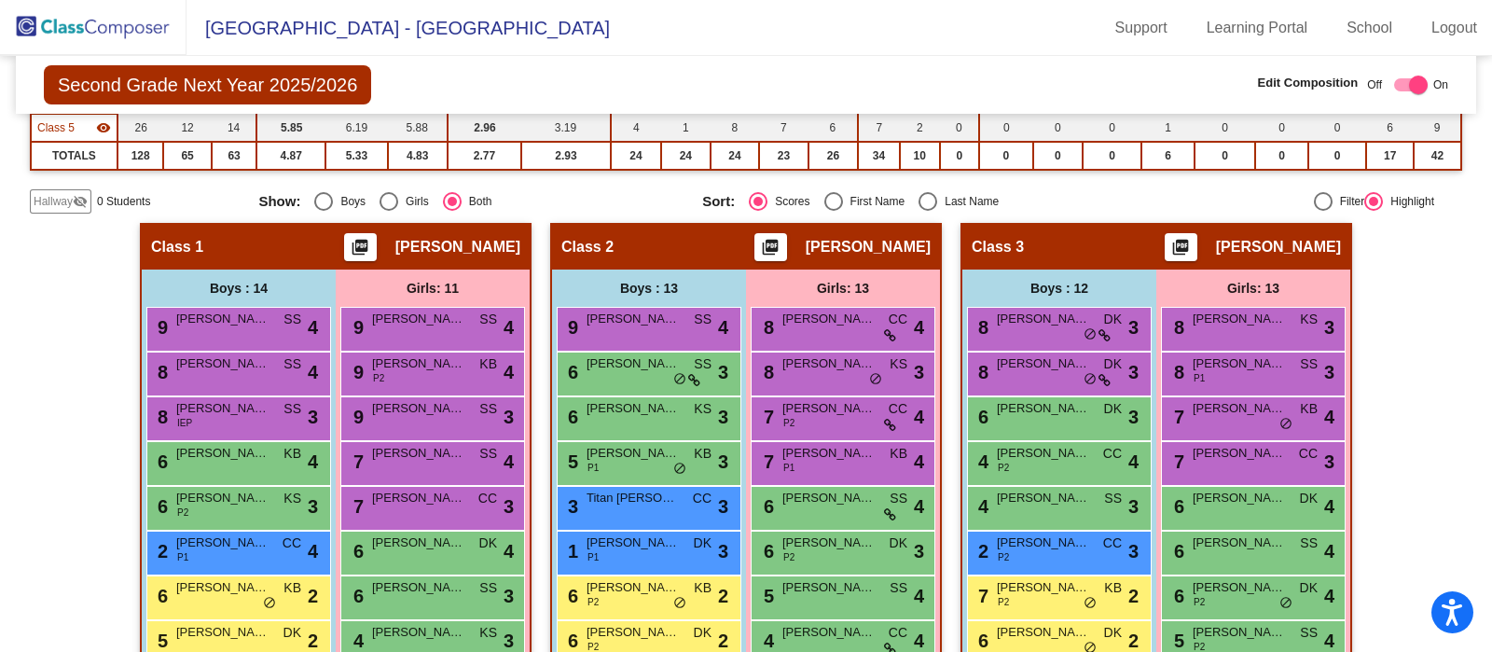
scroll to position [333, 0]
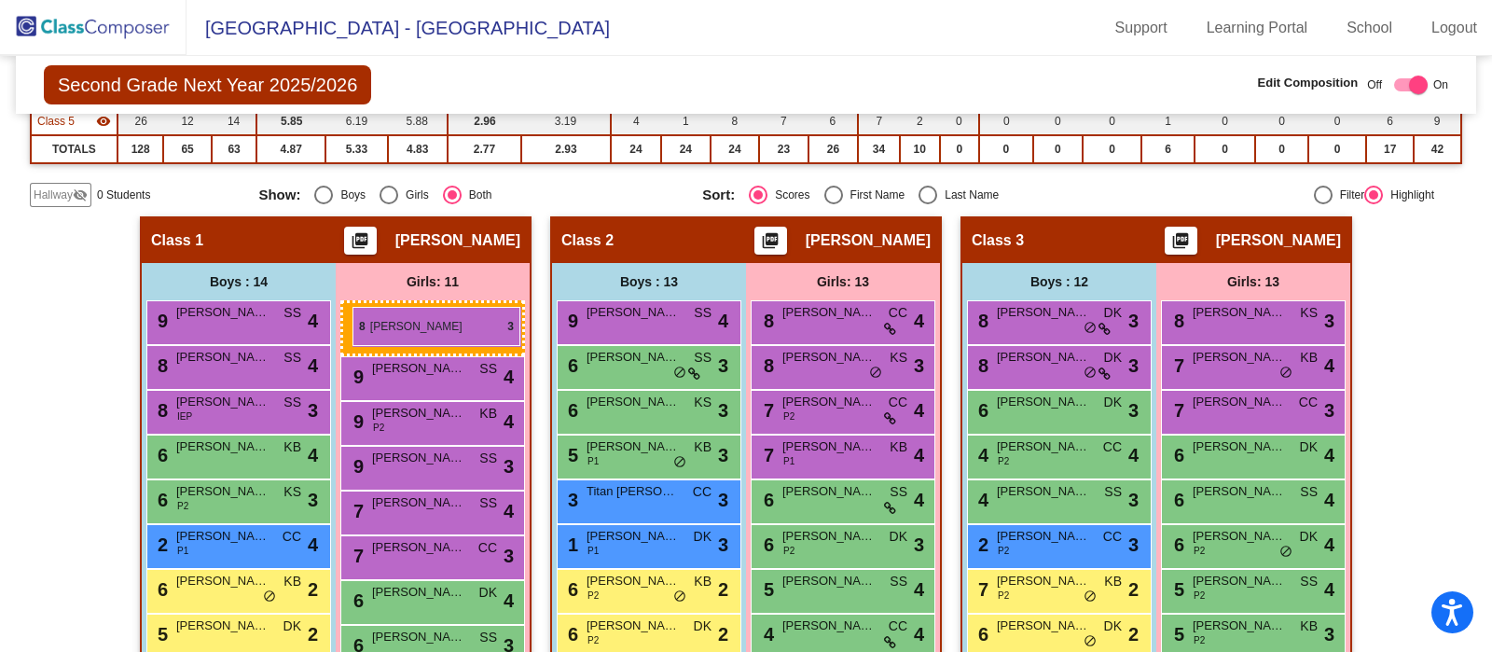
drag, startPoint x: 1300, startPoint y: 360, endPoint x: 353, endPoint y: 307, distance: 949.0
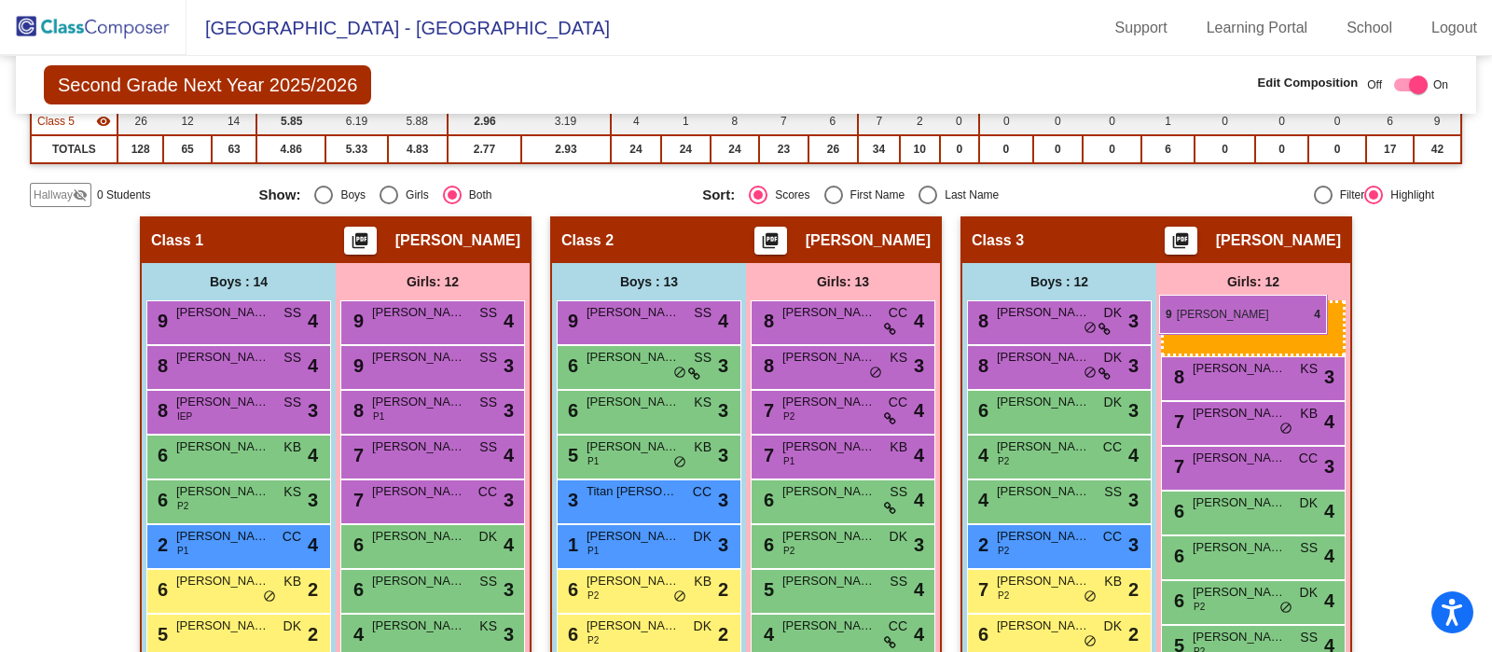
drag, startPoint x: 398, startPoint y: 362, endPoint x: 1159, endPoint y: 295, distance: 764.0
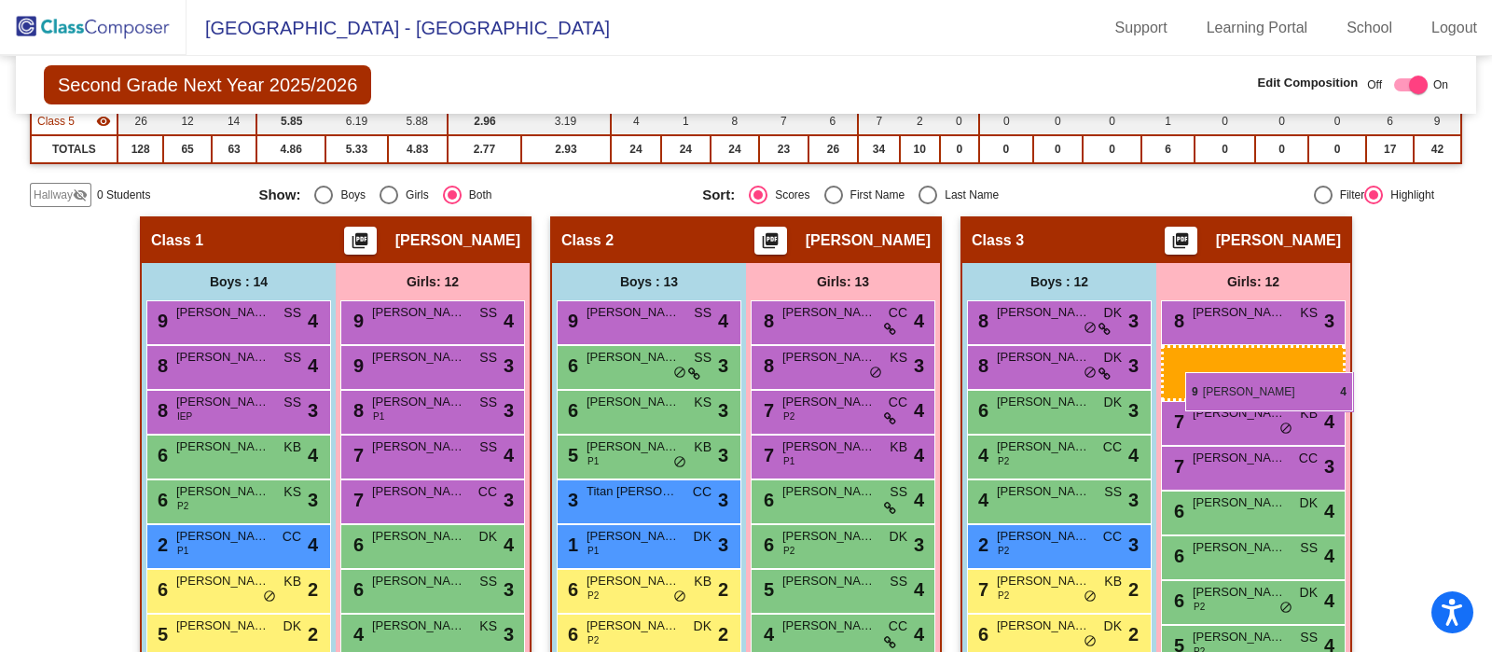
drag, startPoint x: 429, startPoint y: 362, endPoint x: 1185, endPoint y: 372, distance: 756.4
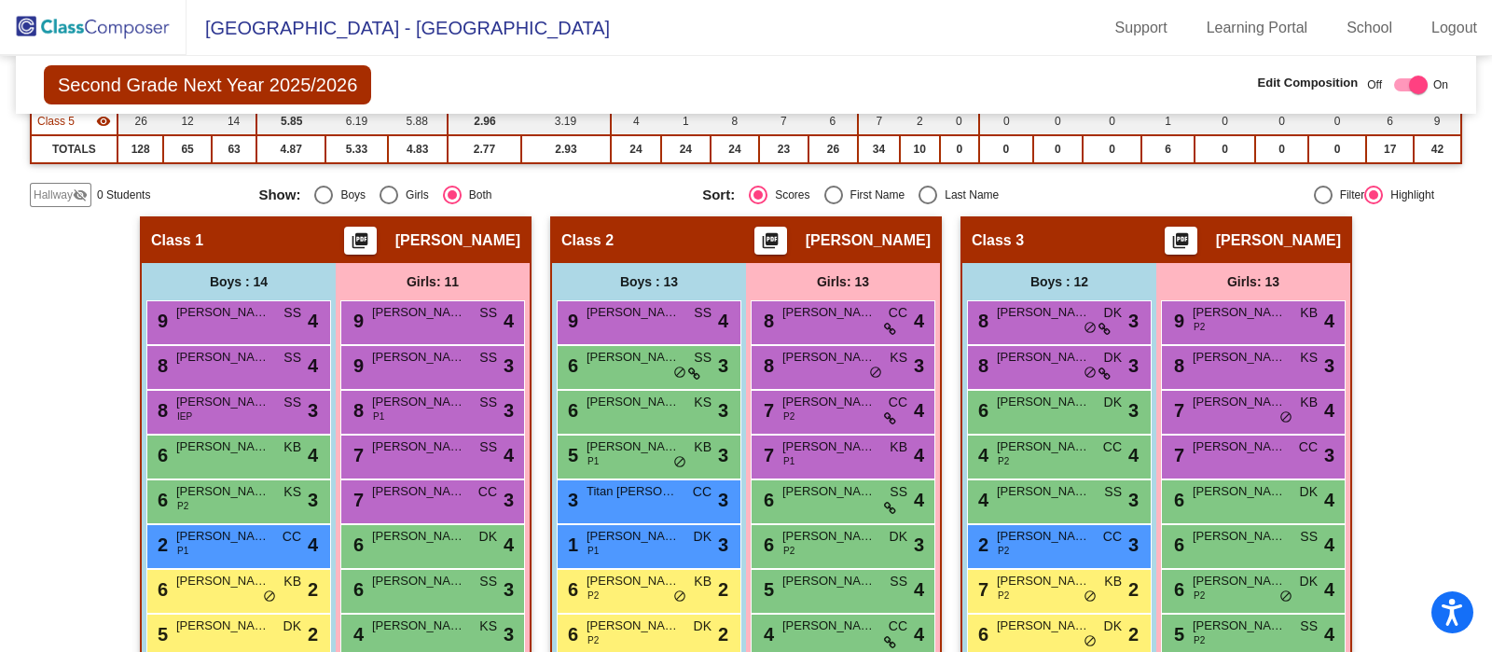
click at [107, 21] on img at bounding box center [93, 27] width 187 height 55
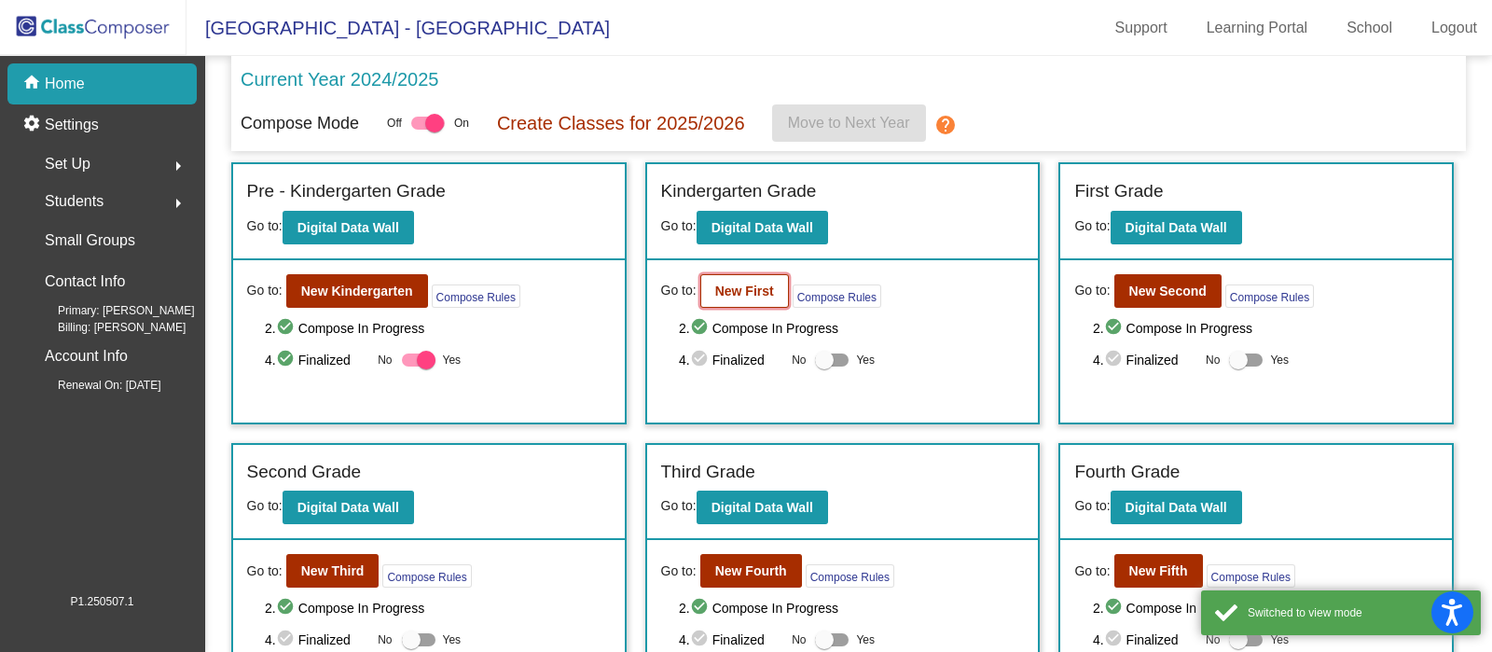
click at [733, 289] on b "New First" at bounding box center [744, 291] width 59 height 15
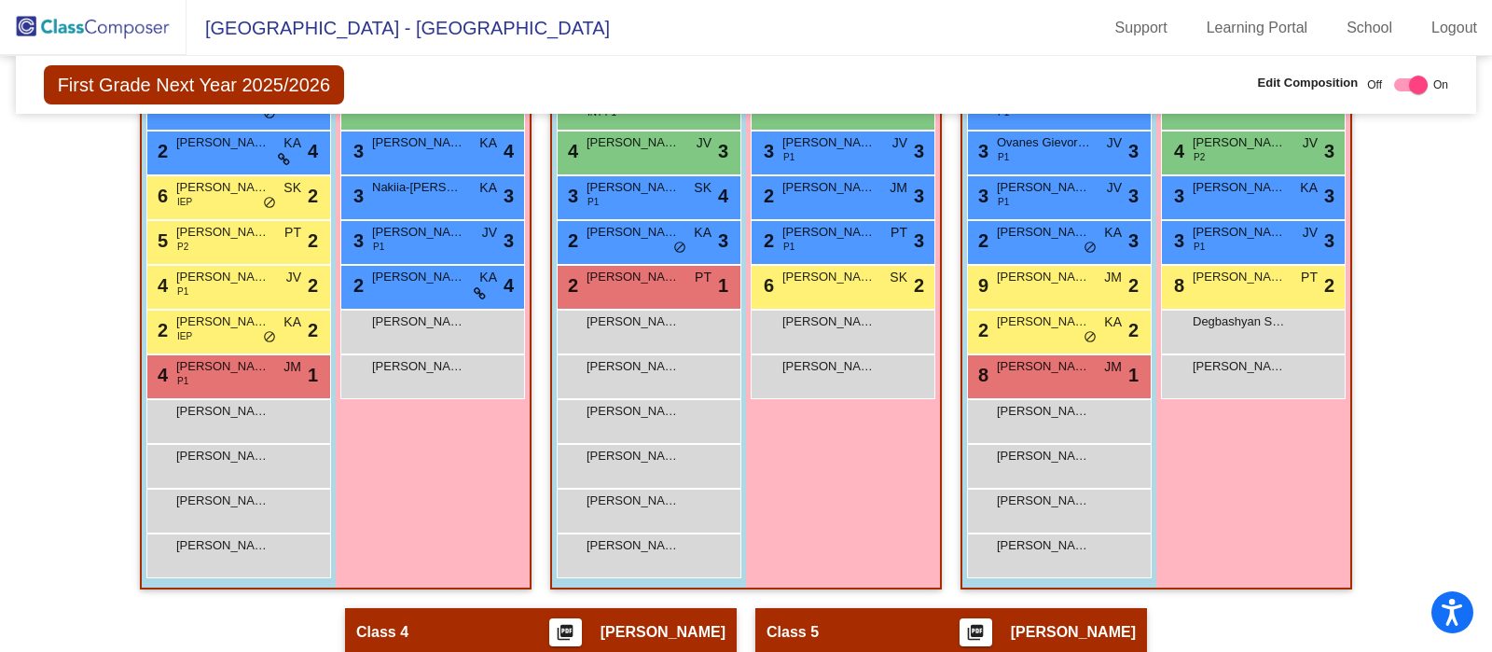
scroll to position [742, 0]
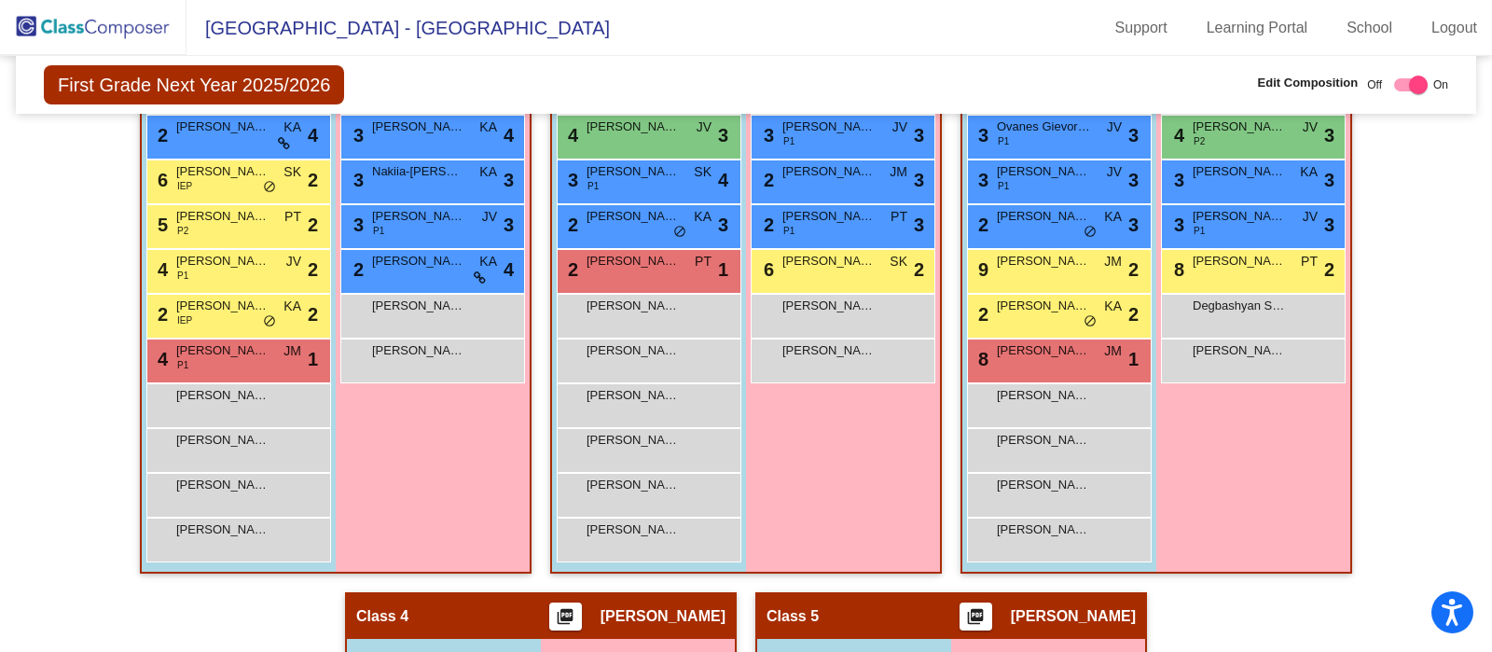
click at [1295, 308] on div "Degbashyan Sophia lock do_not_disturb_alt" at bounding box center [1253, 314] width 178 height 38
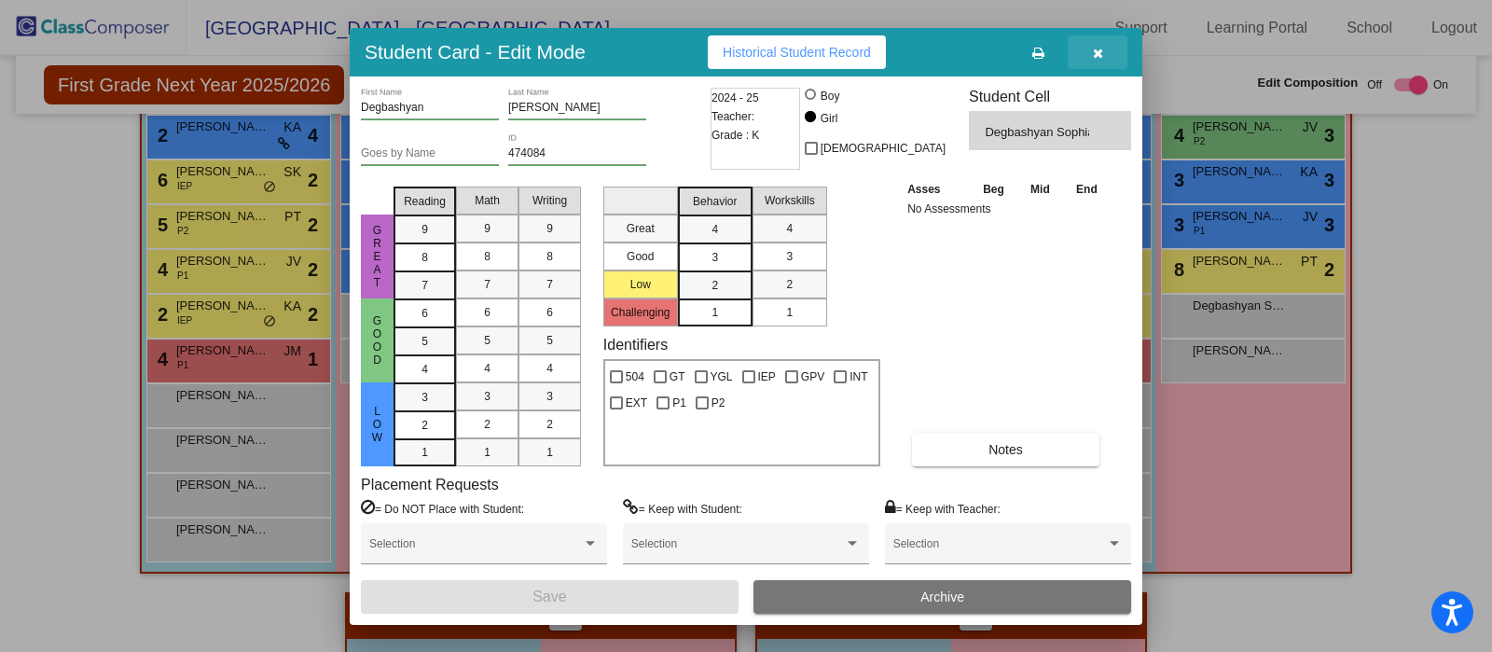
click at [1096, 53] on icon "button" at bounding box center [1098, 53] width 10 height 13
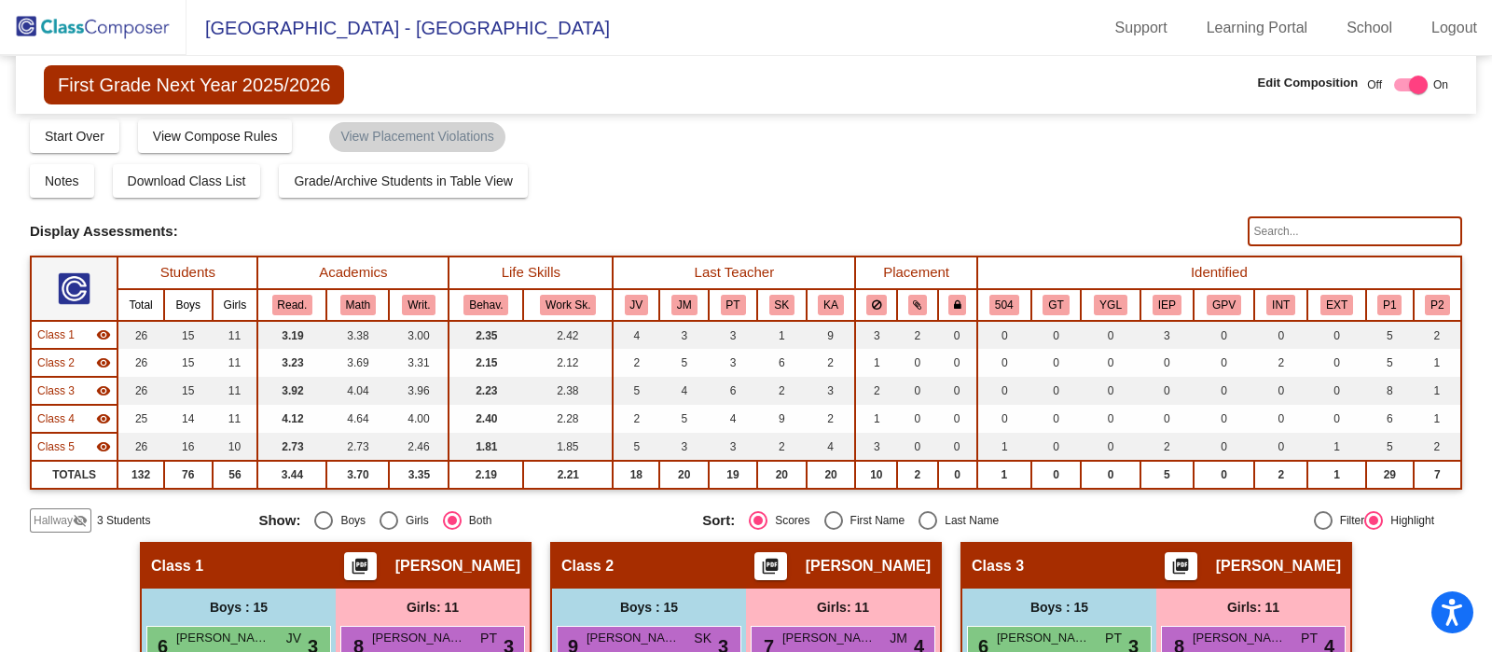
scroll to position [6, 0]
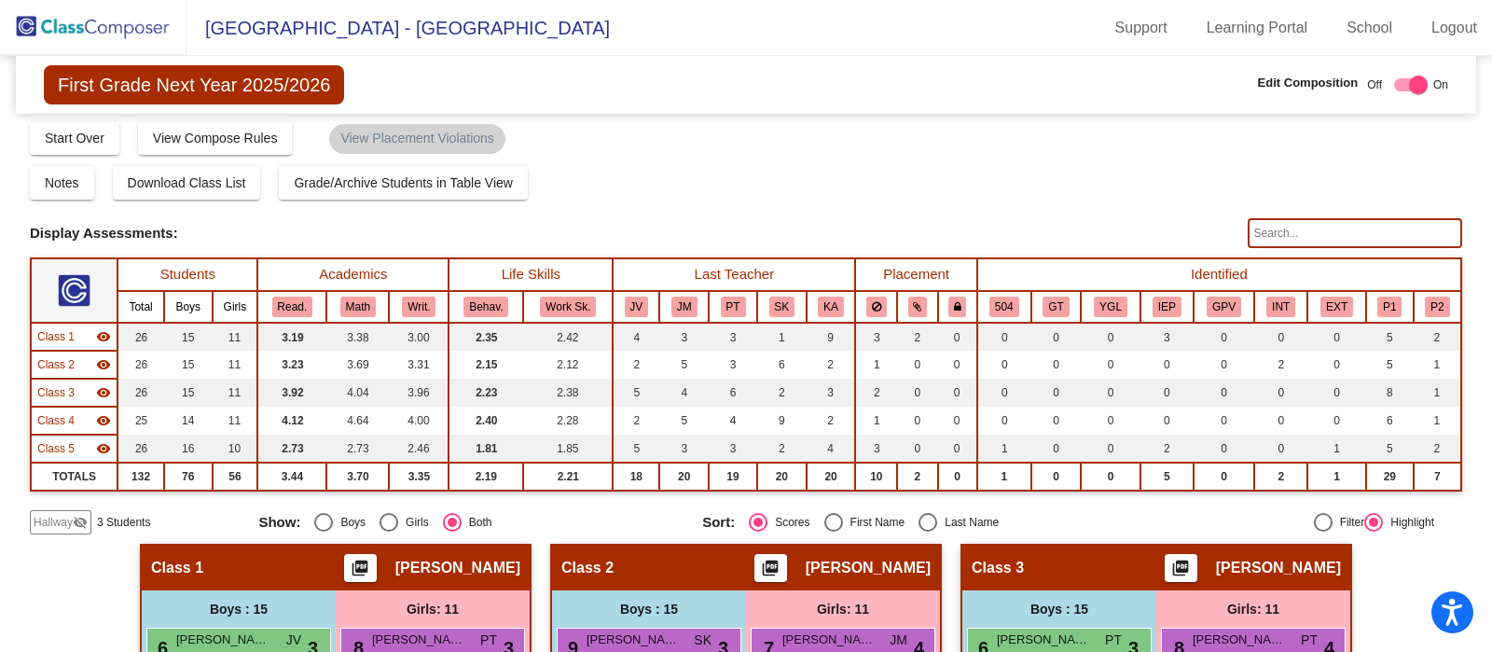
click at [116, 21] on img at bounding box center [93, 27] width 187 height 55
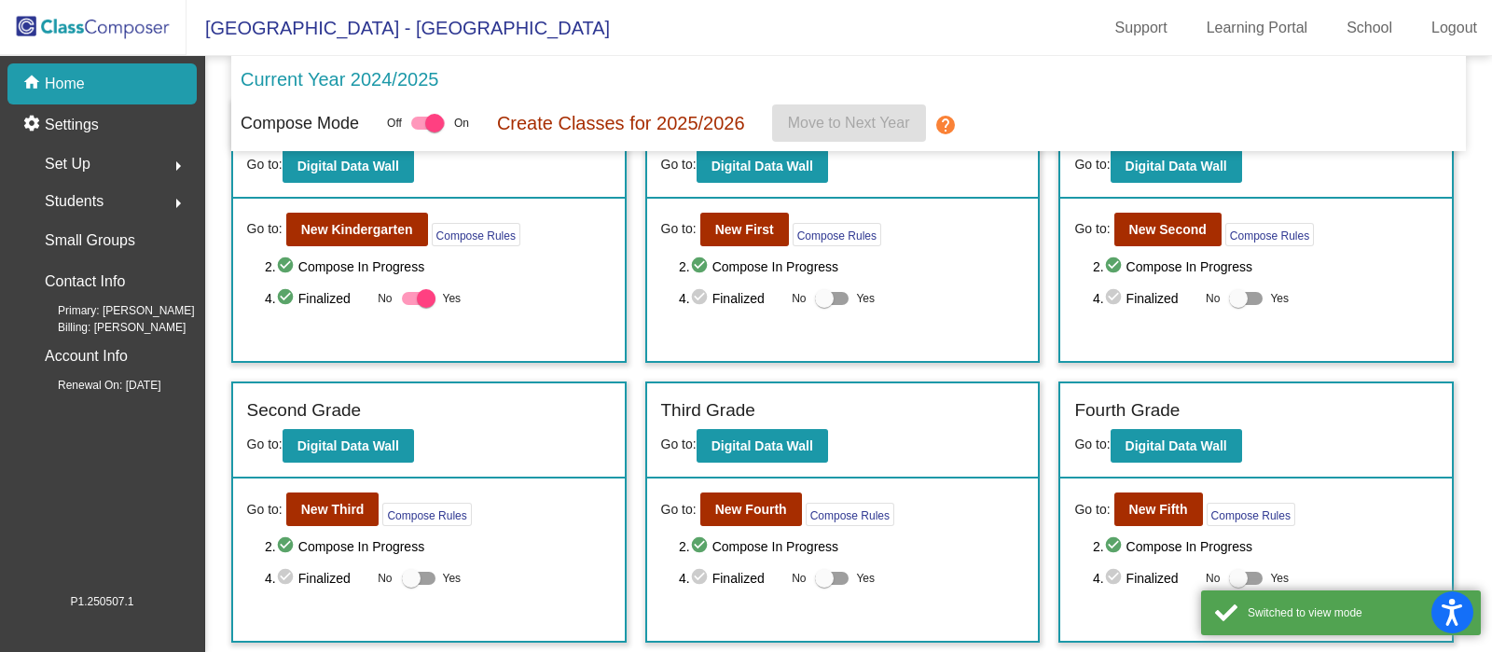
scroll to position [74, 0]
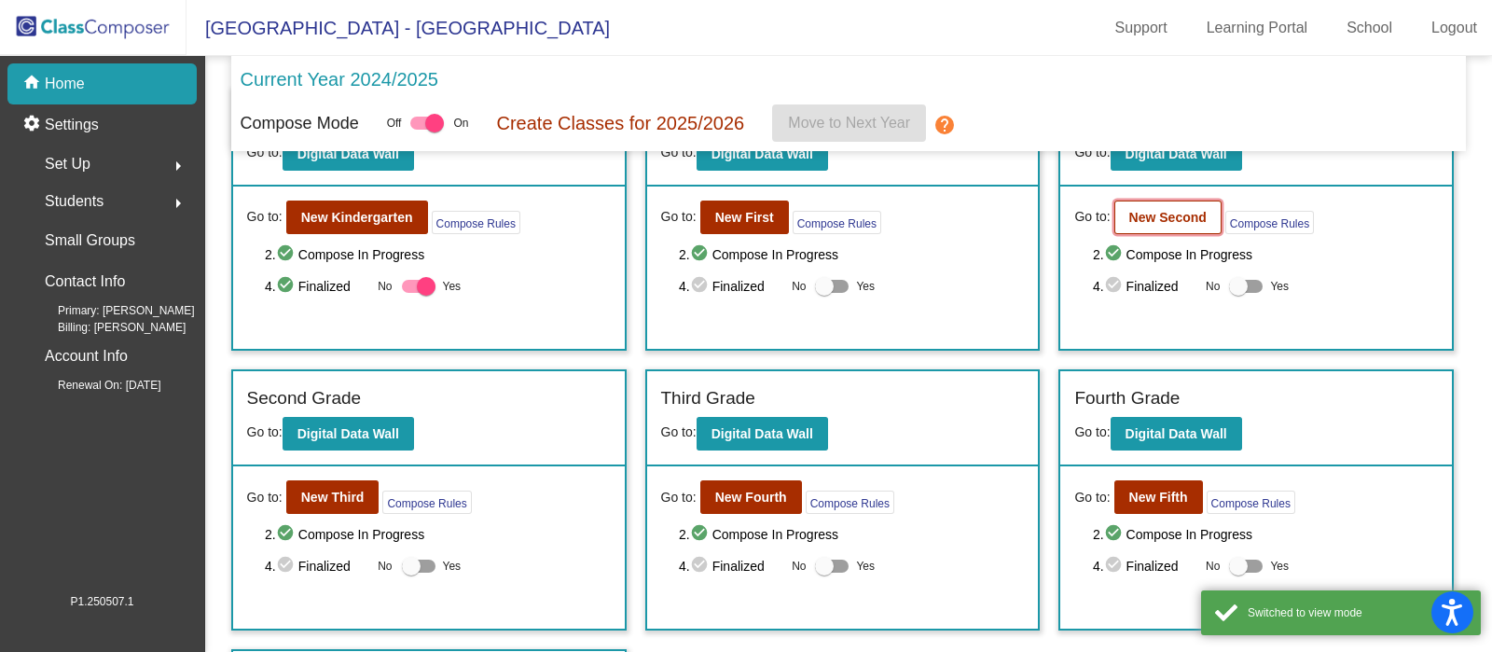
click at [1169, 223] on b "New Second" at bounding box center [1167, 217] width 77 height 15
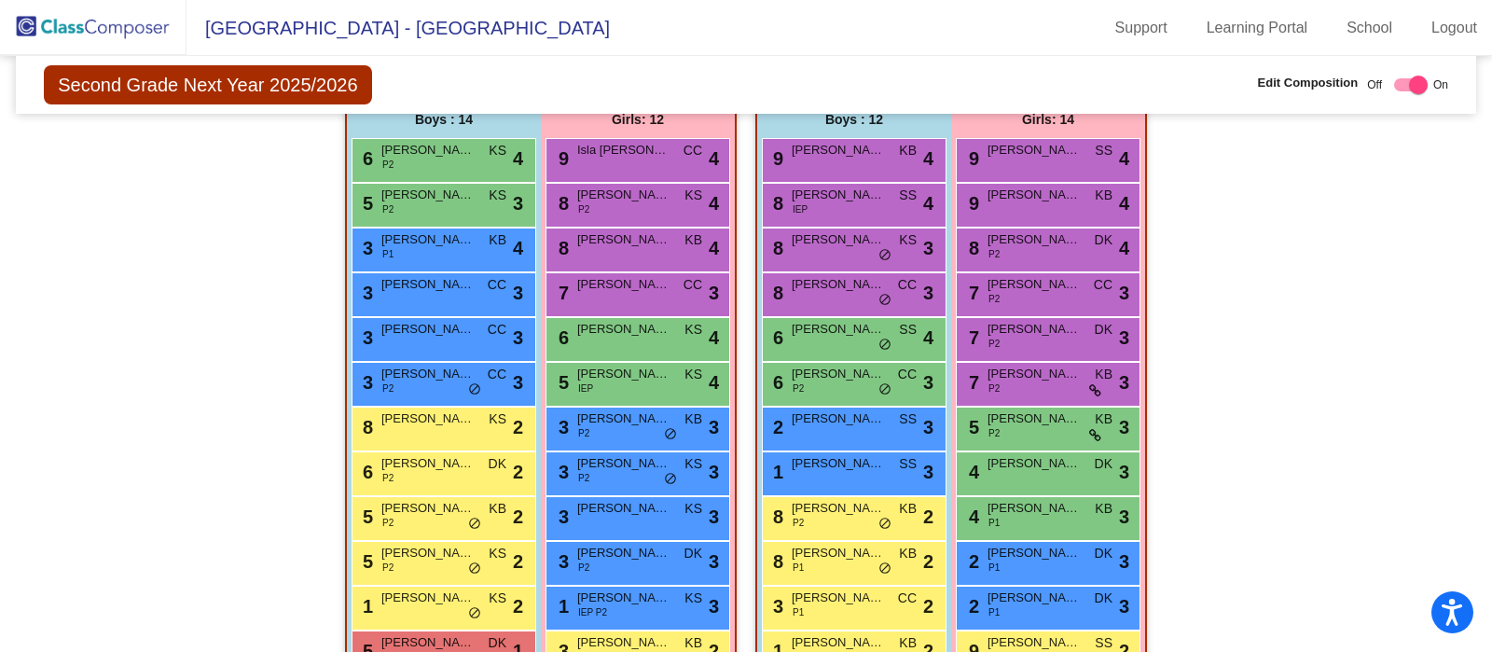
scroll to position [1226, 0]
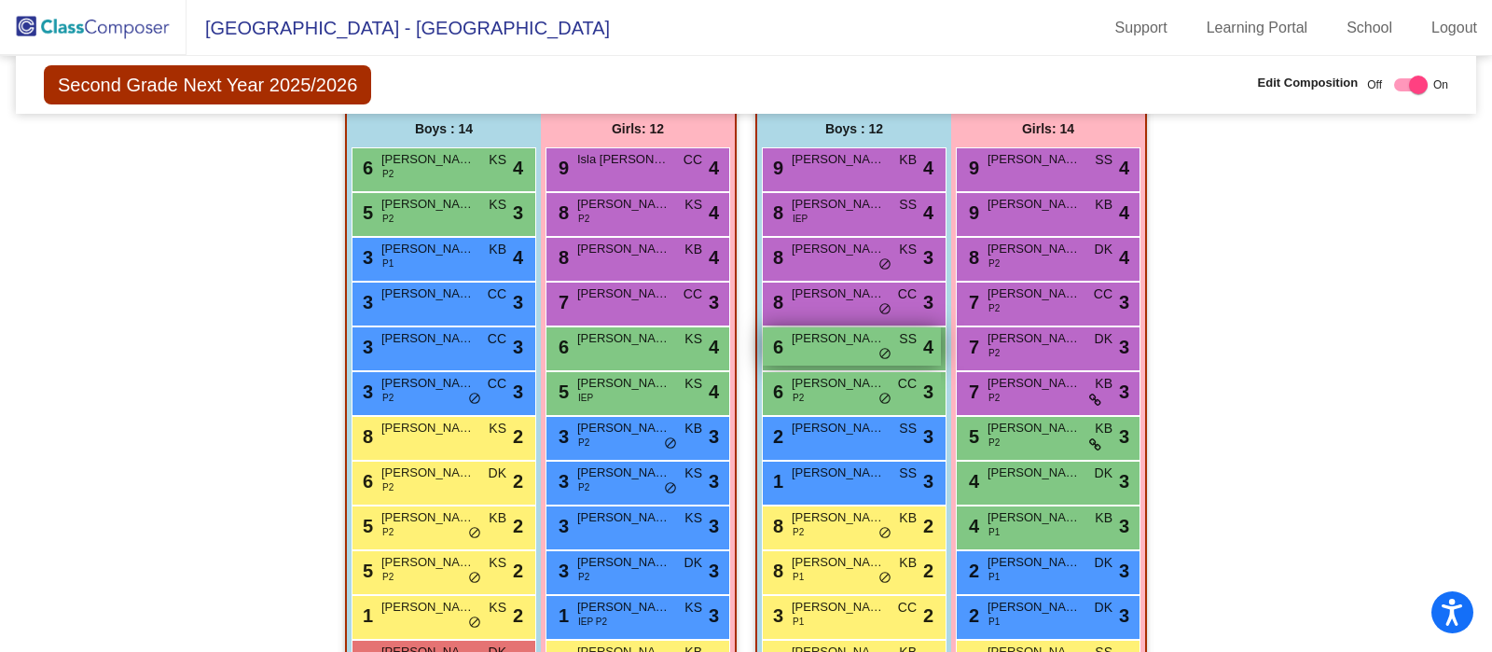
click at [879, 348] on span "do_not_disturb_alt" at bounding box center [885, 354] width 13 height 15
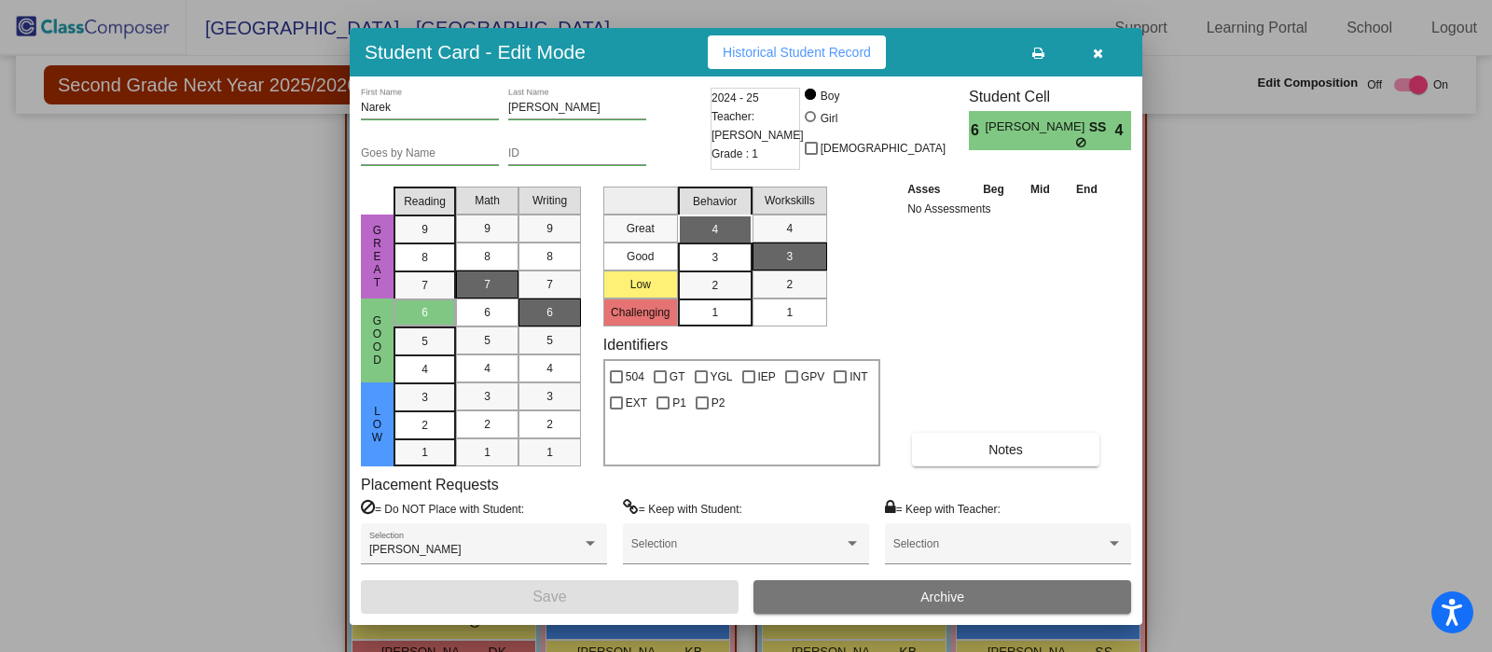
click at [1096, 55] on icon "button" at bounding box center [1098, 53] width 10 height 13
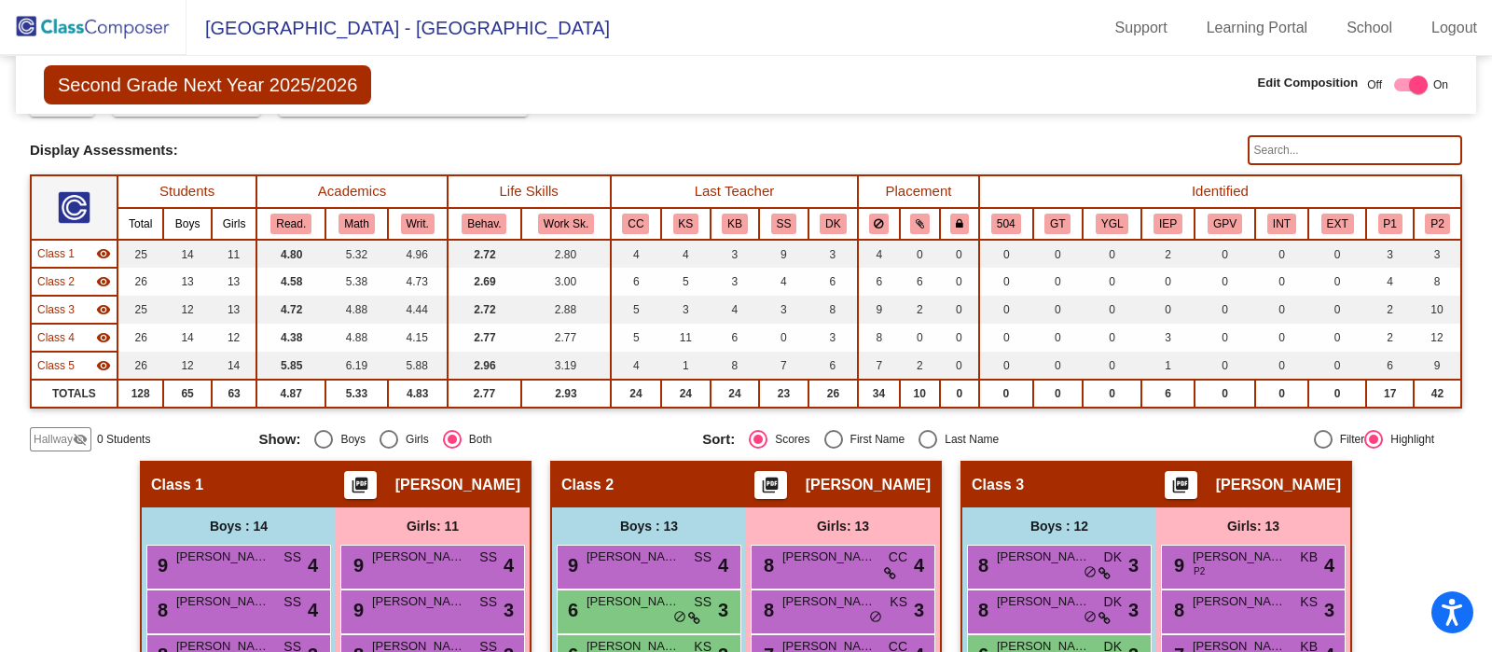
scroll to position [0, 0]
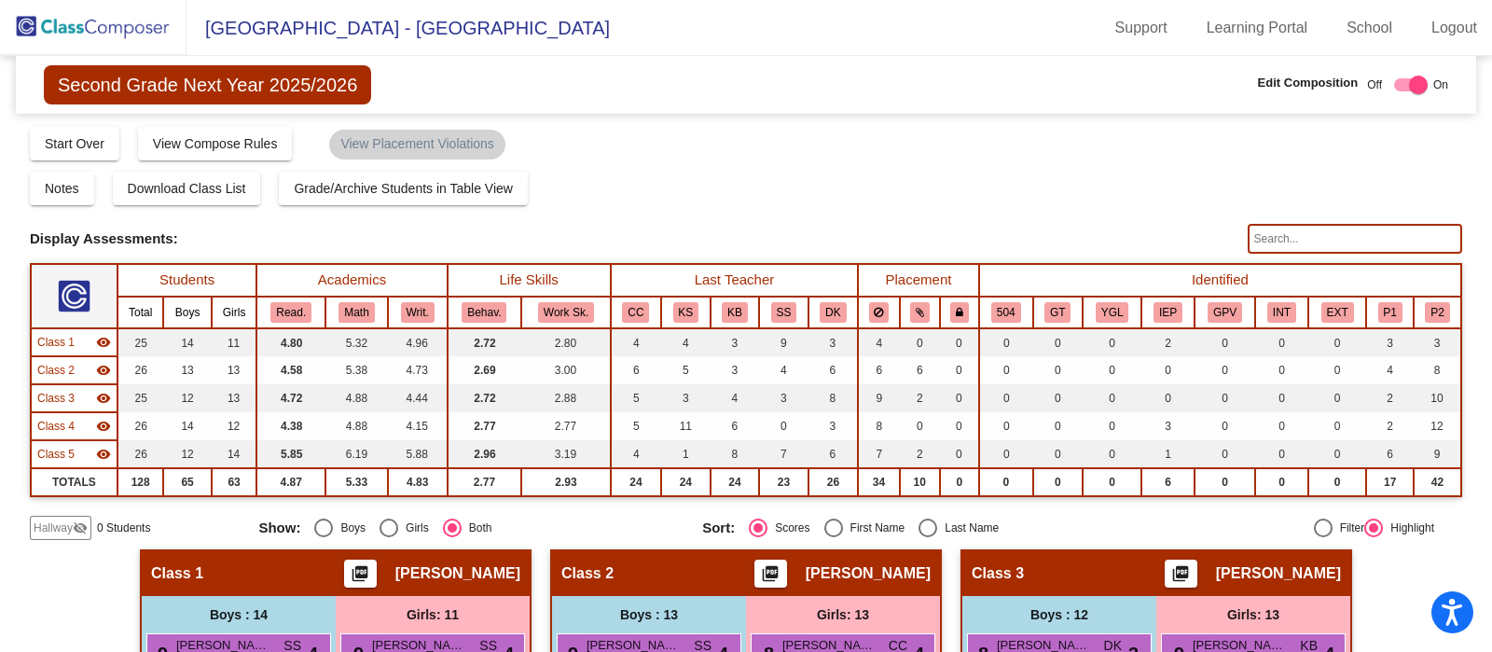
click at [115, 21] on img at bounding box center [93, 27] width 187 height 55
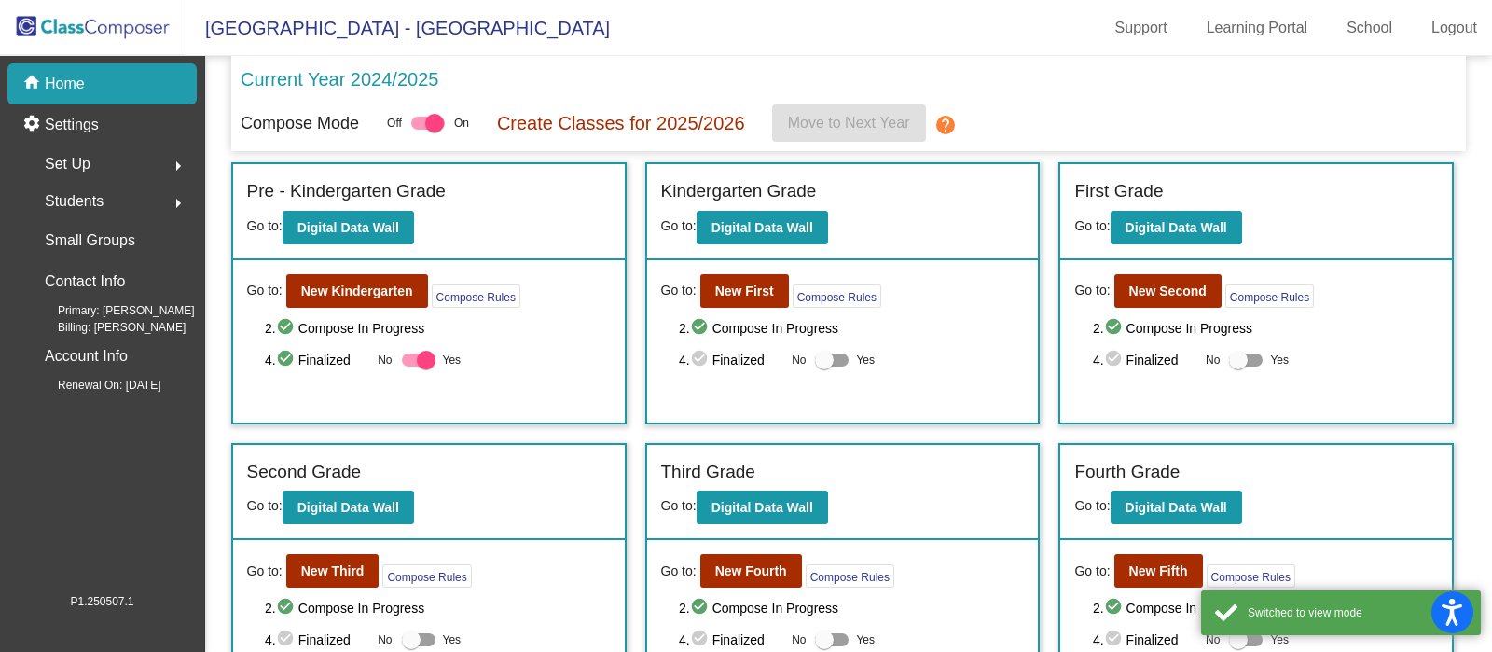
scroll to position [166, 0]
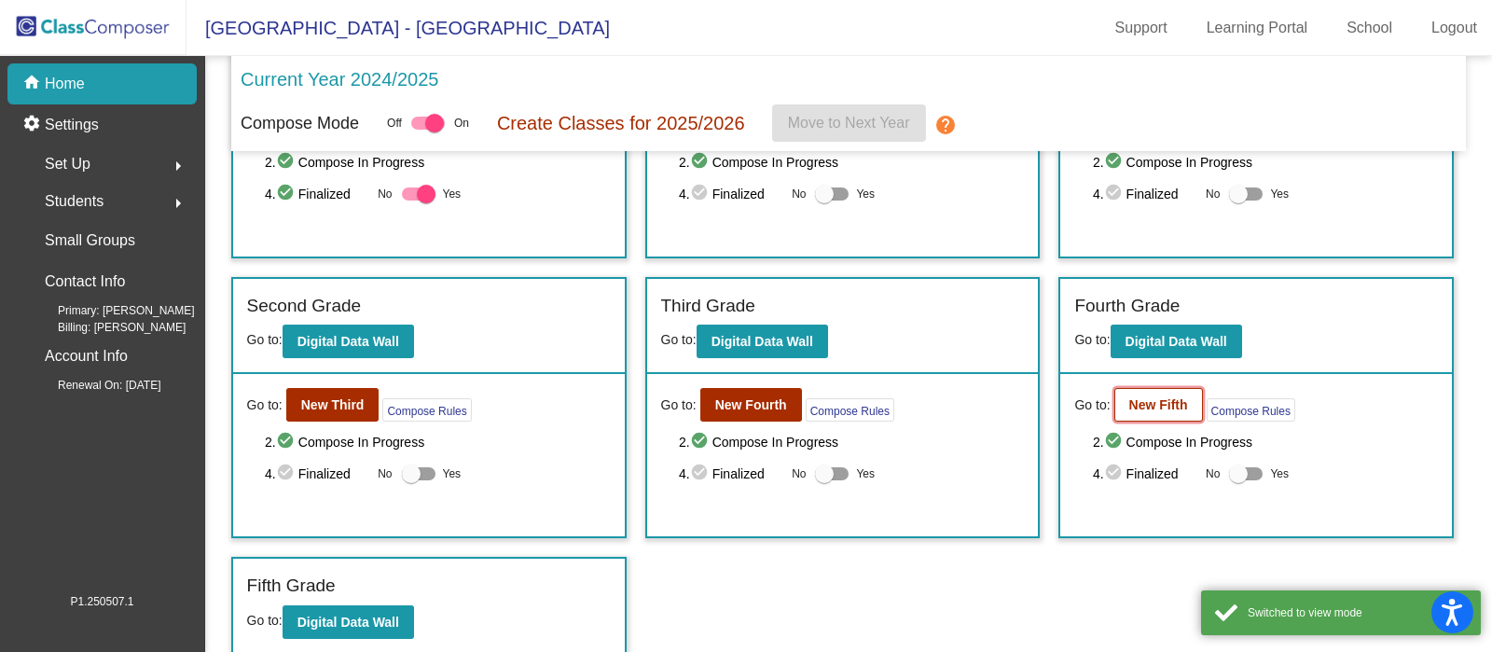
click at [1169, 405] on b "New Fifth" at bounding box center [1158, 404] width 59 height 15
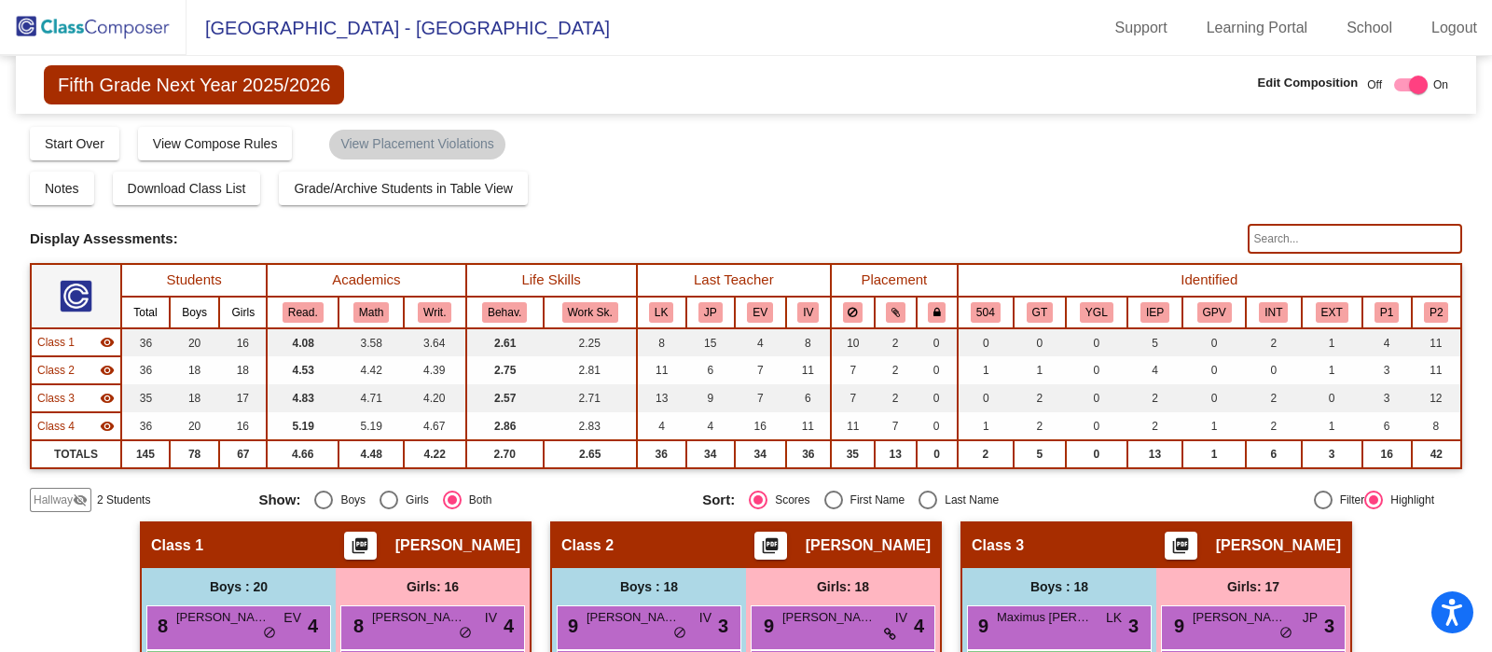
click at [1324, 229] on input "text" at bounding box center [1355, 239] width 214 height 30
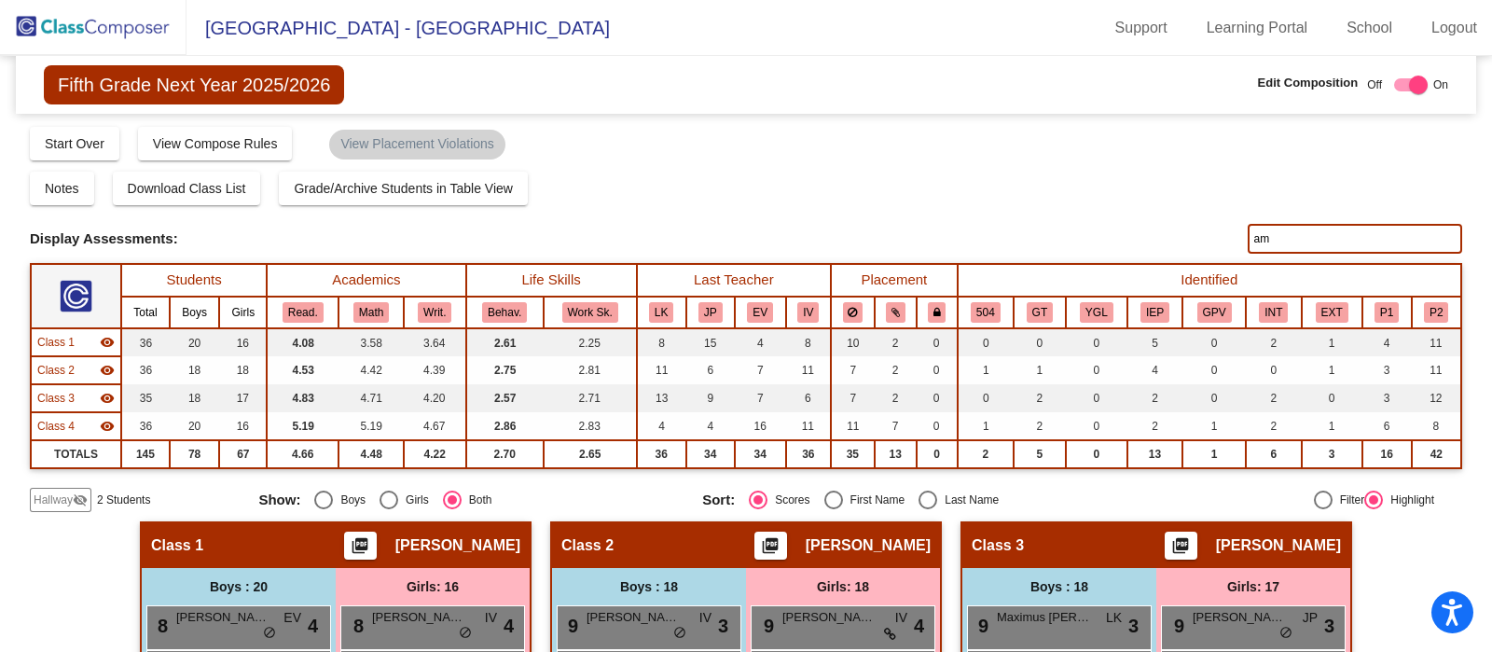
type input "a"
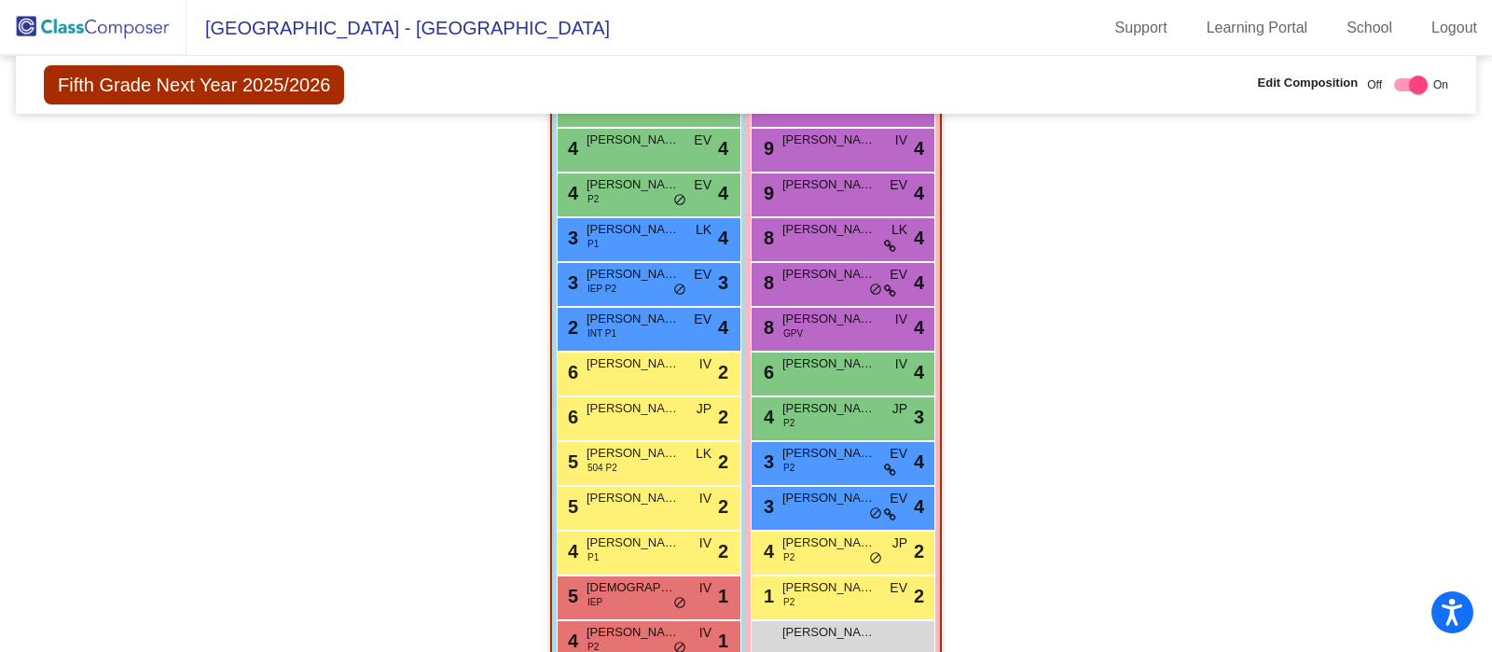
scroll to position [1662, 0]
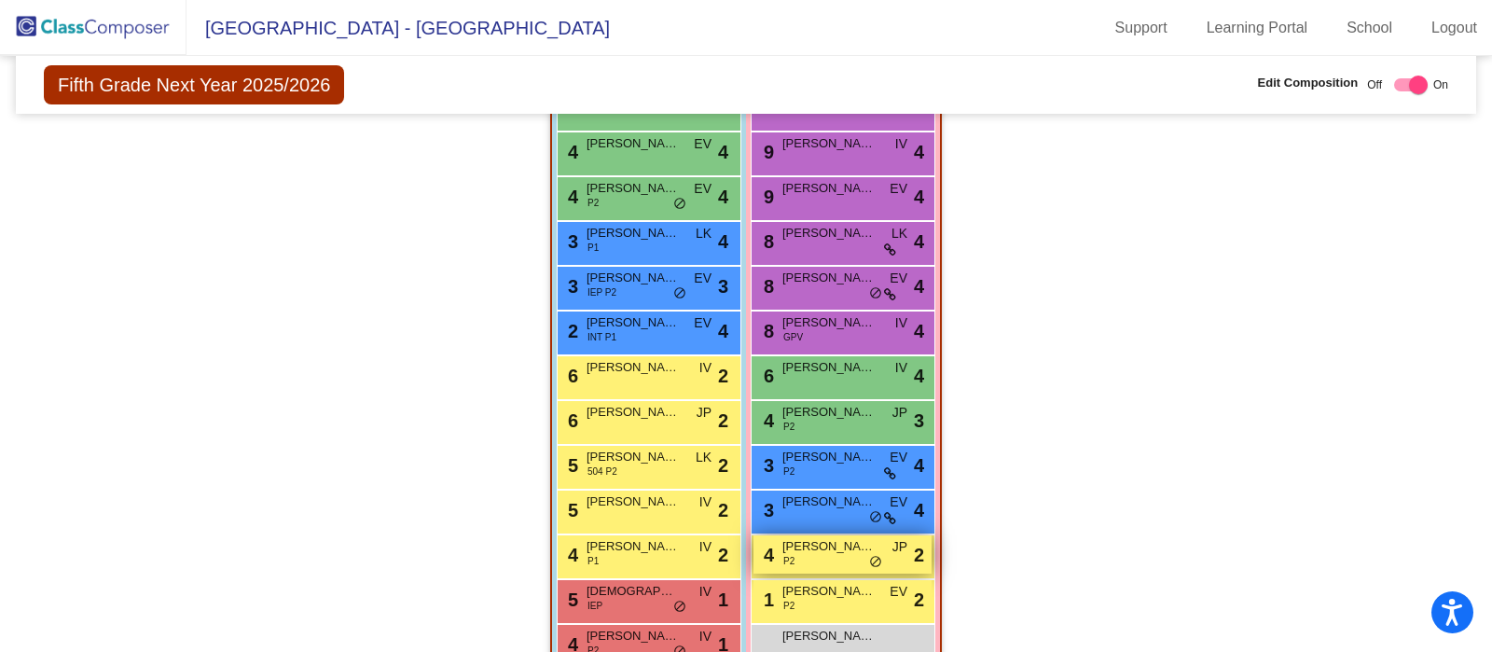
click at [853, 541] on span "Siranush Yesayan" at bounding box center [828, 546] width 93 height 19
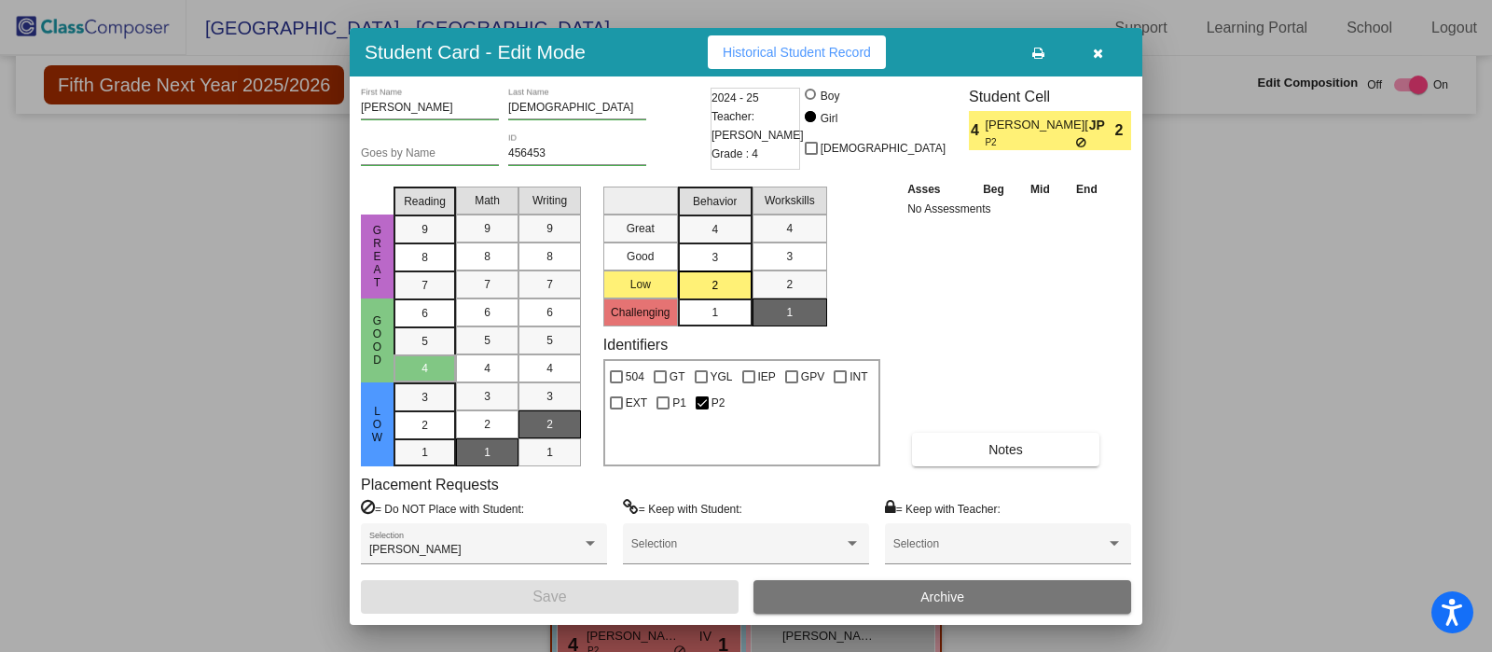
click at [1097, 51] on icon "button" at bounding box center [1098, 53] width 10 height 13
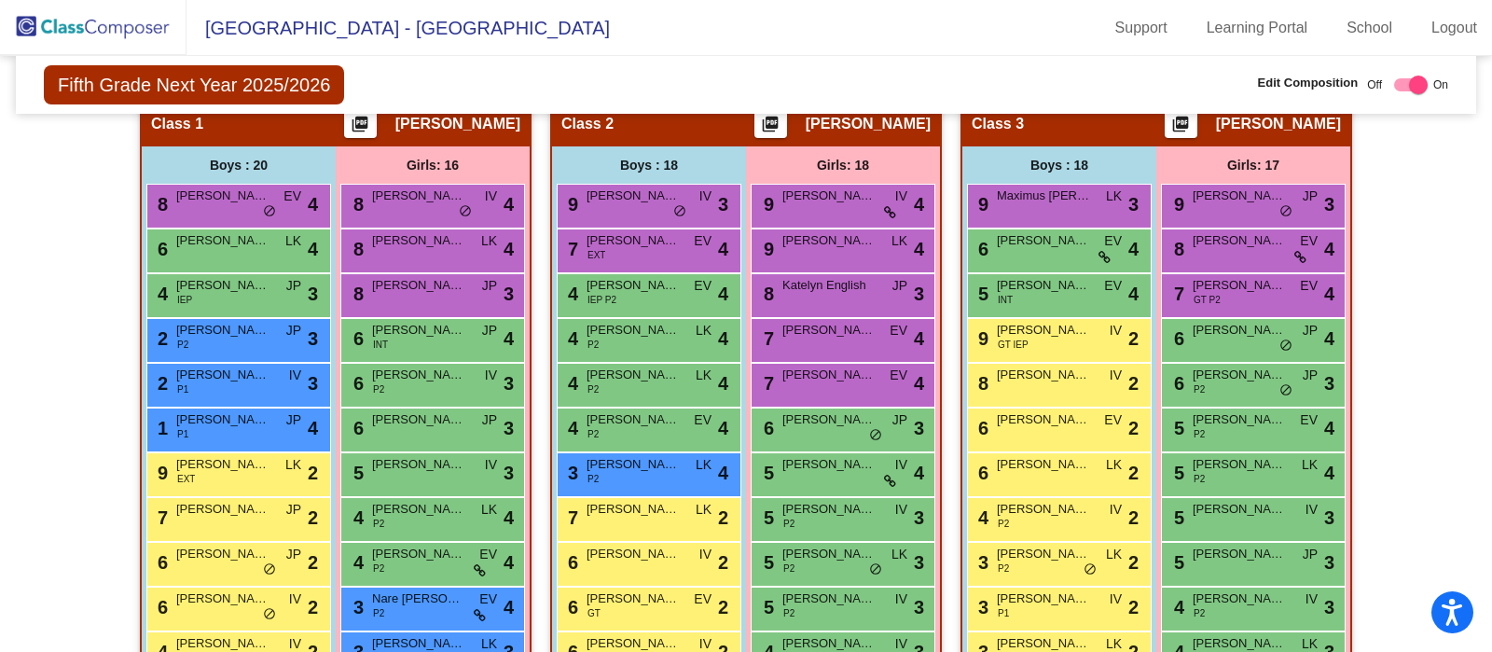
scroll to position [419, 0]
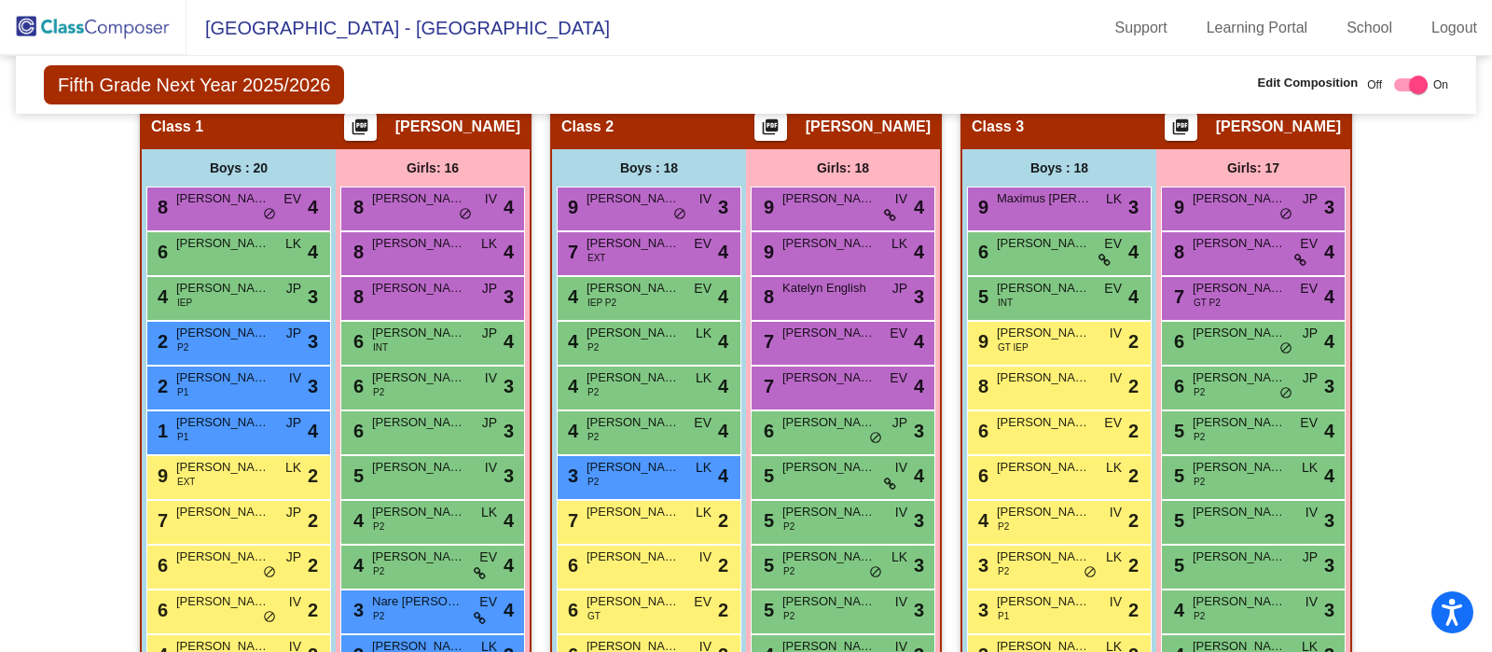
click at [134, 30] on img at bounding box center [93, 27] width 187 height 55
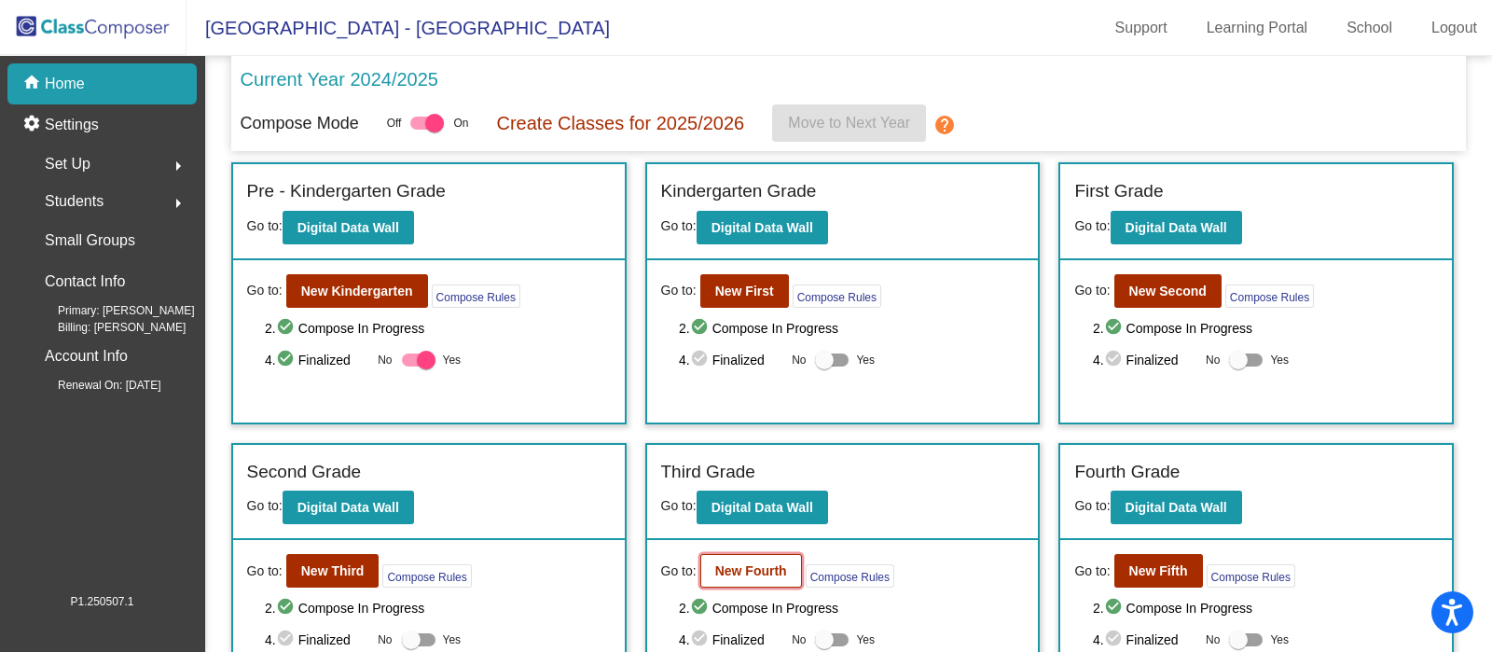
click at [745, 573] on b "New Fourth" at bounding box center [751, 570] width 72 height 15
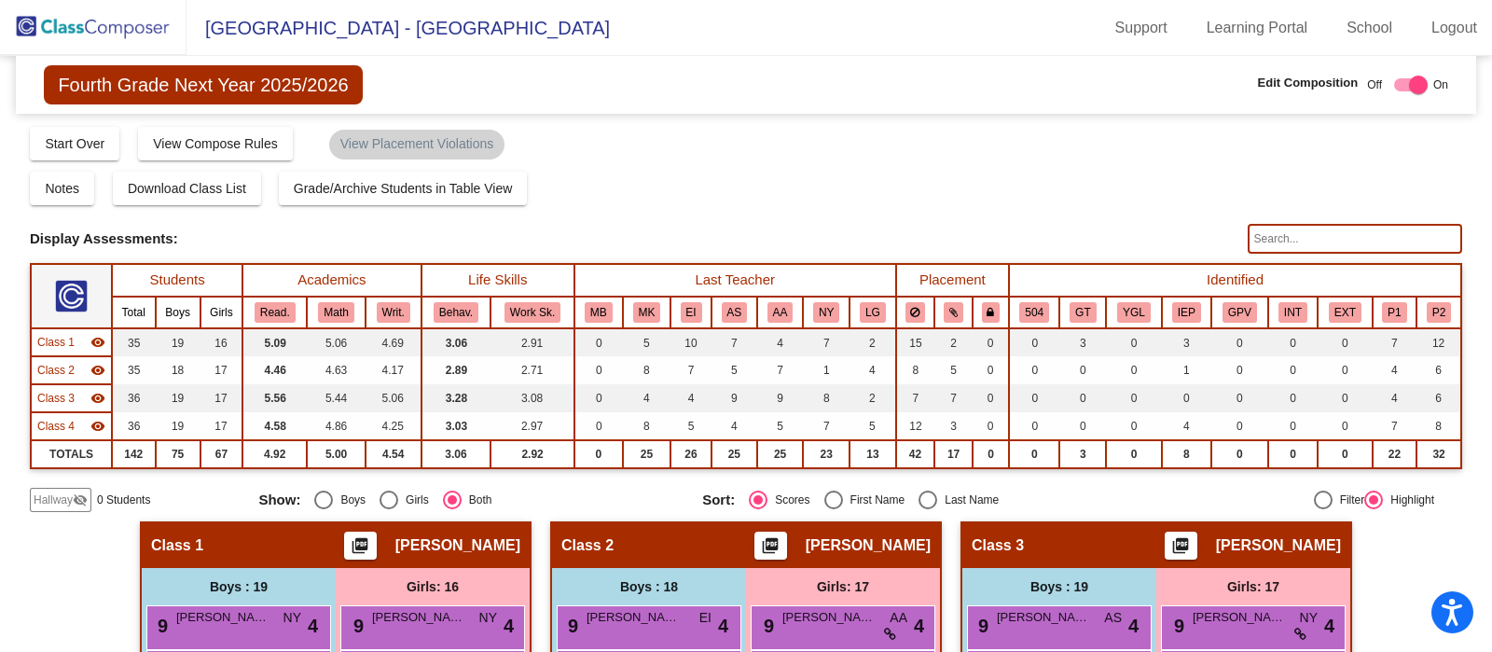
click at [1322, 230] on input "text" at bounding box center [1355, 239] width 214 height 30
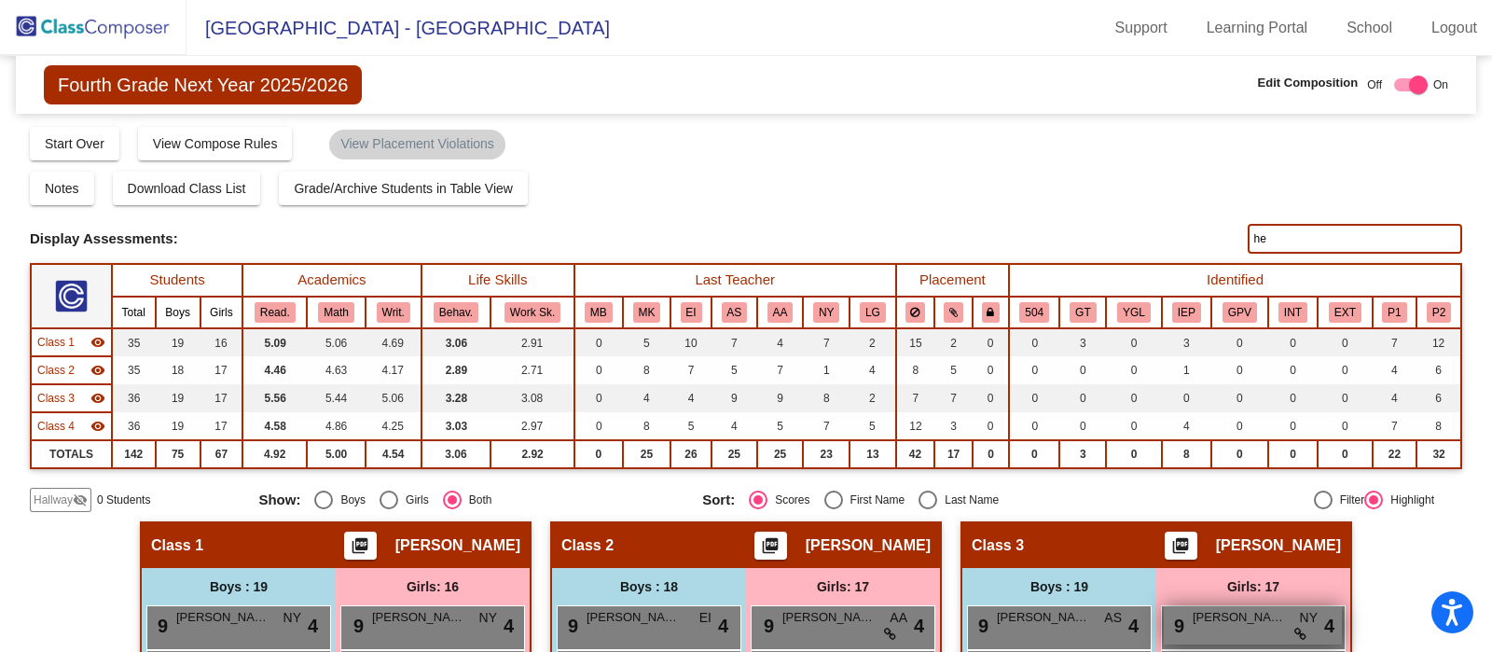
type input "h"
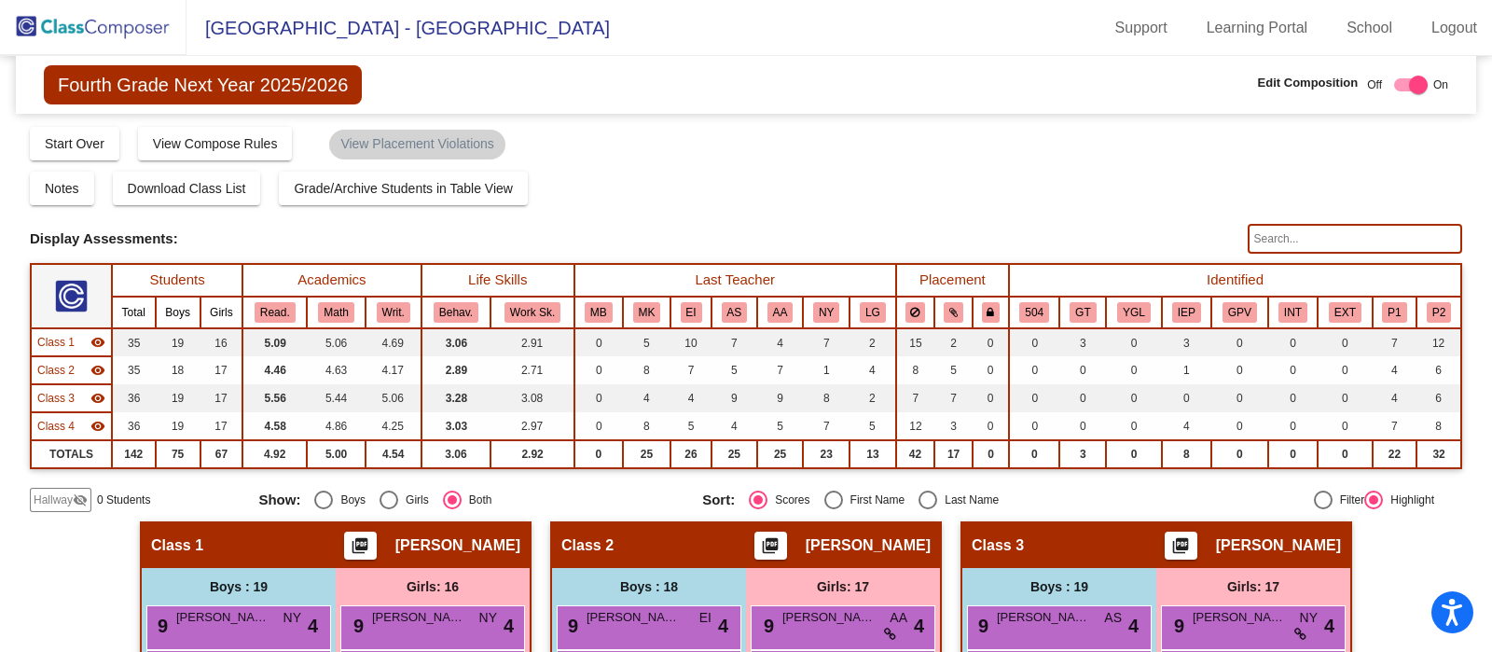
click at [128, 21] on img at bounding box center [93, 27] width 187 height 55
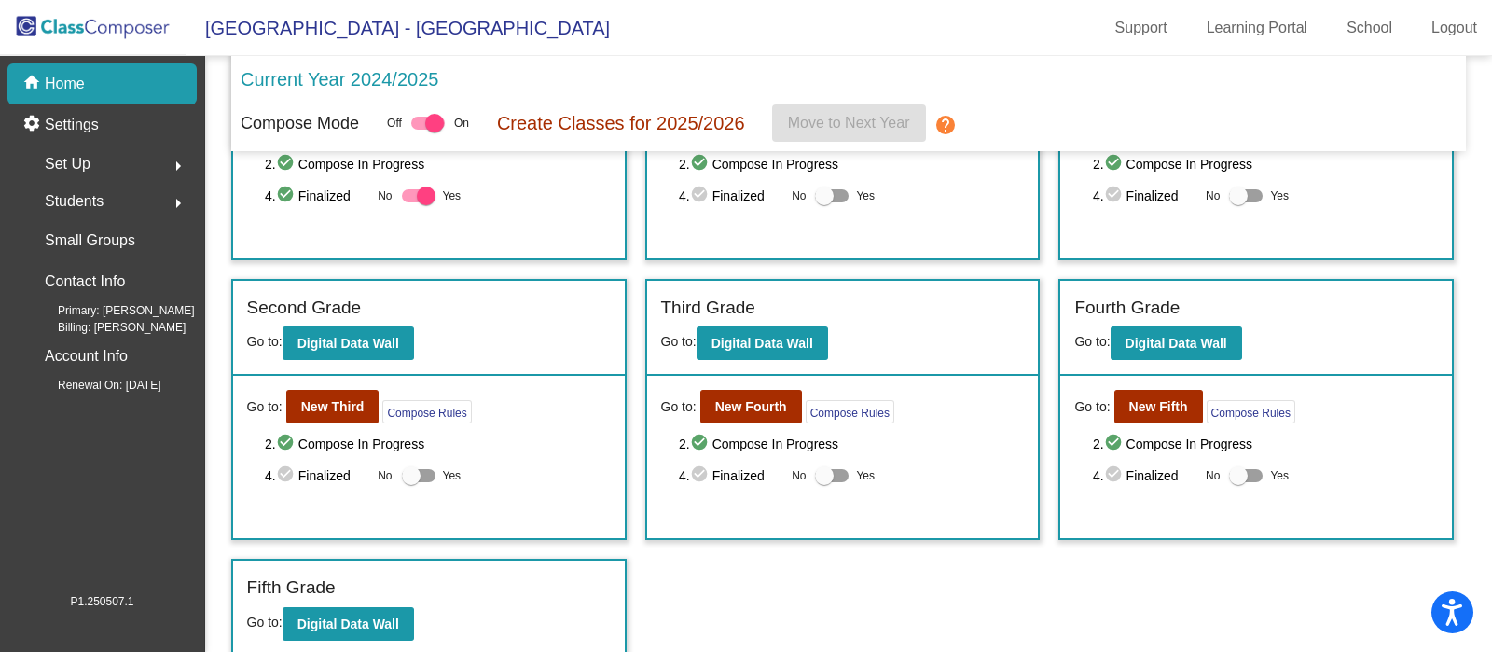
scroll to position [166, 0]
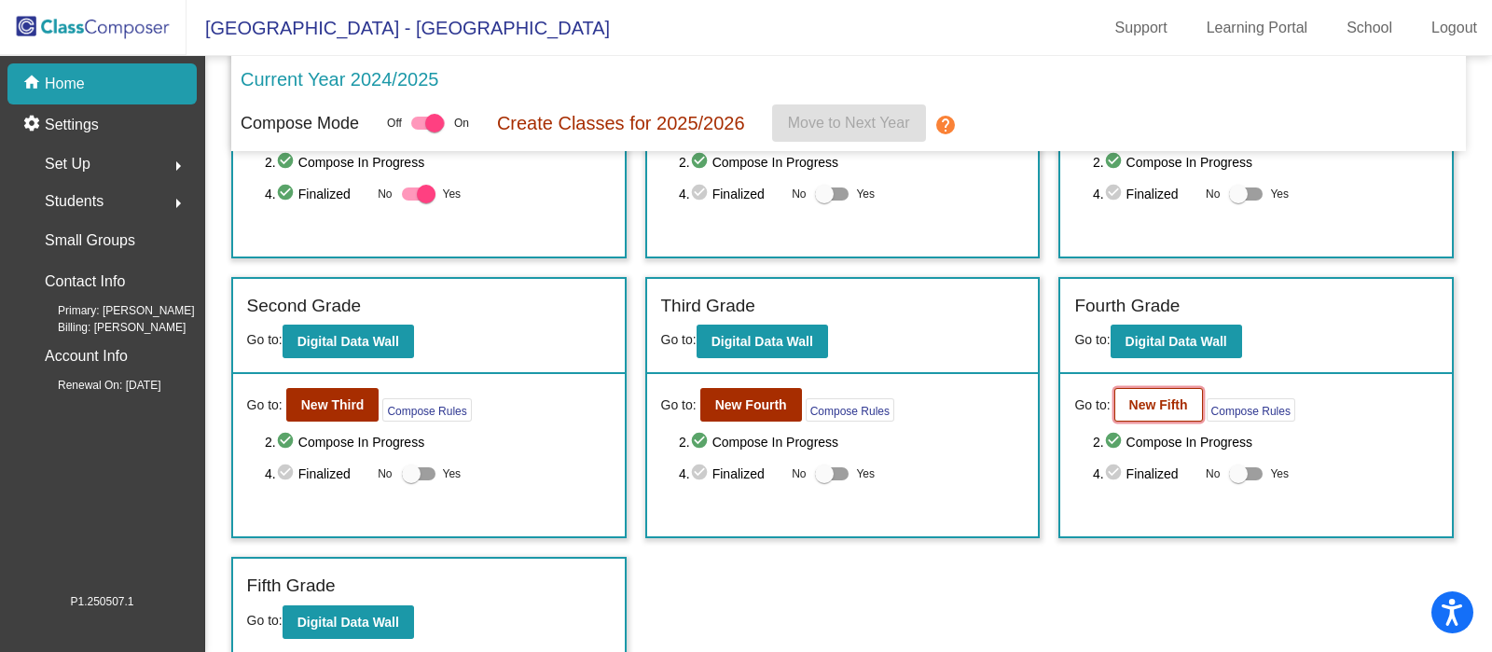
click at [1164, 401] on b "New Fifth" at bounding box center [1158, 404] width 59 height 15
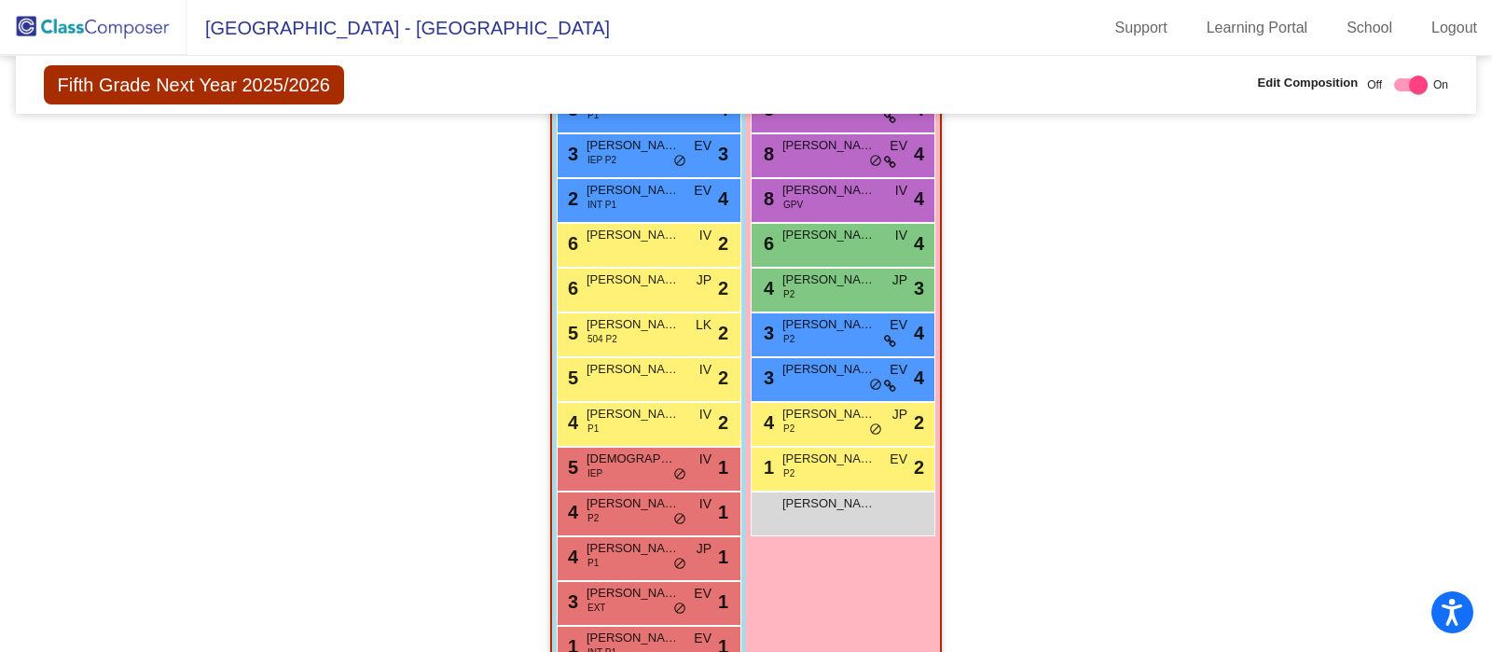
scroll to position [1798, 0]
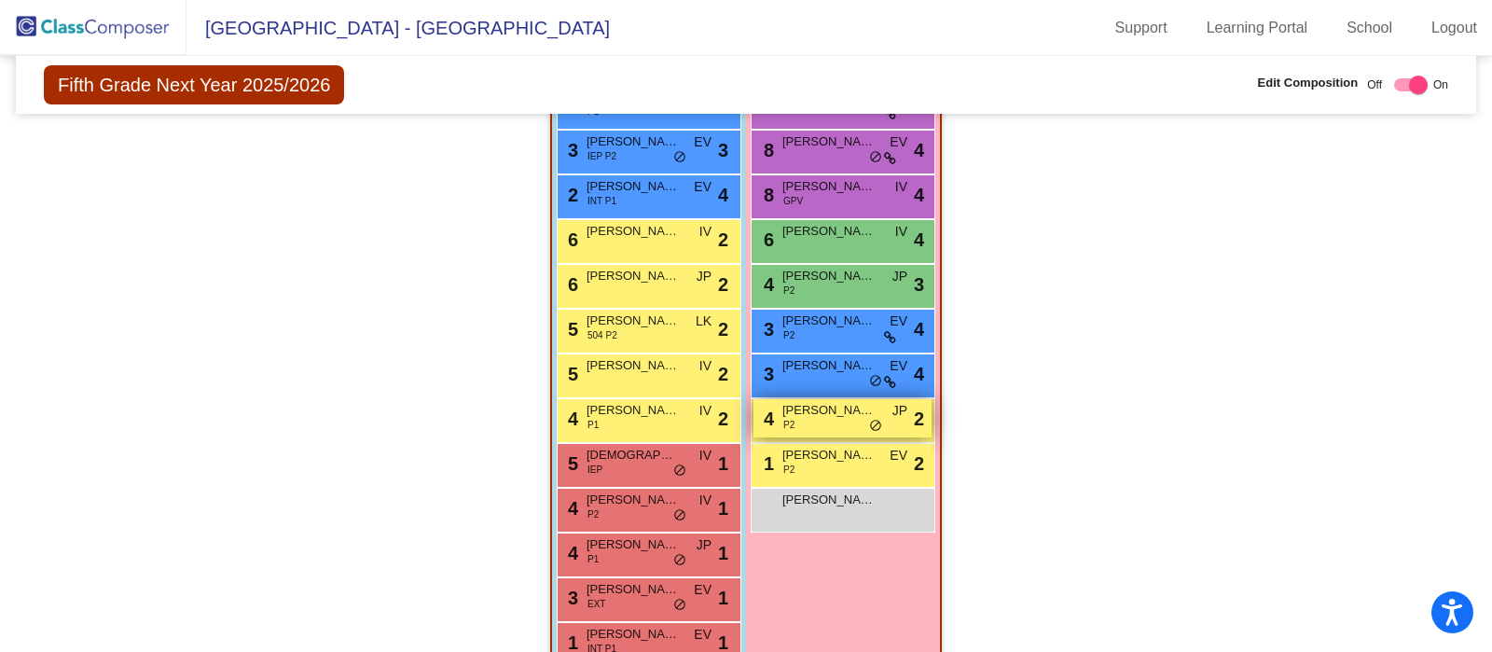
click at [871, 420] on span "do_not_disturb_alt" at bounding box center [875, 426] width 13 height 15
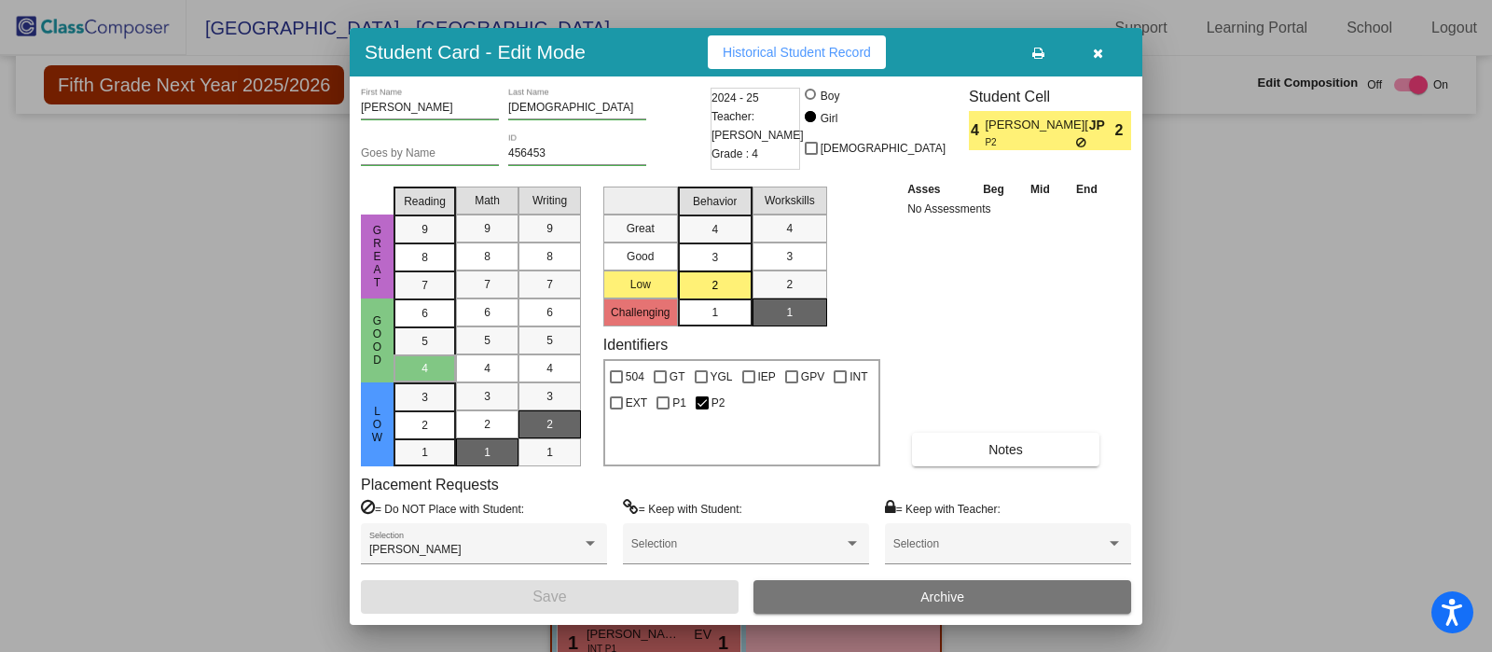
click at [1097, 52] on icon "button" at bounding box center [1098, 53] width 10 height 13
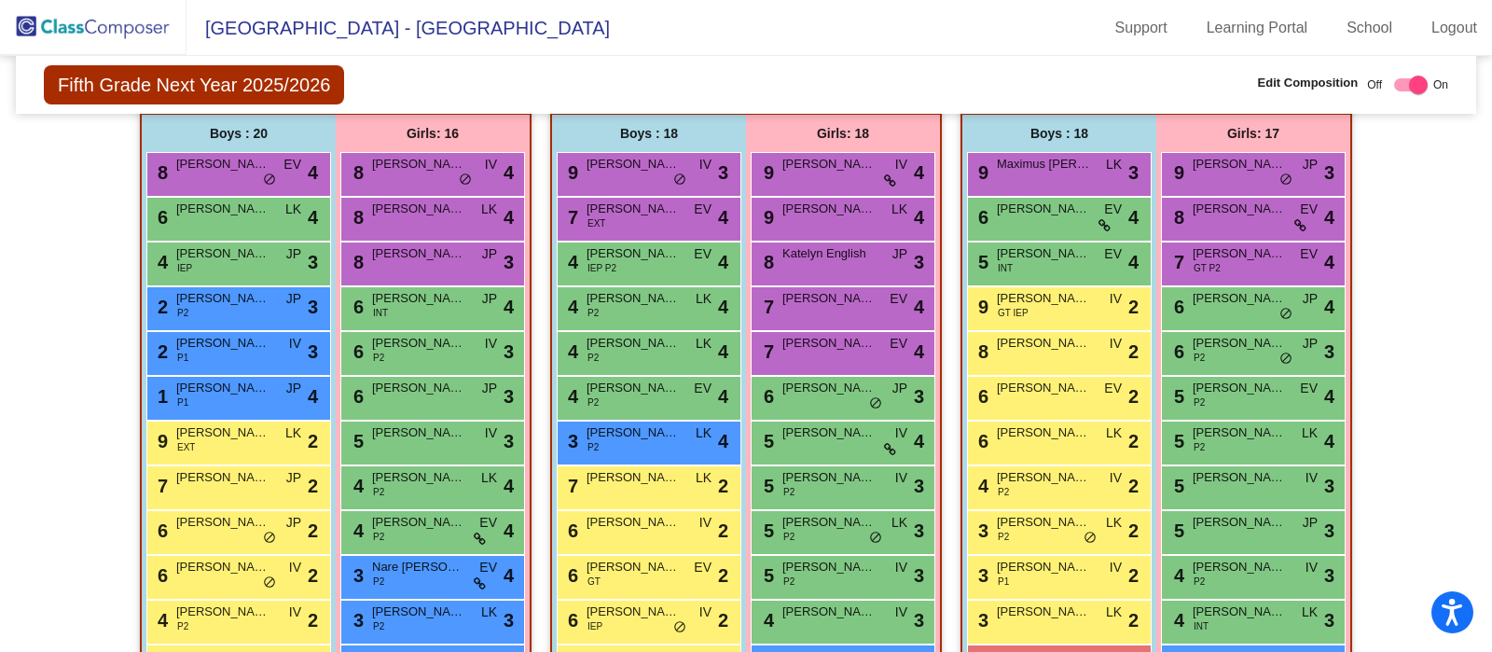
scroll to position [433, 0]
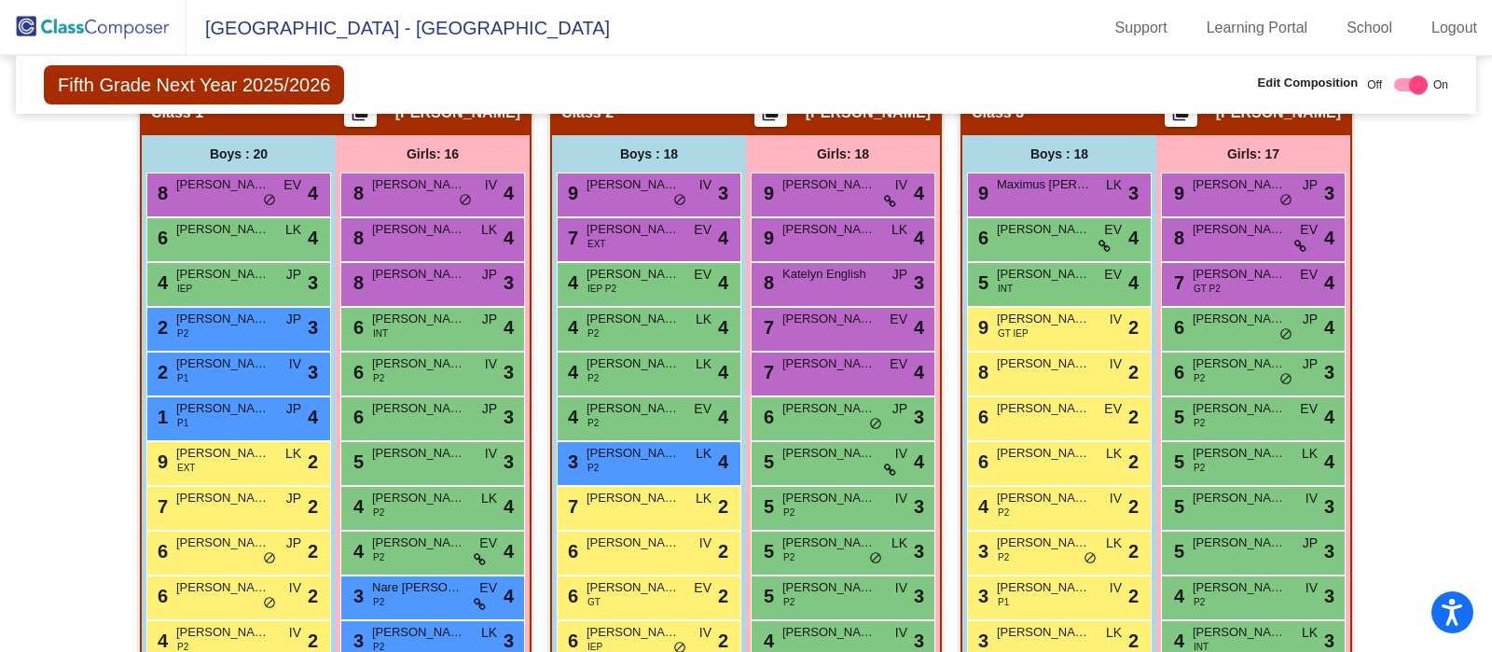
click at [105, 28] on img at bounding box center [93, 27] width 187 height 55
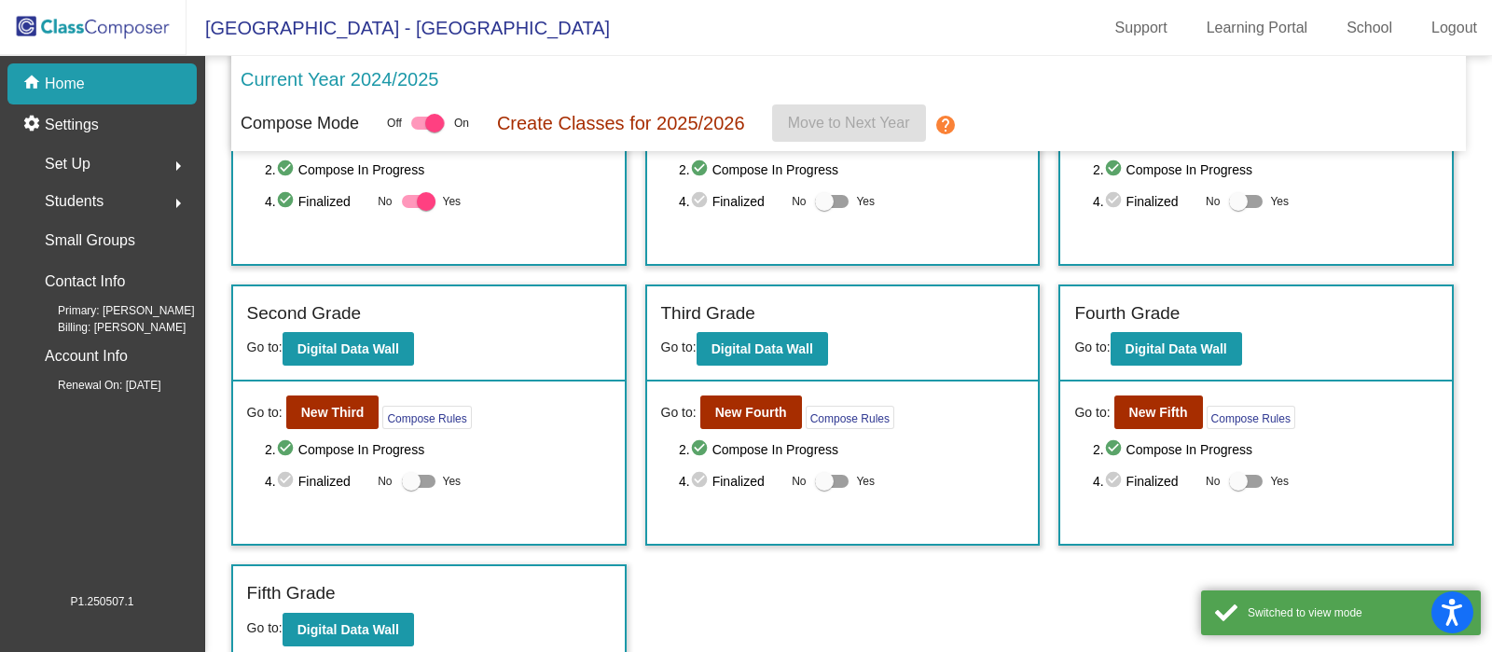
scroll to position [166, 0]
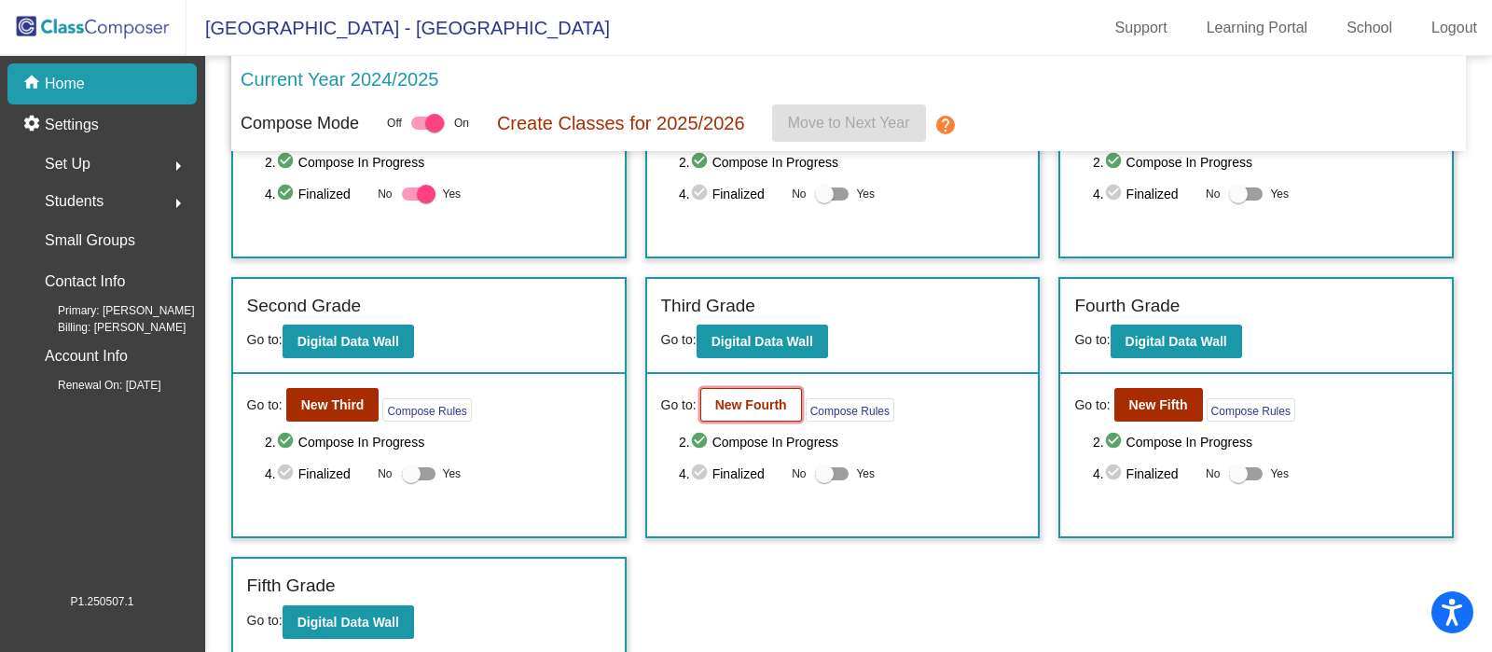
click at [727, 407] on b "New Fourth" at bounding box center [751, 404] width 72 height 15
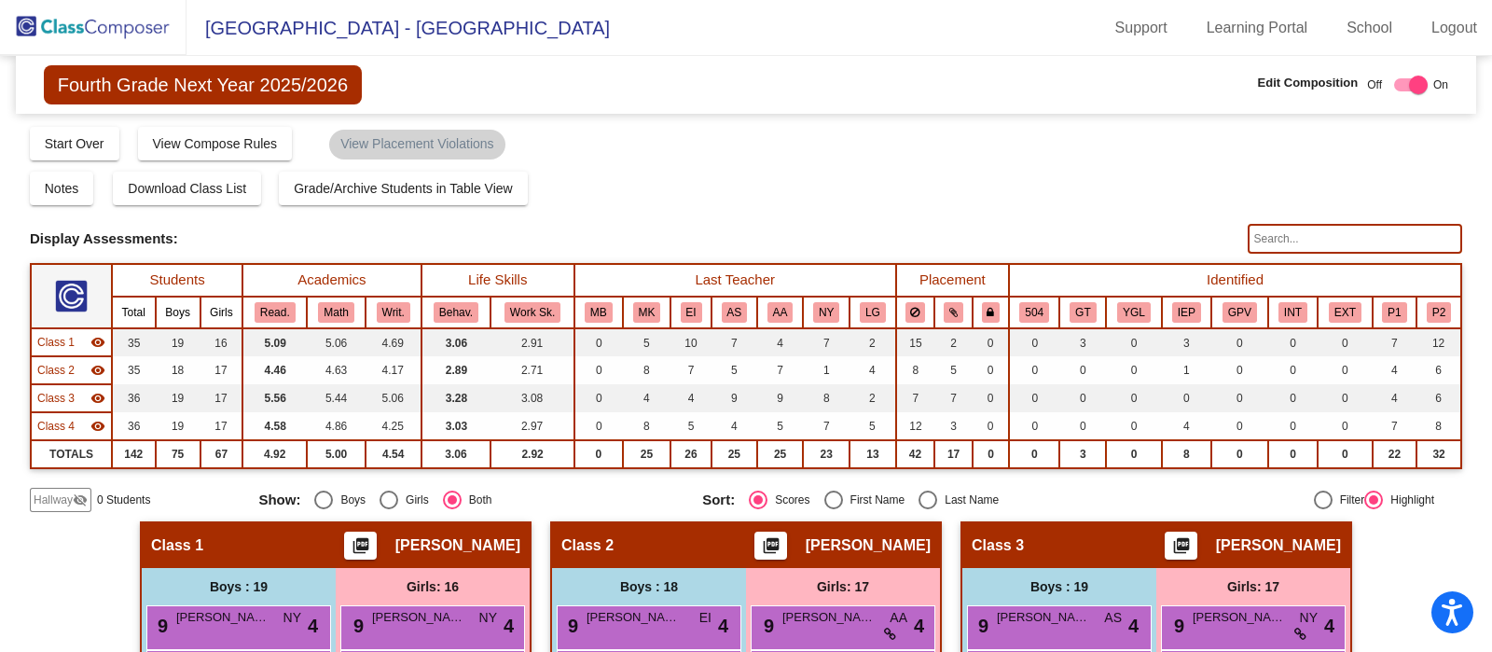
click at [1327, 236] on input "text" at bounding box center [1355, 239] width 214 height 30
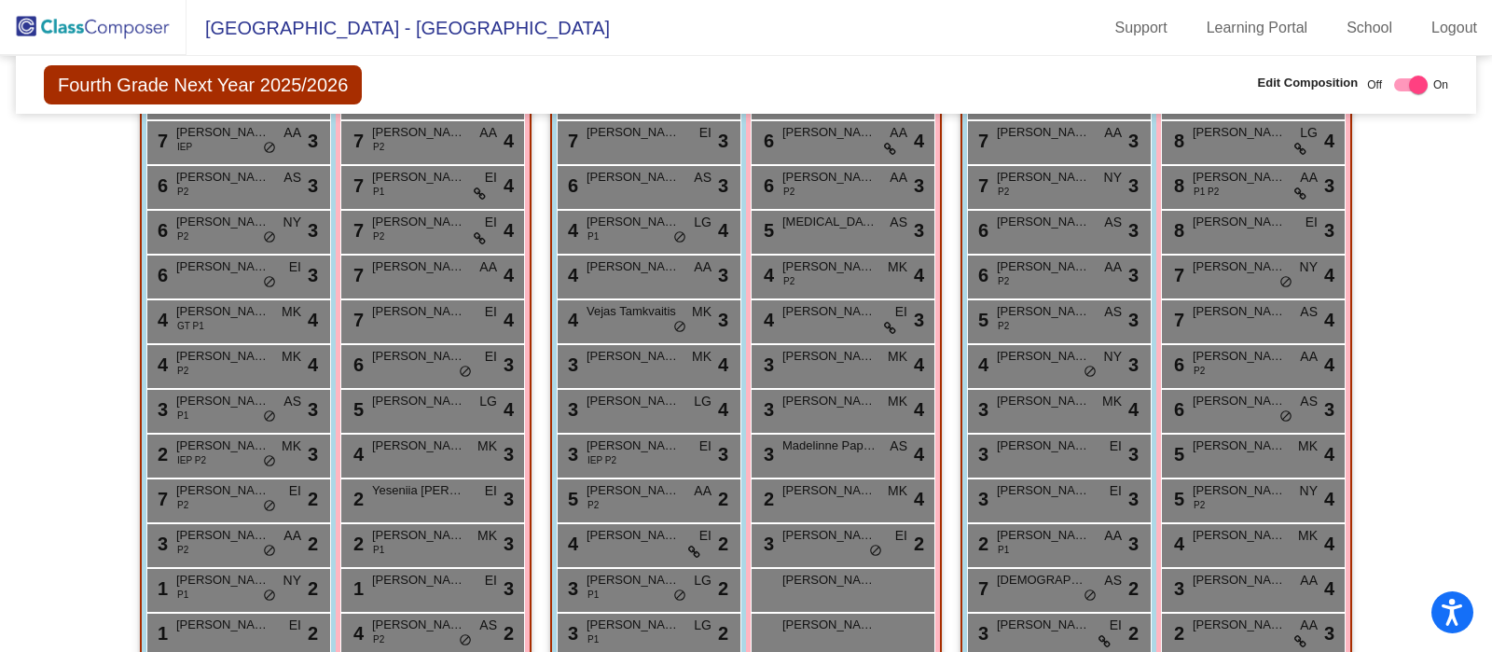
scroll to position [634, 0]
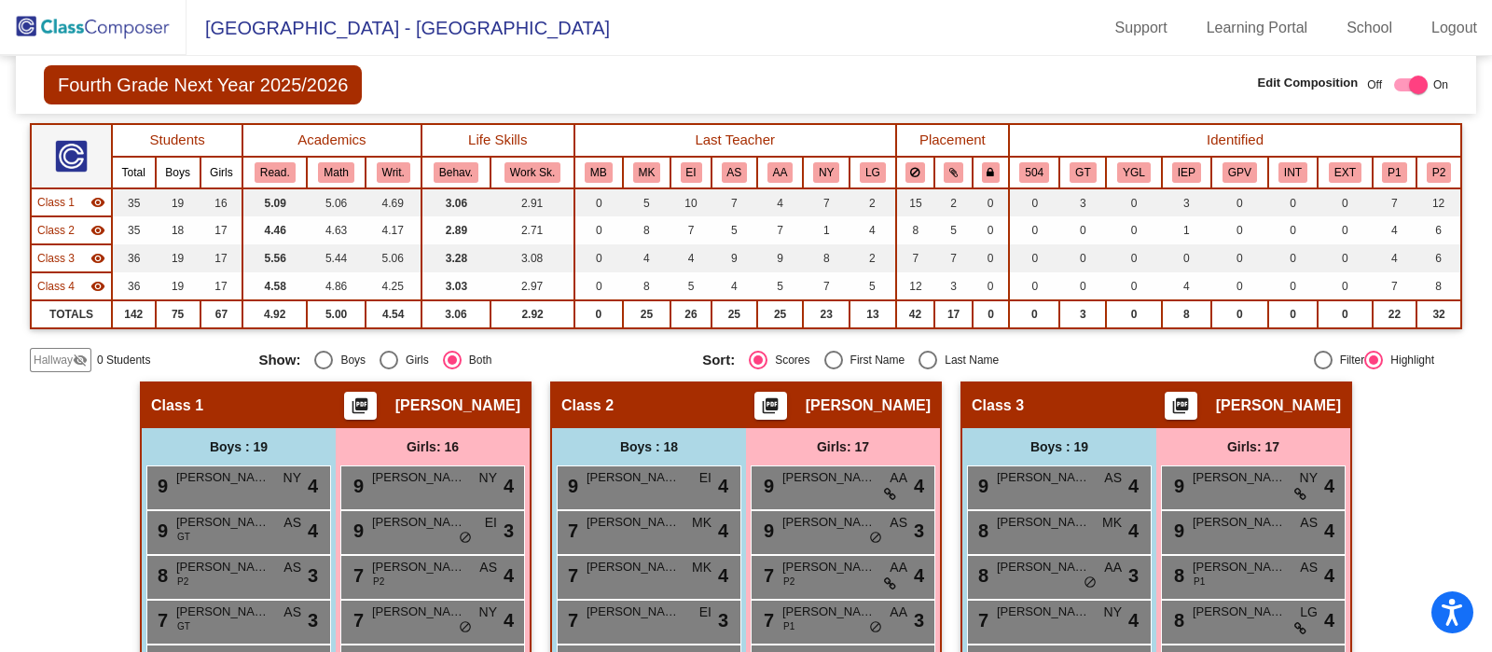
scroll to position [0, 0]
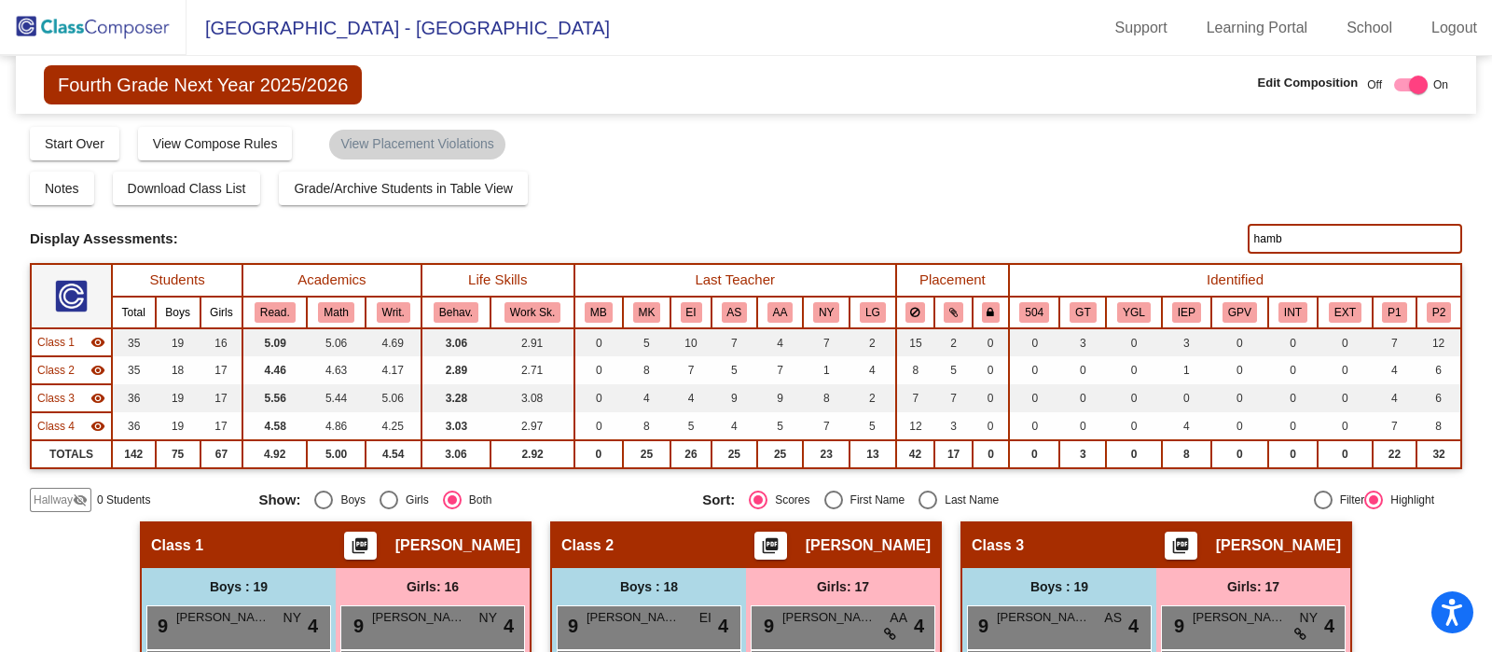
click at [1359, 229] on input "hamb" at bounding box center [1355, 239] width 214 height 30
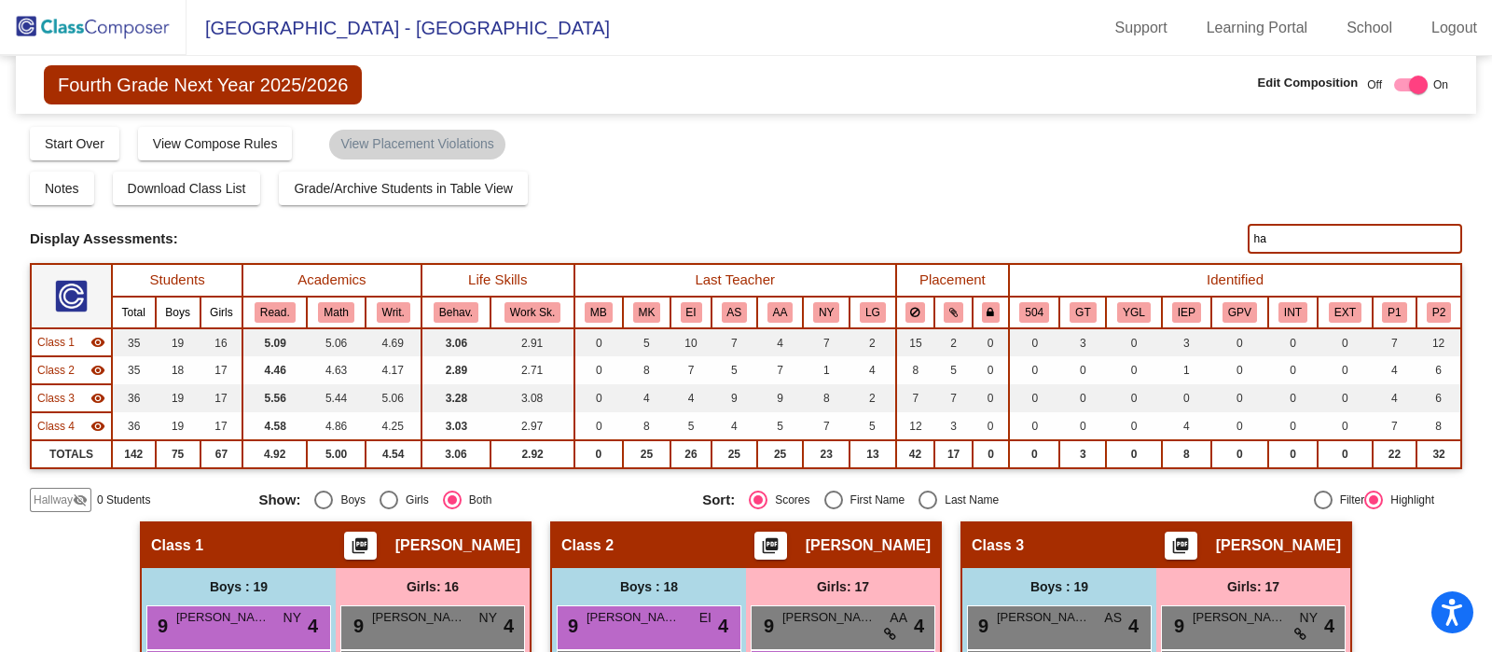
type input "h"
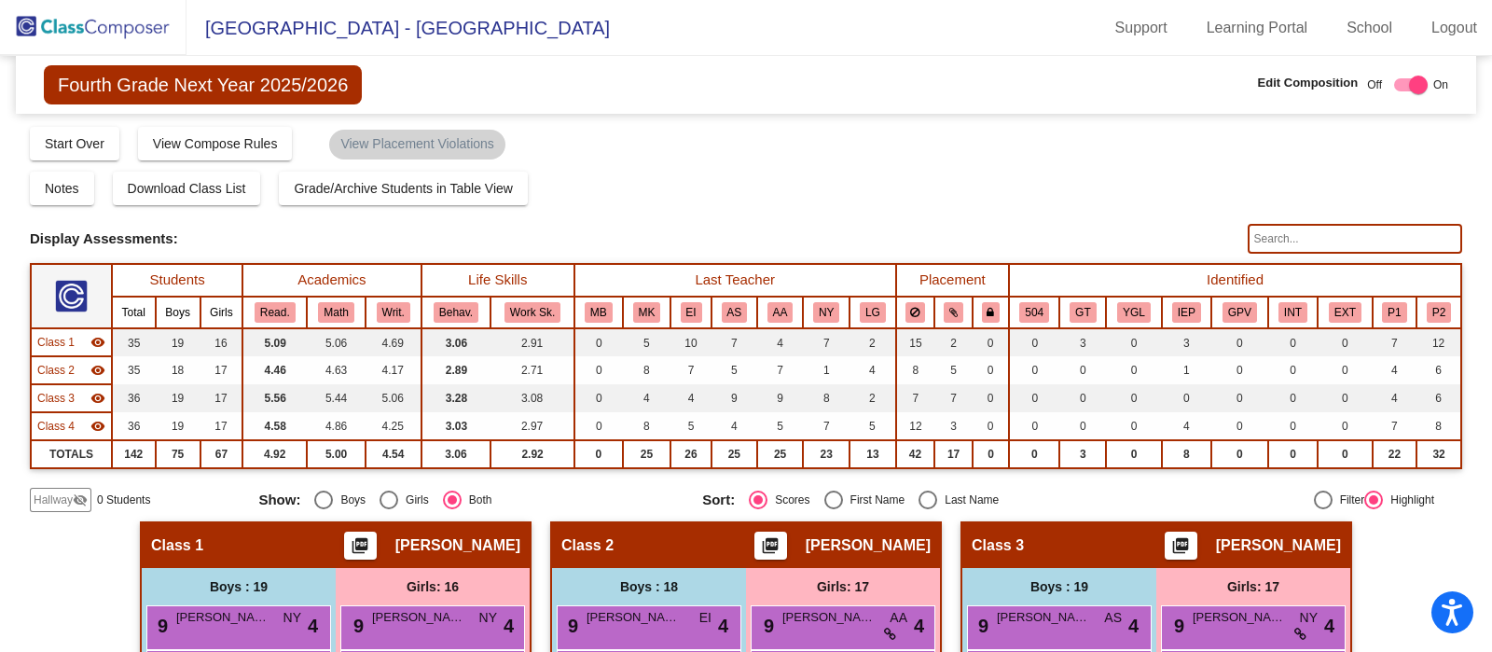
click at [105, 25] on img at bounding box center [93, 27] width 187 height 55
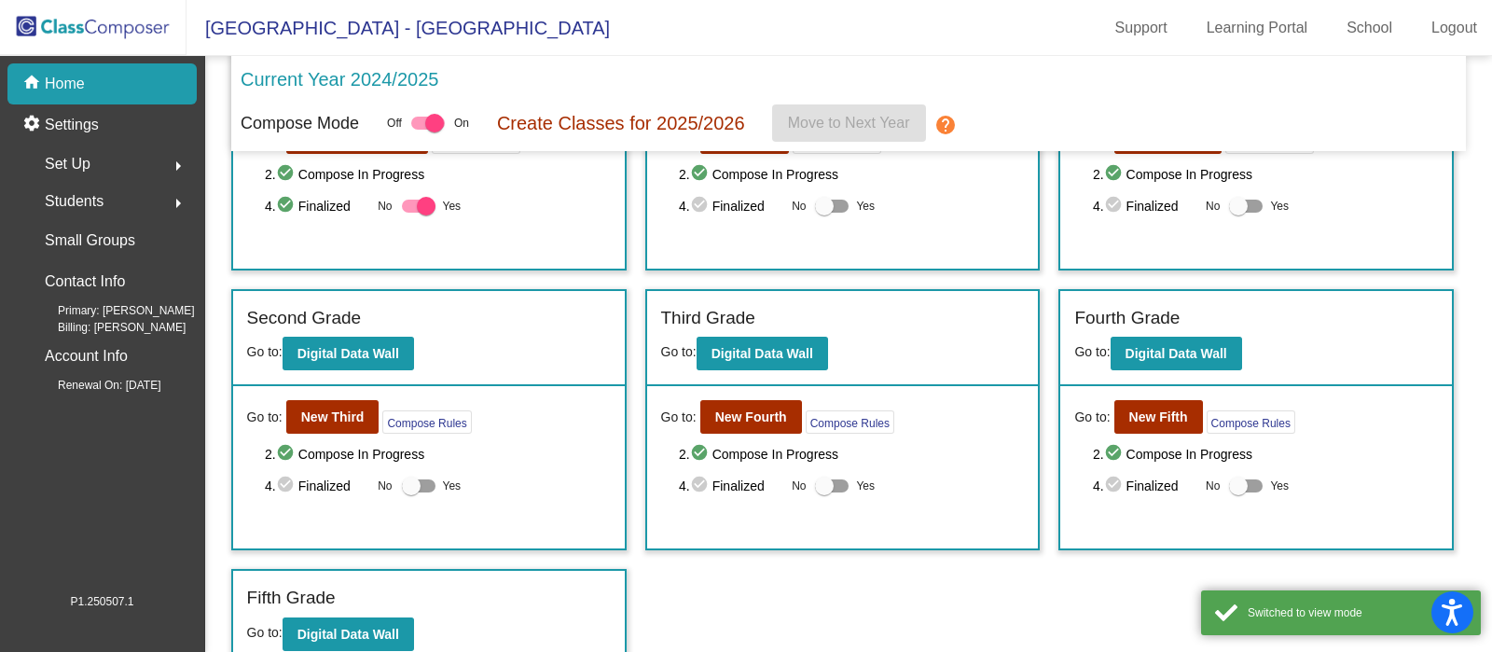
scroll to position [154, 0]
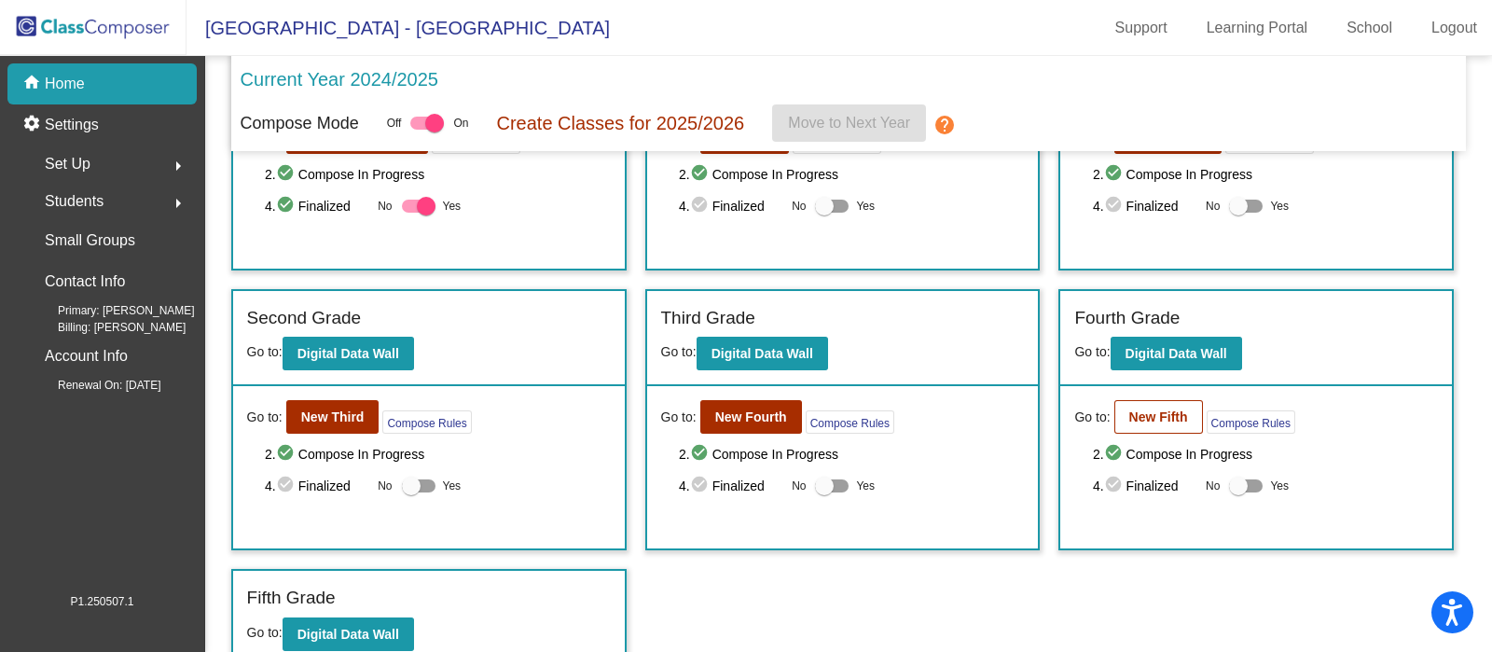
click at [1163, 413] on b "New Fifth" at bounding box center [1158, 416] width 59 height 15
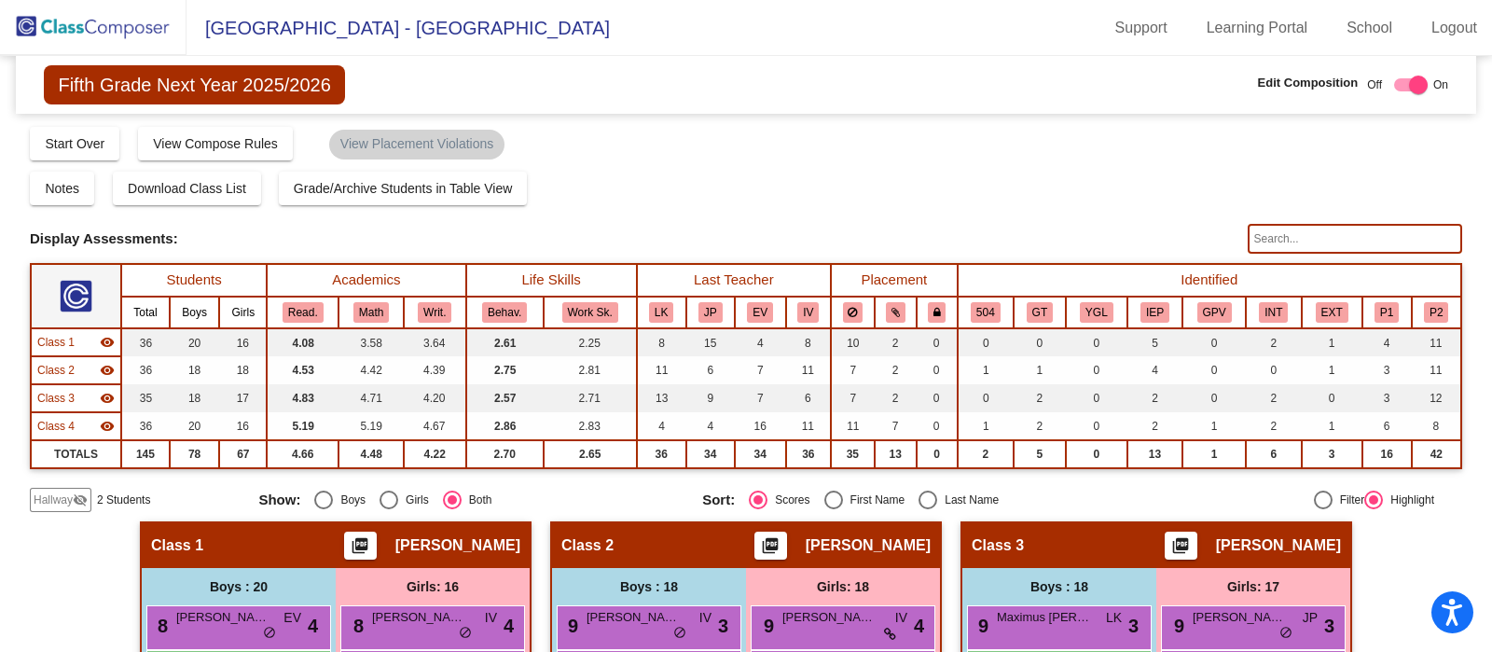
click at [1354, 237] on input "text" at bounding box center [1355, 239] width 214 height 30
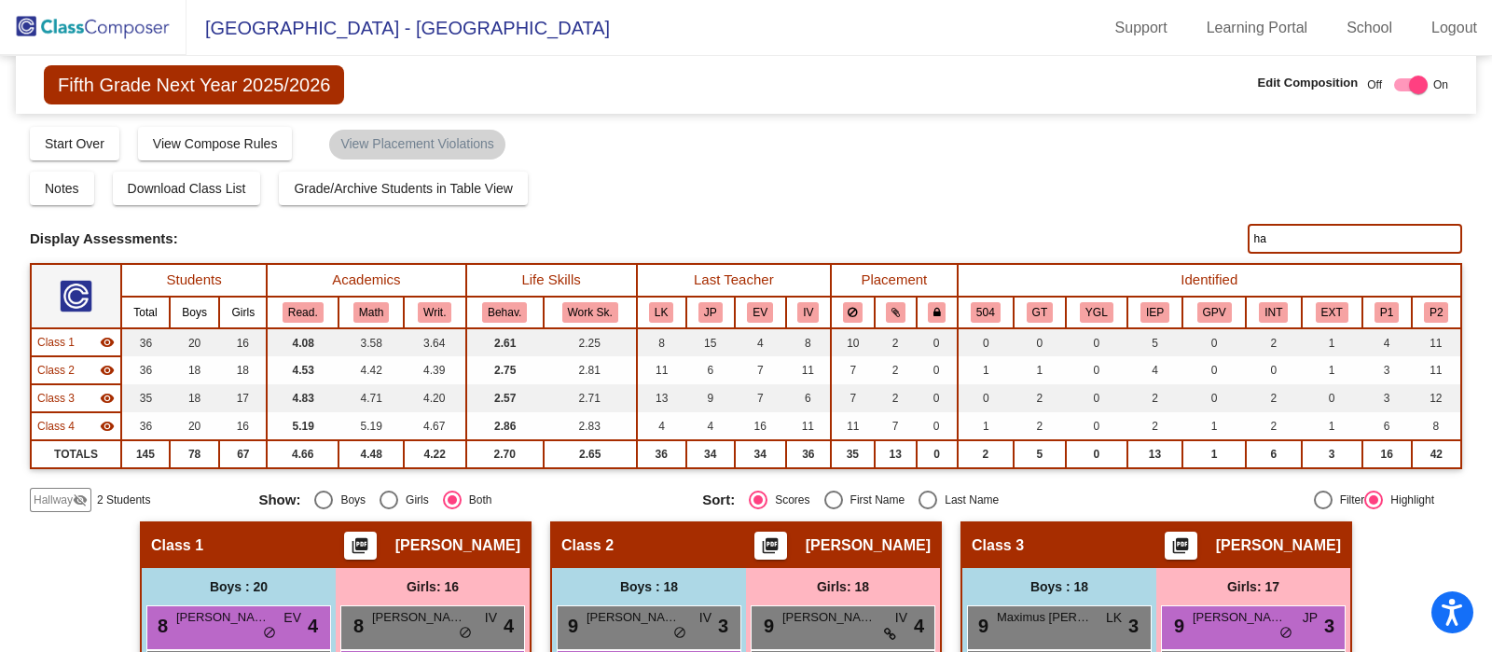
type input "h"
